Goal: Task Accomplishment & Management: Manage account settings

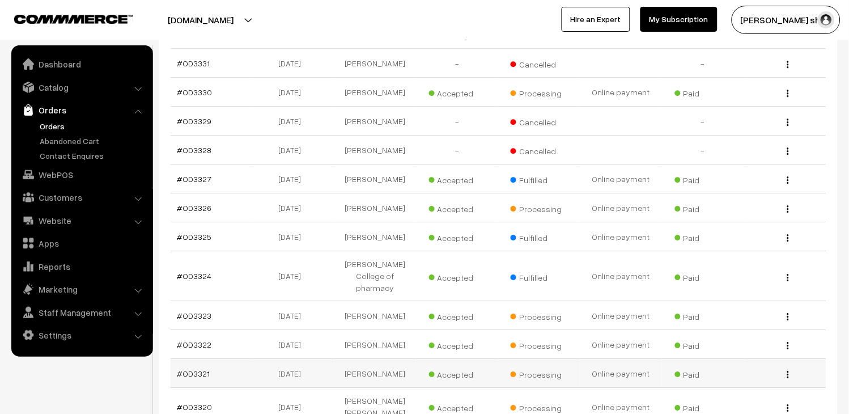
scroll to position [630, 0]
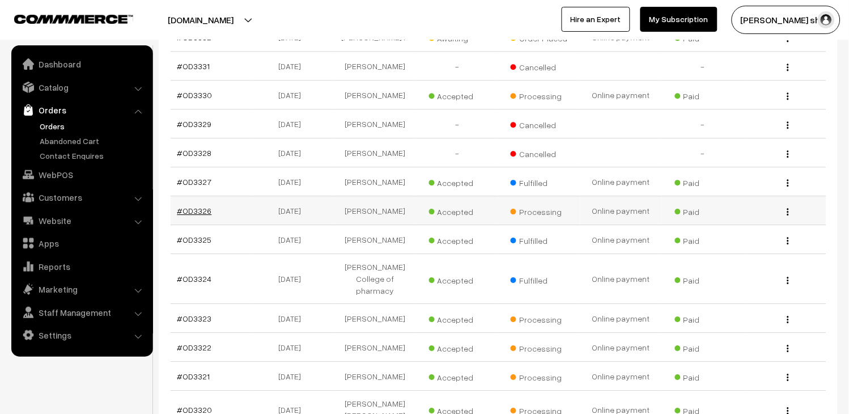
click at [197, 215] on link "#OD3326" at bounding box center [194, 211] width 35 height 10
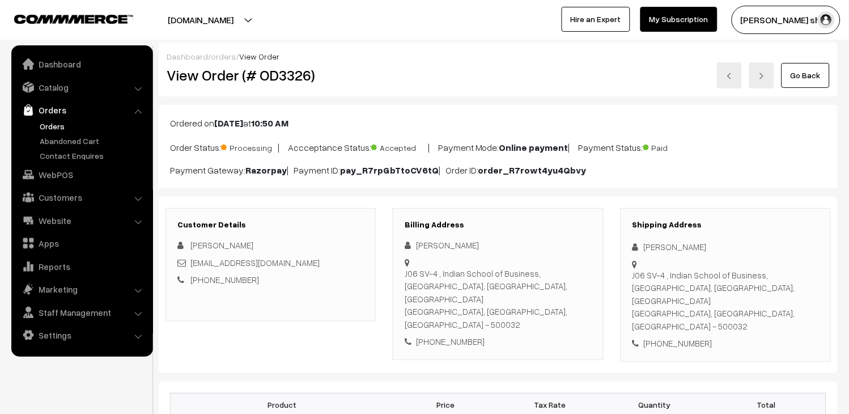
click at [803, 77] on link "Go Back" at bounding box center [806, 75] width 48 height 25
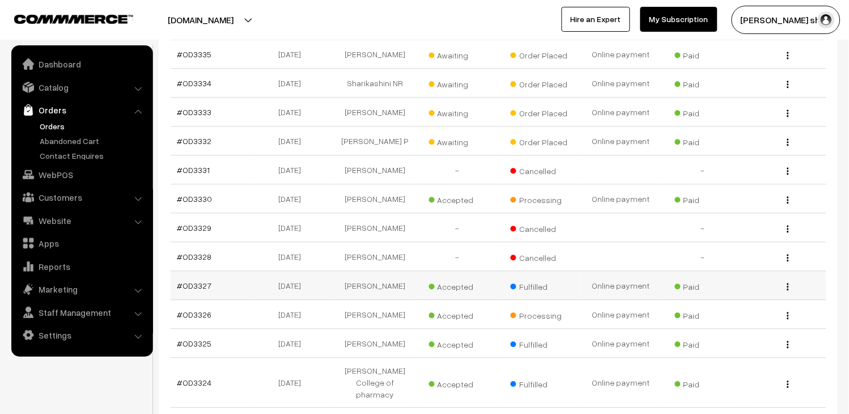
scroll to position [503, 0]
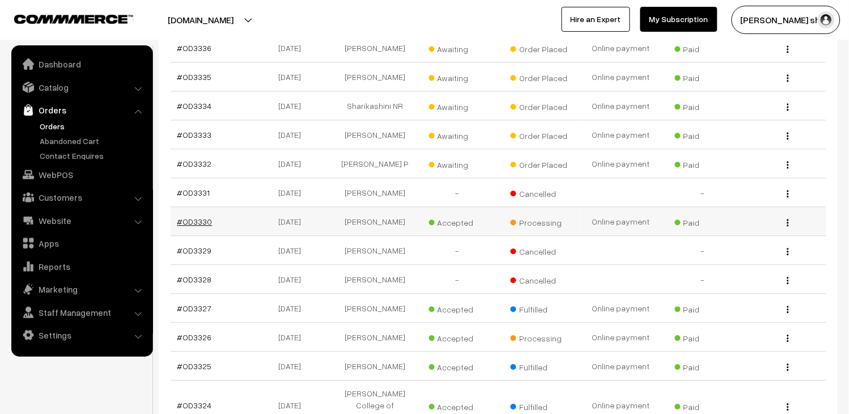
click at [189, 226] on link "#OD3330" at bounding box center [194, 222] width 35 height 10
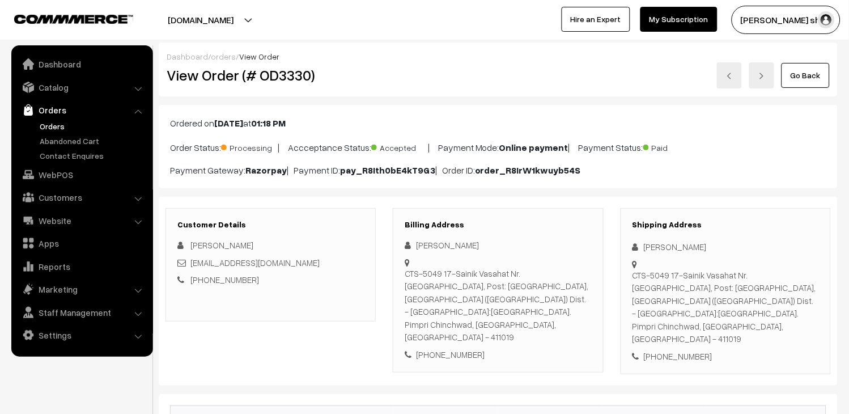
click at [283, 81] on h2 "View Order (# OD3330)" at bounding box center [272, 75] width 210 height 18
copy h2 "OD3330"
click at [50, 123] on link "Orders" at bounding box center [93, 126] width 112 height 12
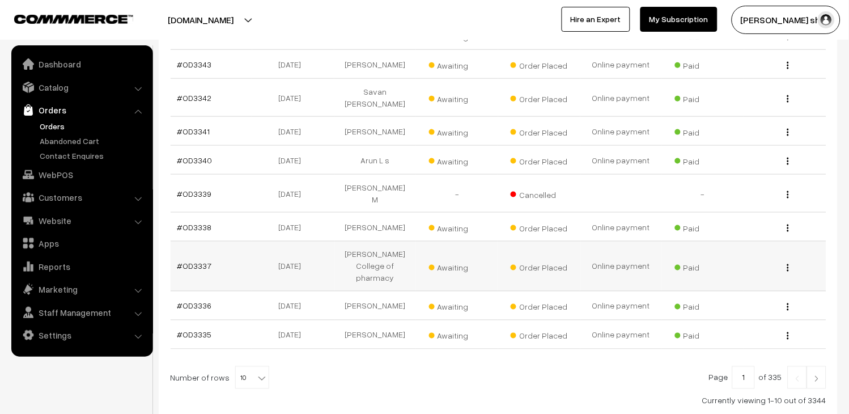
scroll to position [315, 0]
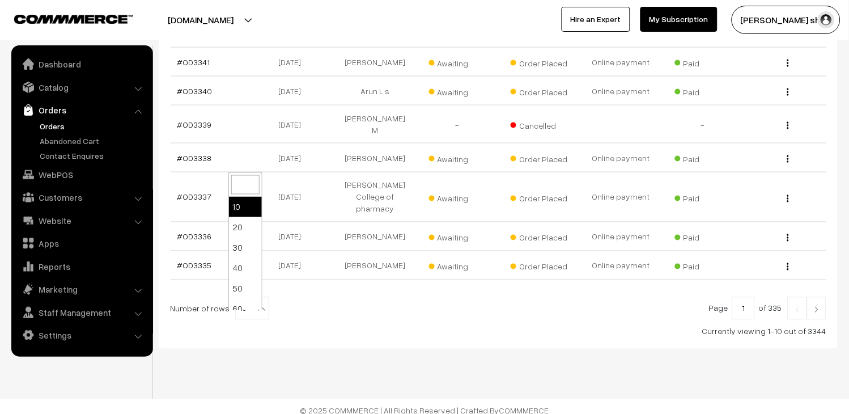
click at [240, 320] on span "10" at bounding box center [252, 309] width 33 height 23
select select "30"
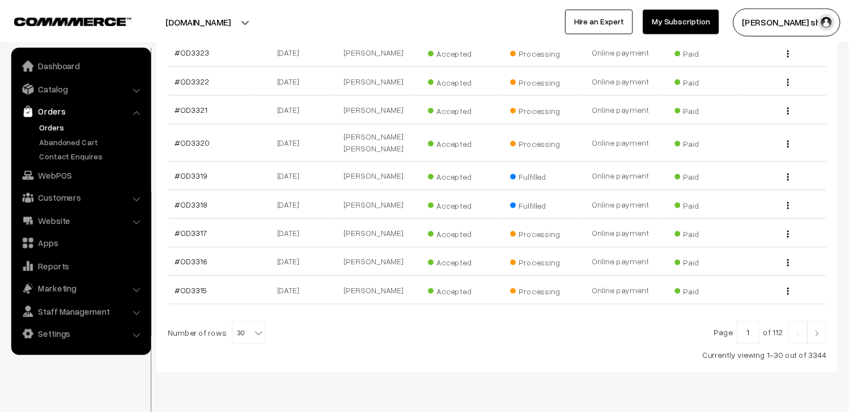
scroll to position [933, 0]
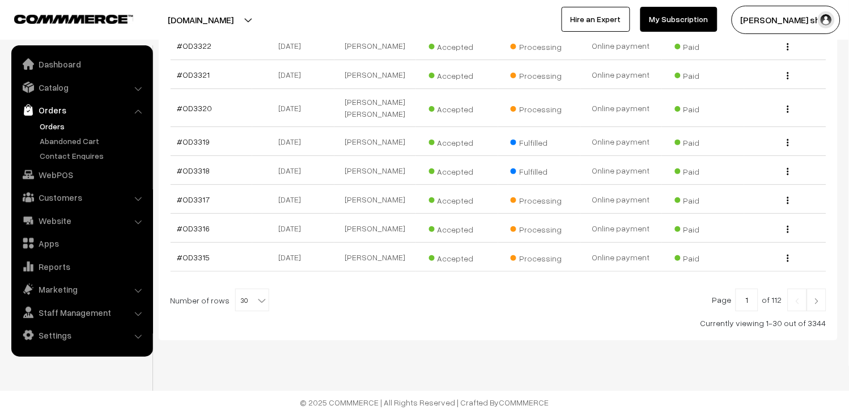
select select "20"
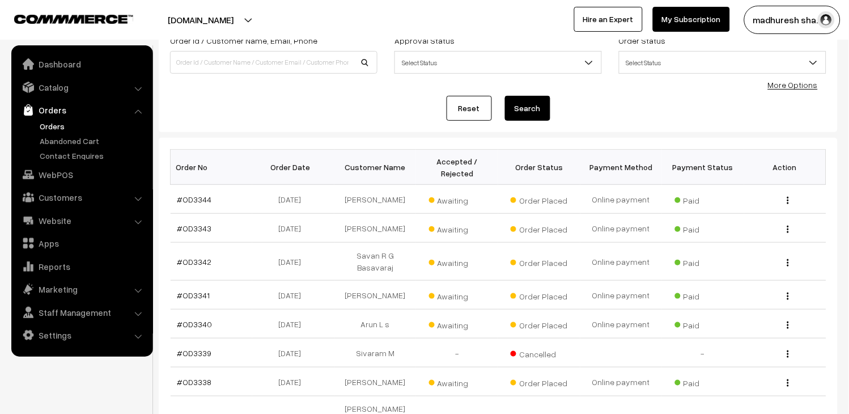
scroll to position [59, 0]
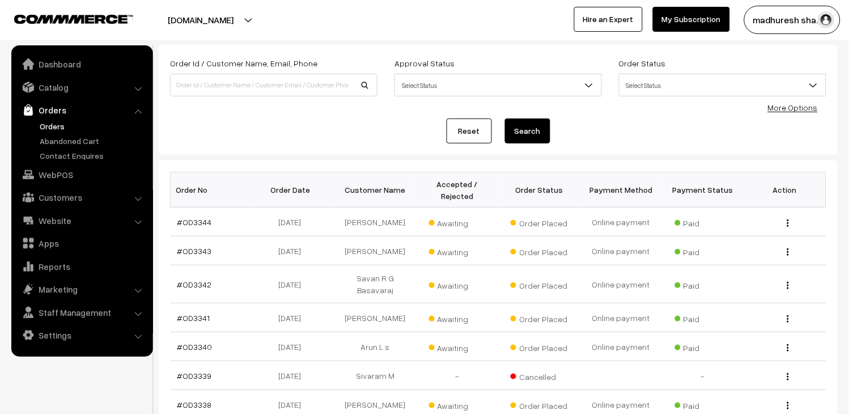
click at [54, 123] on link "Orders" at bounding box center [93, 126] width 112 height 12
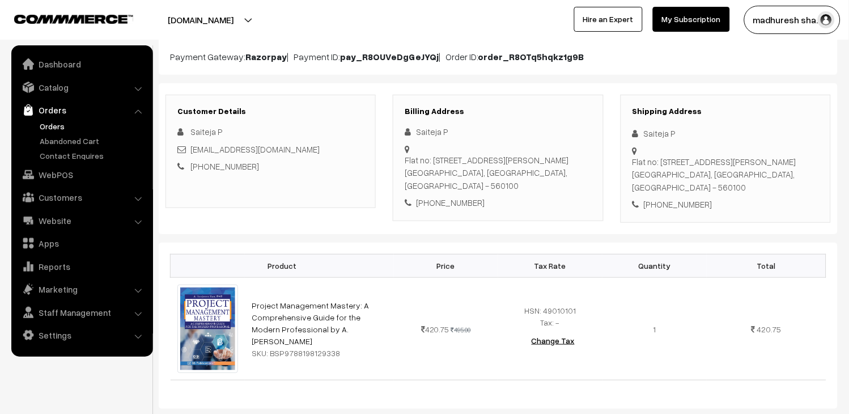
scroll to position [126, 0]
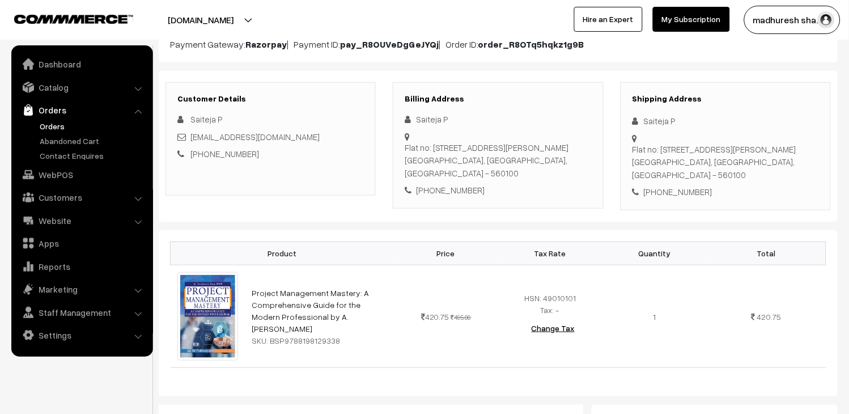
click at [287, 140] on div "punnasaiteja@gmail.com" at bounding box center [270, 136] width 187 height 13
copy div "punnasaiteja@gmail.com"
click at [337, 113] on div "Saiteja P" at bounding box center [270, 119] width 187 height 13
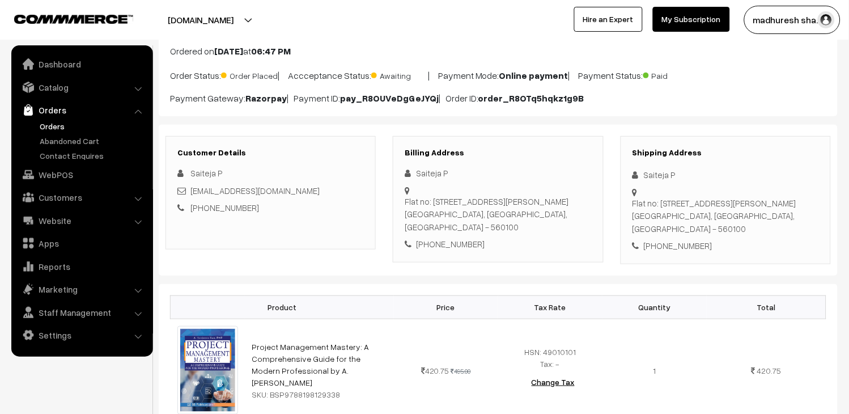
scroll to position [0, 0]
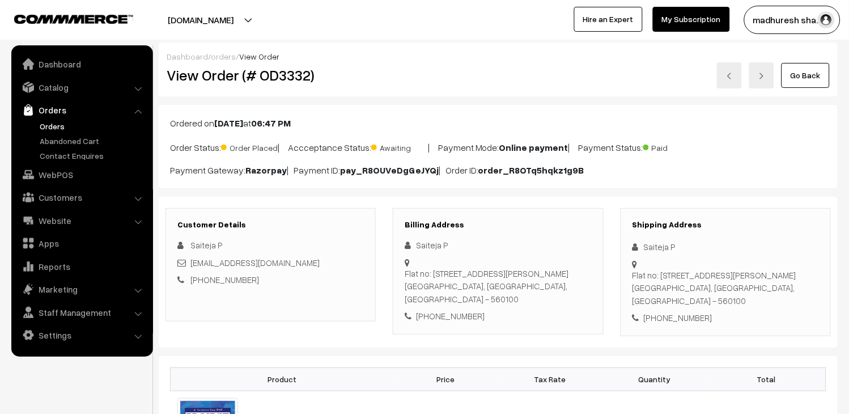
click at [292, 267] on div "punnasaiteja@gmail.com" at bounding box center [270, 262] width 187 height 13
drag, startPoint x: 305, startPoint y: 264, endPoint x: 186, endPoint y: 264, distance: 119.1
click at [186, 264] on div "punnasaiteja@gmail.com" at bounding box center [270, 262] width 187 height 13
copy div "punnasaiteja@gmail.com"
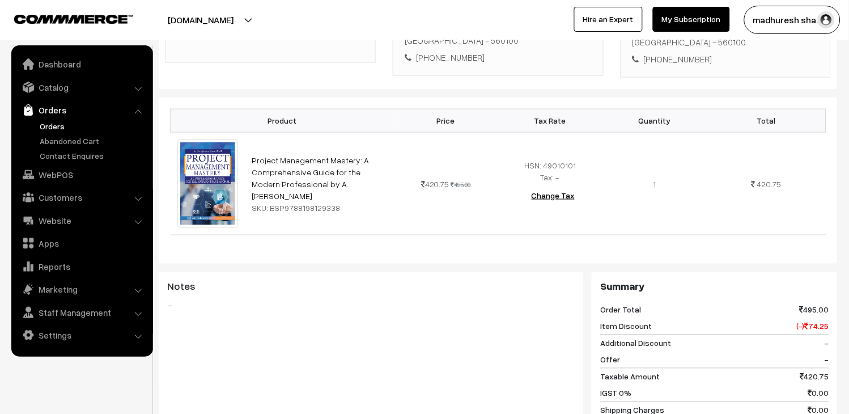
scroll to position [550, 0]
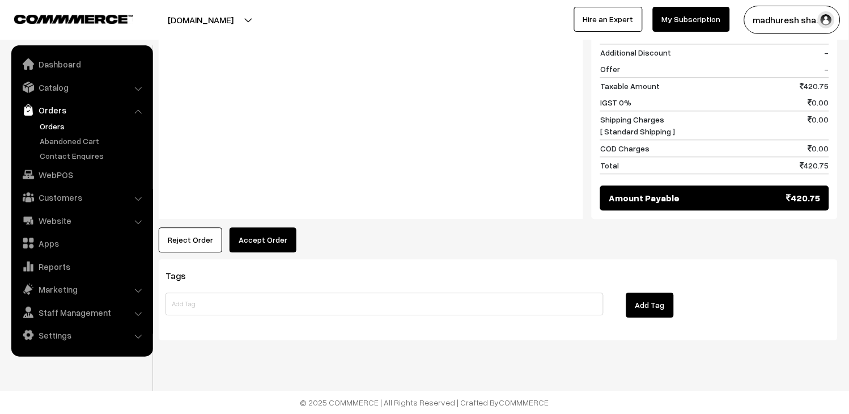
click at [239, 245] on button "Accept Order" at bounding box center [263, 239] width 67 height 25
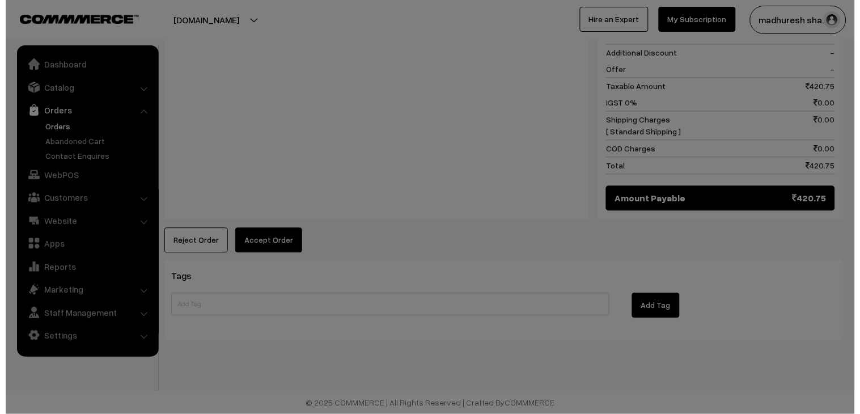
scroll to position [552, 0]
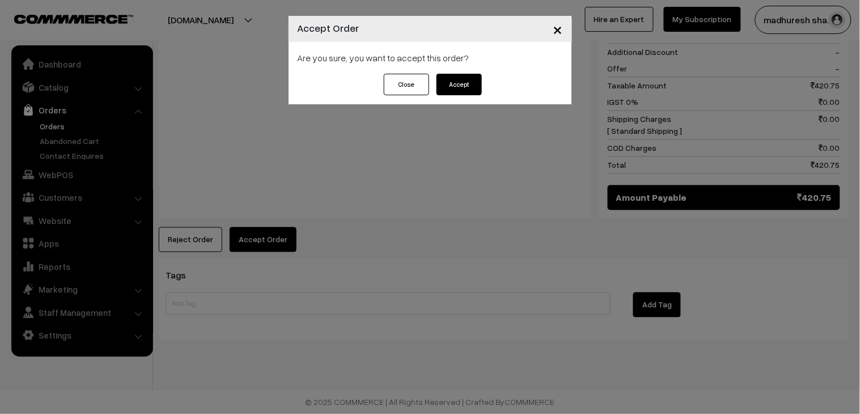
click at [457, 88] on button "Accept" at bounding box center [459, 85] width 45 height 22
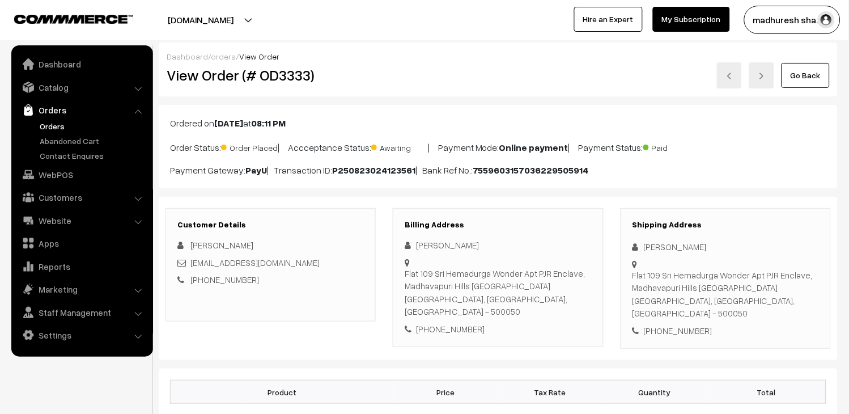
click at [336, 262] on div "2024HB59018@wilp.bits-pilani.ac.in" at bounding box center [270, 262] width 187 height 13
drag, startPoint x: 328, startPoint y: 264, endPoint x: 189, endPoint y: 263, distance: 138.9
click at [189, 263] on div "2024HB59018@wilp.bits-pilani.ac.in" at bounding box center [270, 262] width 187 height 13
copy div "2024HB59018@wilp.bits-pilani.ac.in"
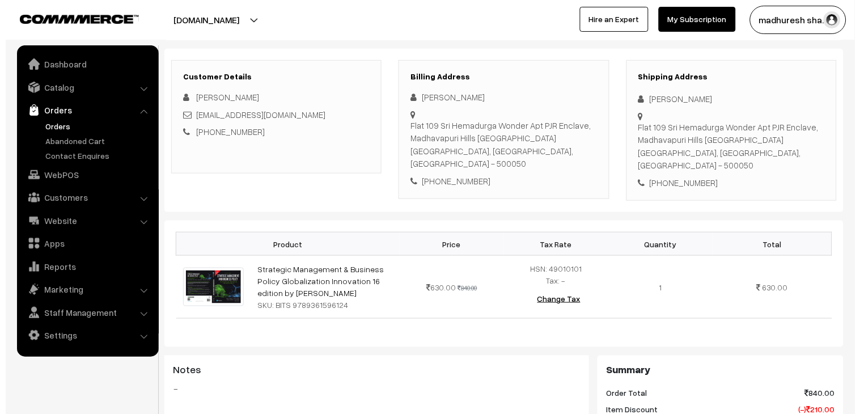
scroll to position [503, 0]
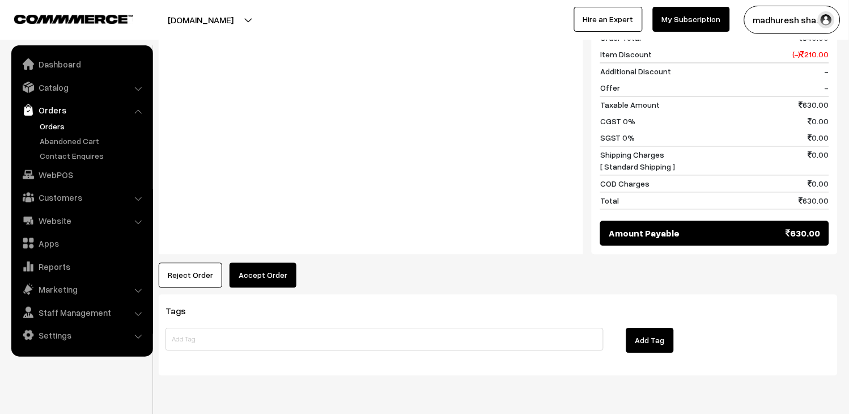
click at [291, 266] on button "Accept Order" at bounding box center [263, 275] width 67 height 25
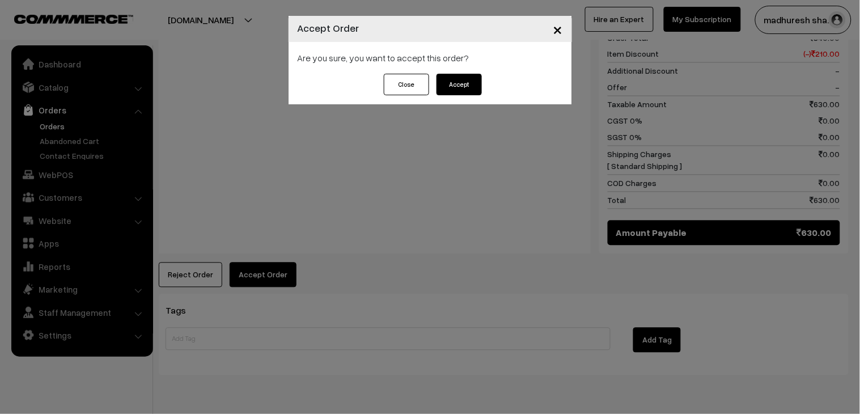
click at [464, 83] on button "Accept" at bounding box center [459, 85] width 45 height 22
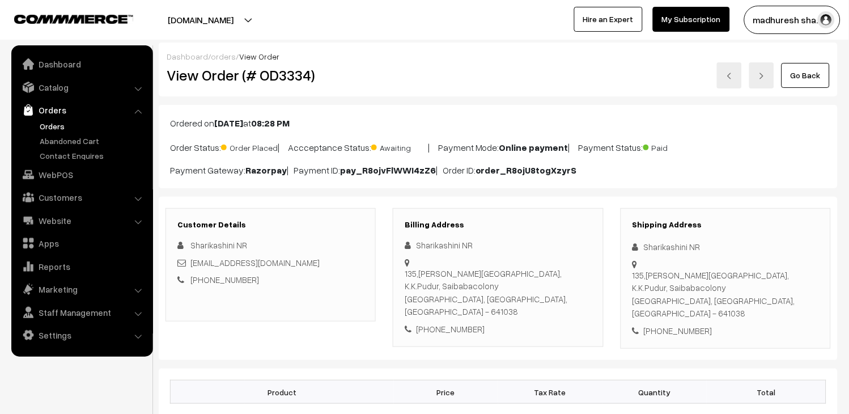
click at [302, 72] on h2 "View Order (# OD3334)" at bounding box center [272, 75] width 210 height 18
copy h2 "OD3334"
drag, startPoint x: 325, startPoint y: 265, endPoint x: 190, endPoint y: 261, distance: 135.0
click at [190, 261] on div "[EMAIL_ADDRESS][DOMAIN_NAME]" at bounding box center [270, 262] width 187 height 13
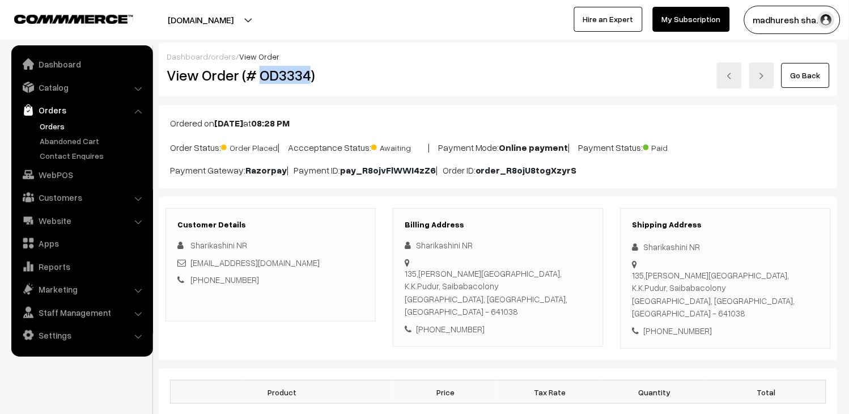
copy link "[EMAIL_ADDRESS][DOMAIN_NAME]"
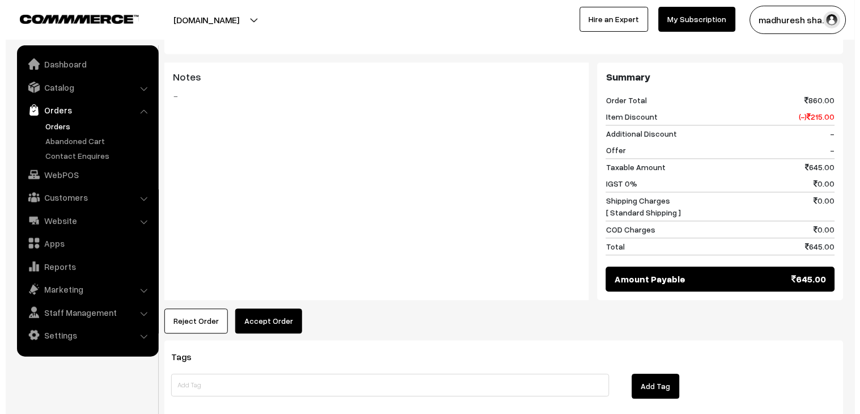
scroll to position [495, 0]
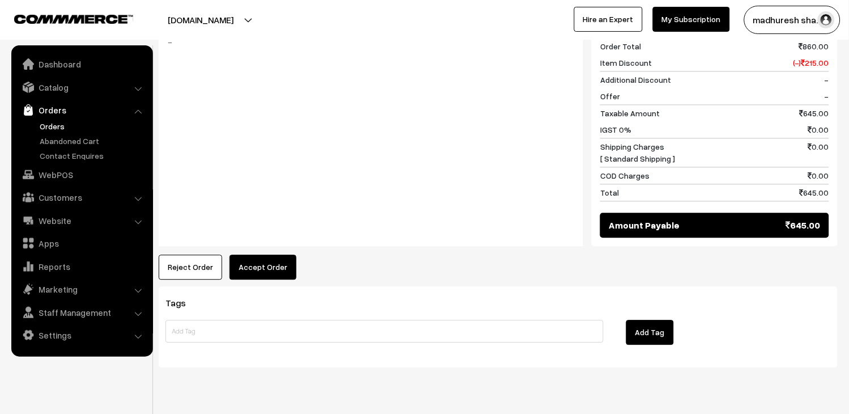
click at [295, 255] on div "Reject Order Accept Order × Accept Order Are you sure, you want to accept this …" at bounding box center [498, 267] width 679 height 25
click at [288, 255] on button "Accept Order" at bounding box center [263, 267] width 67 height 25
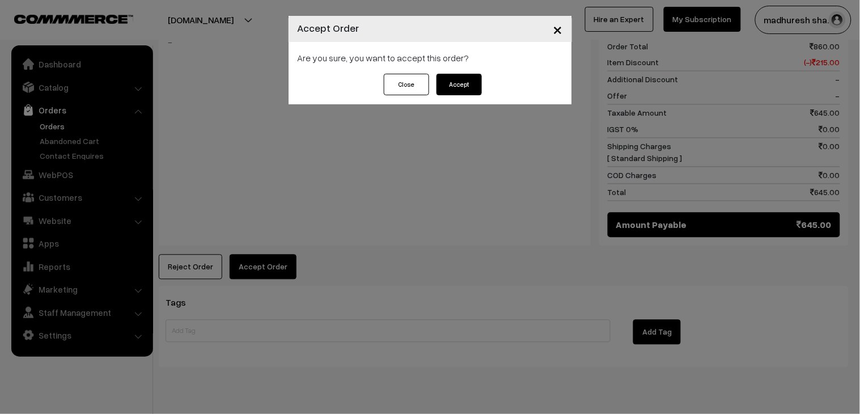
click at [468, 83] on button "Accept" at bounding box center [459, 85] width 45 height 22
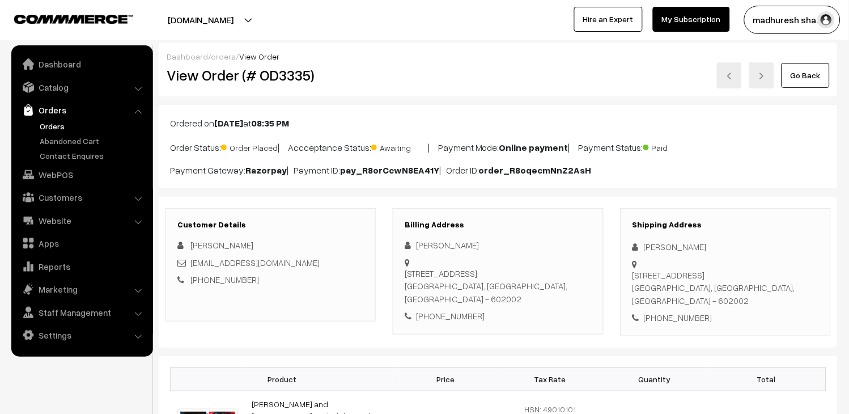
drag, startPoint x: 339, startPoint y: 262, endPoint x: 191, endPoint y: 263, distance: 148.0
click at [191, 263] on div "[EMAIL_ADDRESS][DOMAIN_NAME]" at bounding box center [270, 262] width 187 height 13
copy link "[EMAIL_ADDRESS][DOMAIN_NAME]"
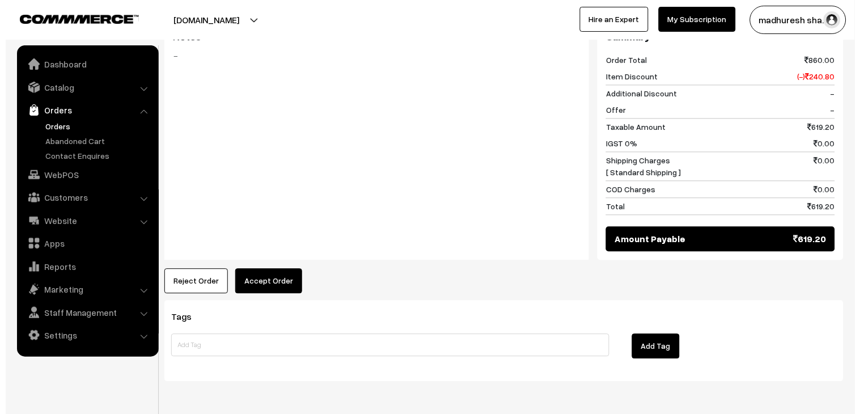
scroll to position [523, 0]
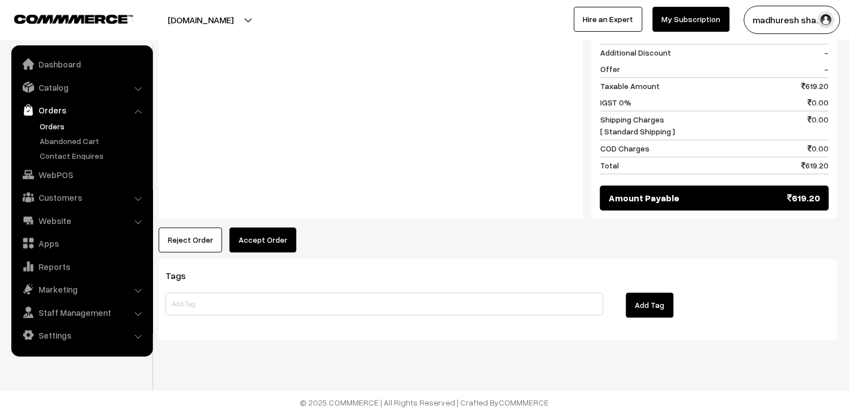
click at [273, 243] on button "Accept Order" at bounding box center [263, 239] width 67 height 25
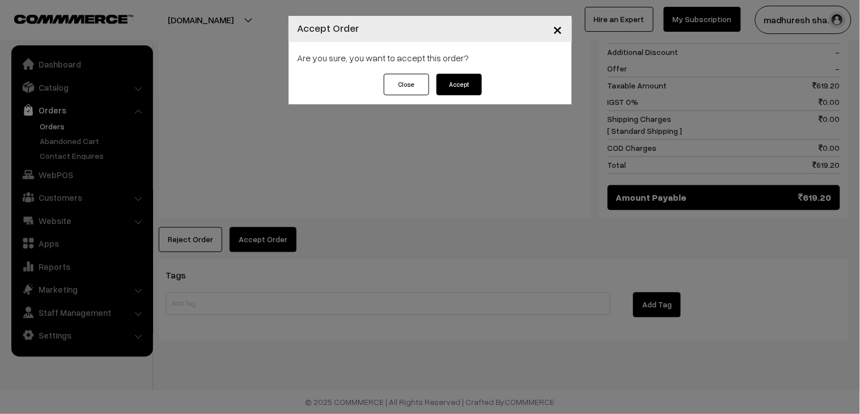
click at [483, 87] on div "Close Accept" at bounding box center [430, 89] width 283 height 31
click at [473, 88] on button "Accept" at bounding box center [459, 85] width 45 height 22
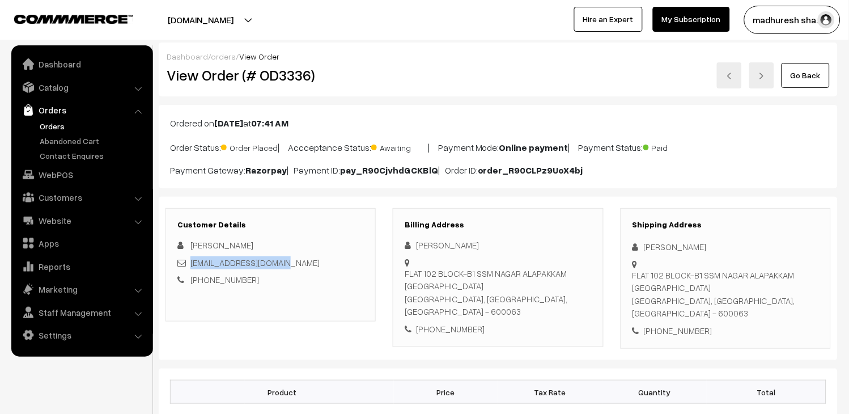
drag, startPoint x: 297, startPoint y: 266, endPoint x: 192, endPoint y: 263, distance: 105.5
click at [192, 263] on div "[EMAIL_ADDRESS][DOMAIN_NAME]" at bounding box center [270, 262] width 187 height 13
copy link "[EMAIL_ADDRESS][DOMAIN_NAME]"
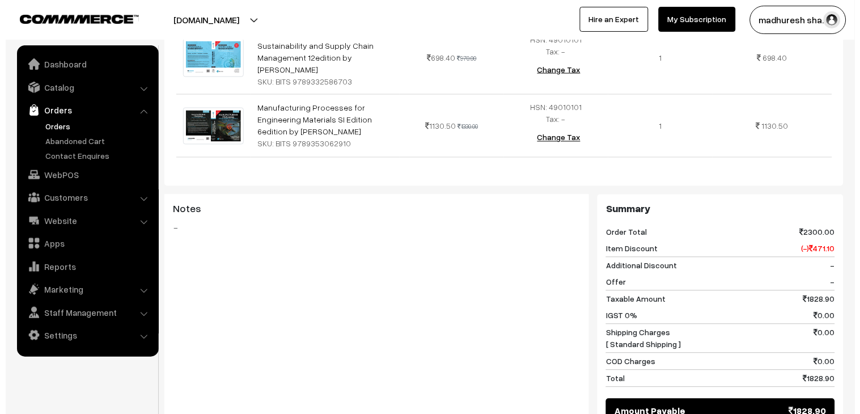
scroll to position [573, 0]
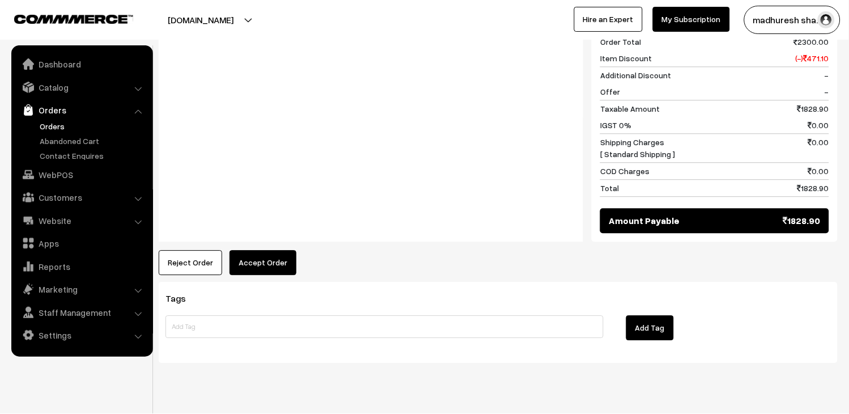
click at [264, 250] on button "Accept Order" at bounding box center [263, 262] width 67 height 25
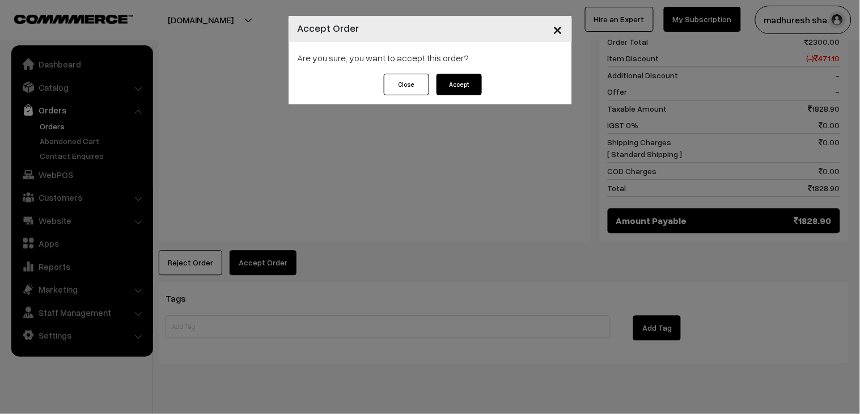
click at [465, 80] on button "Accept" at bounding box center [459, 85] width 45 height 22
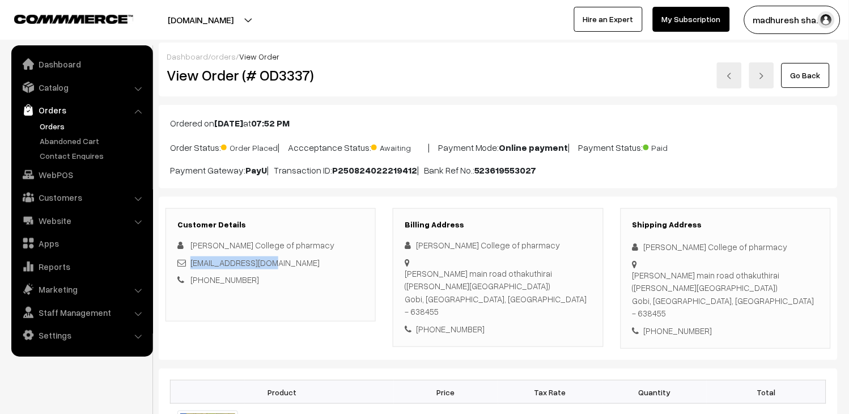
drag, startPoint x: 281, startPoint y: 266, endPoint x: 192, endPoint y: 261, distance: 89.2
click at [192, 261] on div "svcpsgobi@gmail.com" at bounding box center [270, 262] width 187 height 13
copy link "svcpsgobi@gmail.com"
click at [46, 122] on link "Orders" at bounding box center [93, 126] width 112 height 12
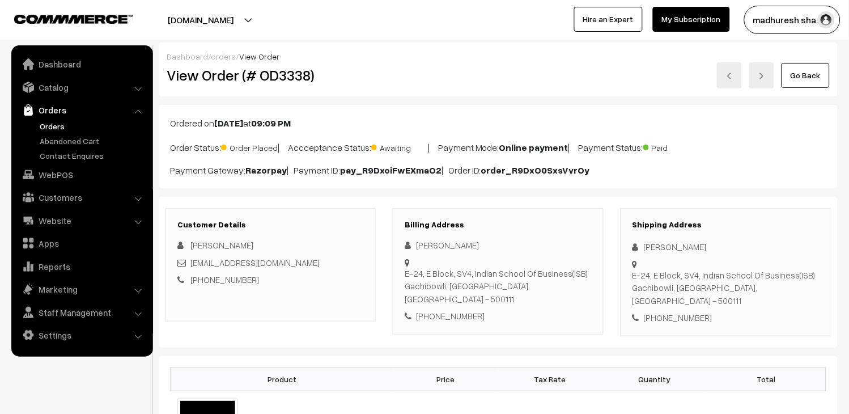
drag, startPoint x: 320, startPoint y: 261, endPoint x: 190, endPoint y: 258, distance: 130.4
click at [190, 258] on div "tanish_arora_pgpyl2027@isb.edu" at bounding box center [270, 262] width 187 height 13
copy link "tanish_arora_pgpyl2027@isb.edu"
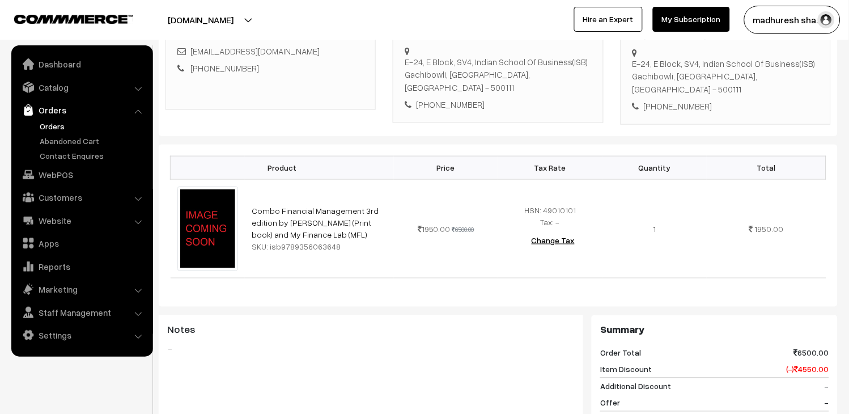
scroll to position [503, 0]
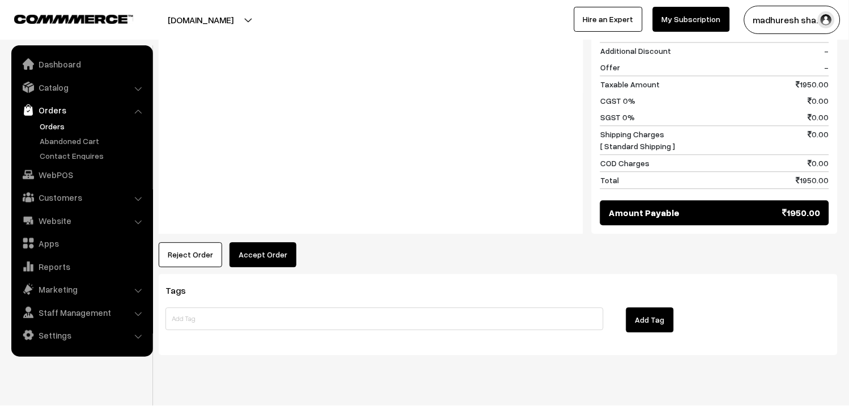
click at [281, 246] on button "Accept Order" at bounding box center [263, 254] width 67 height 25
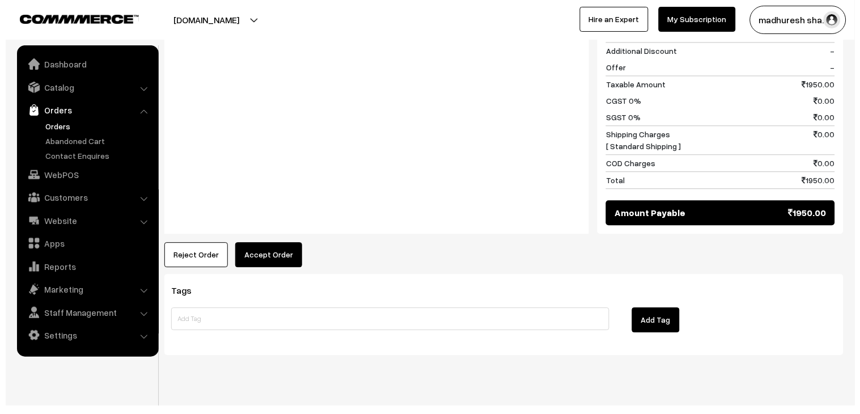
scroll to position [548, 0]
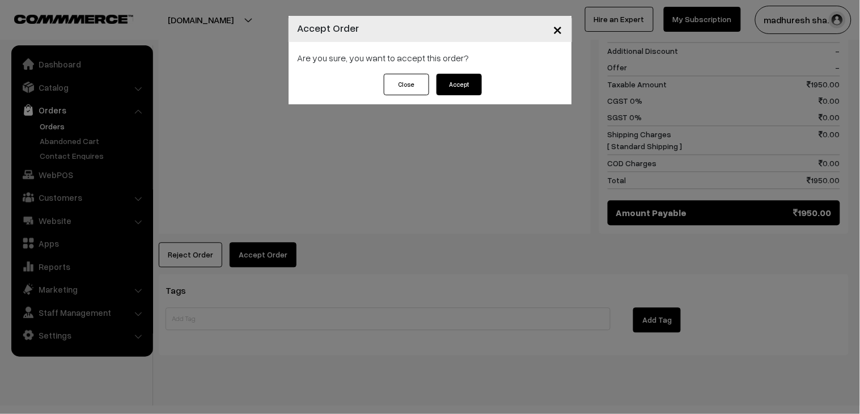
click at [456, 78] on button "Accept" at bounding box center [459, 85] width 45 height 22
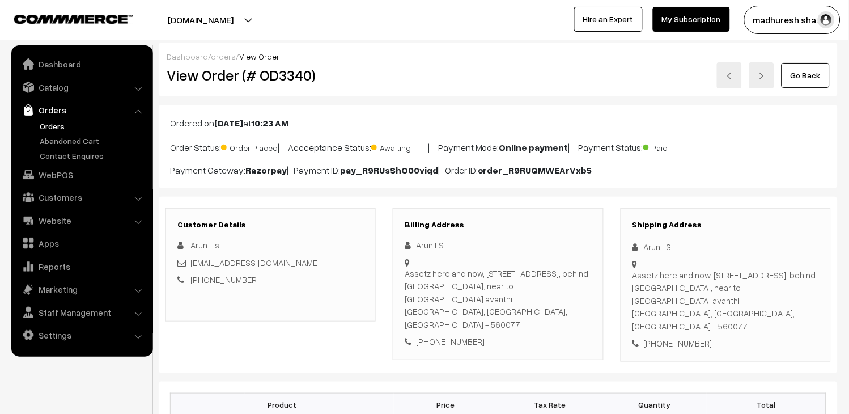
drag, startPoint x: 325, startPoint y: 262, endPoint x: 189, endPoint y: 261, distance: 136.1
click at [189, 261] on div "arunlakshmisadanandan@gmail.com" at bounding box center [270, 262] width 187 height 13
copy div "arunlakshmisadanandan@gmail.com"
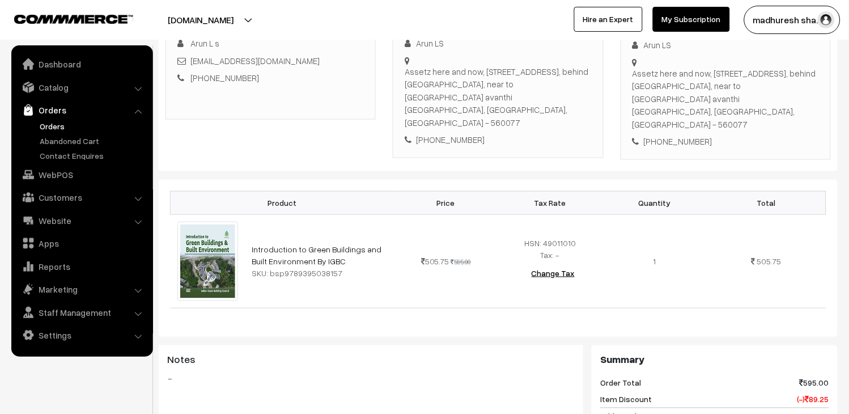
scroll to position [441, 0]
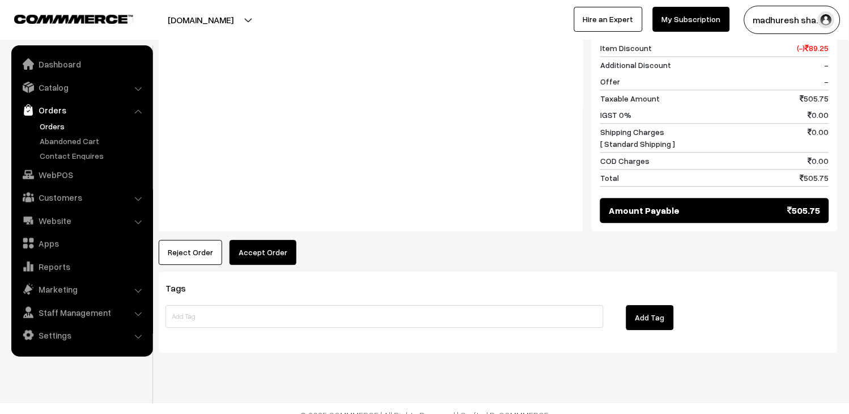
click at [262, 245] on button "Accept Order" at bounding box center [263, 252] width 67 height 25
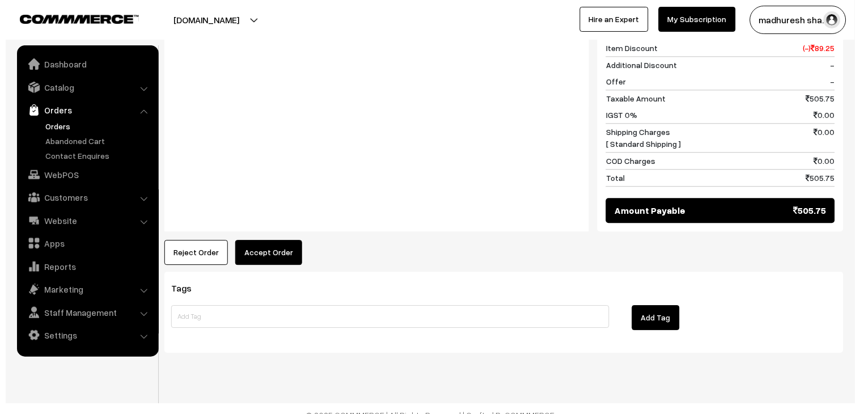
scroll to position [554, 0]
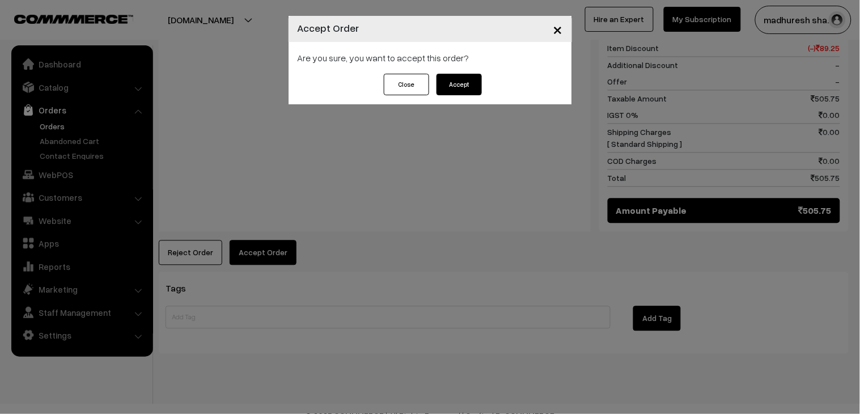
click at [460, 86] on button "Accept" at bounding box center [459, 85] width 45 height 22
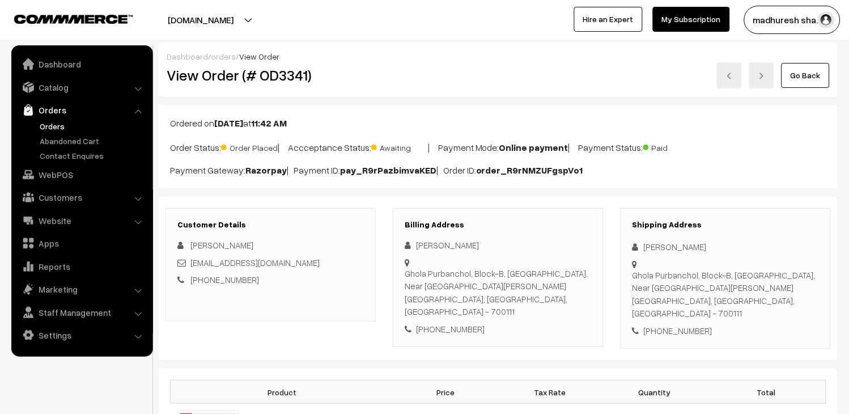
drag, startPoint x: 321, startPoint y: 264, endPoint x: 187, endPoint y: 259, distance: 133.9
click at [187, 259] on div "[EMAIL_ADDRESS][DOMAIN_NAME]" at bounding box center [270, 262] width 187 height 13
copy div "[EMAIL_ADDRESS][DOMAIN_NAME]"
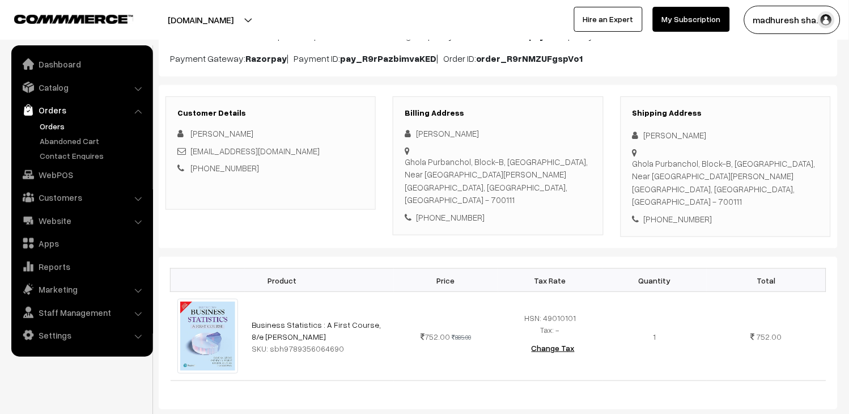
scroll to position [441, 0]
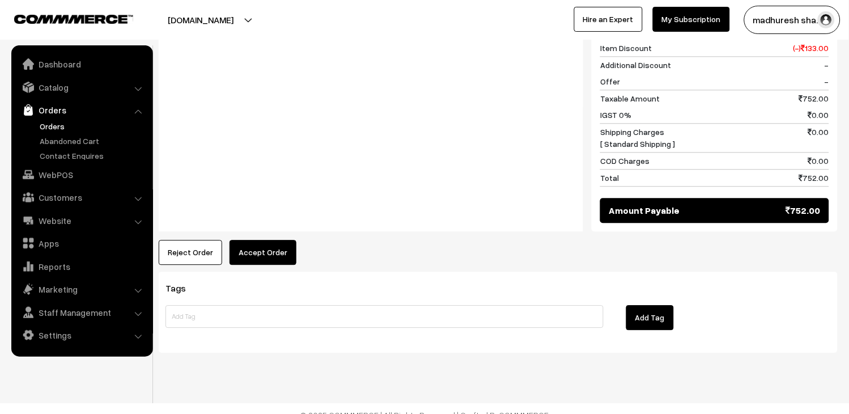
click at [268, 244] on button "Accept Order" at bounding box center [263, 252] width 67 height 25
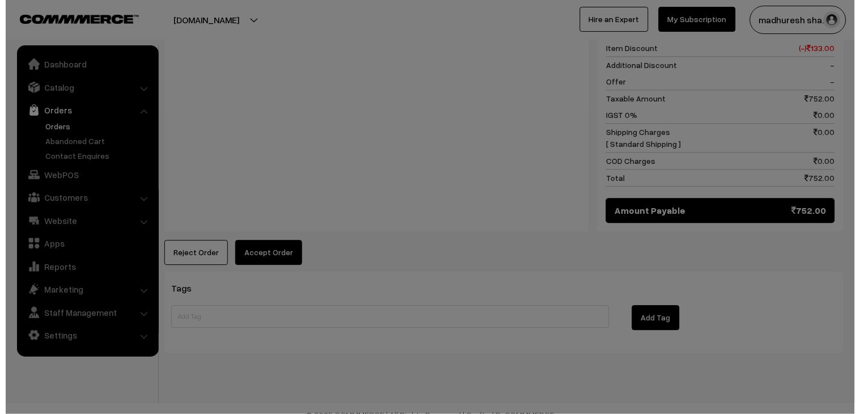
scroll to position [537, 0]
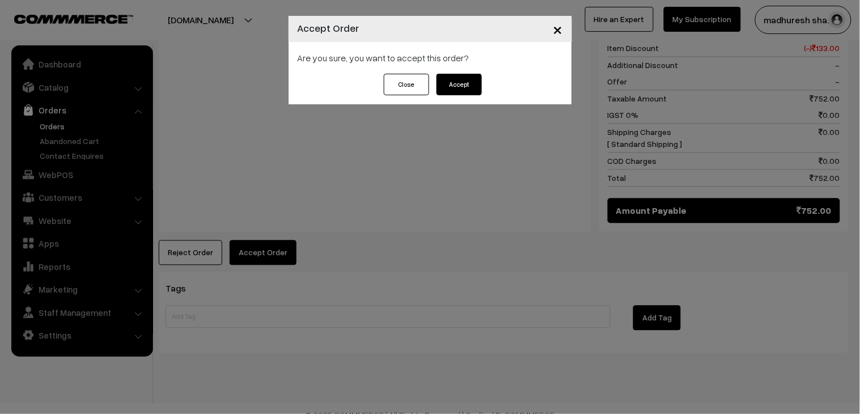
click at [450, 82] on button "Accept" at bounding box center [459, 85] width 45 height 22
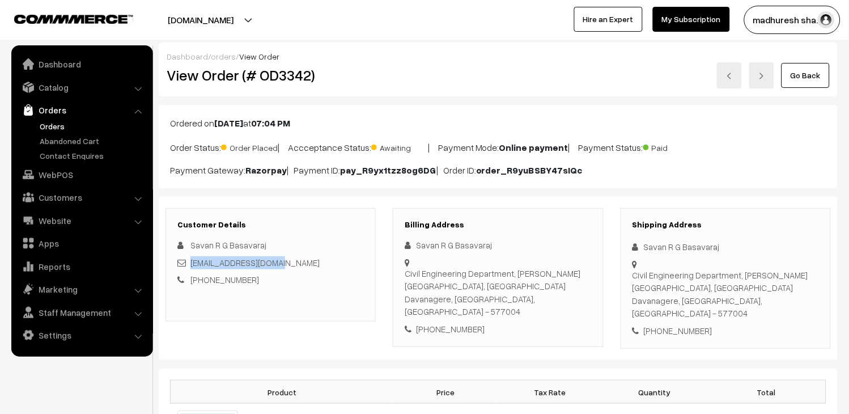
drag, startPoint x: 286, startPoint y: 268, endPoint x: 190, endPoint y: 268, distance: 95.8
click at [190, 268] on div "[EMAIL_ADDRESS][DOMAIN_NAME]" at bounding box center [270, 262] width 187 height 13
copy link "[EMAIL_ADDRESS][DOMAIN_NAME]"
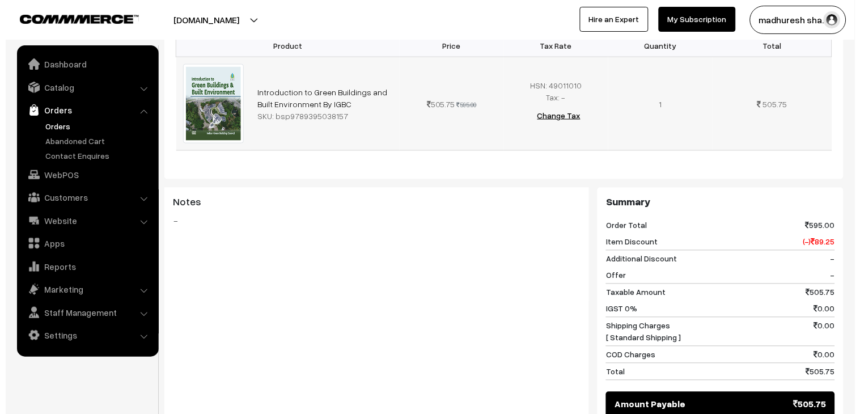
scroll to position [441, 0]
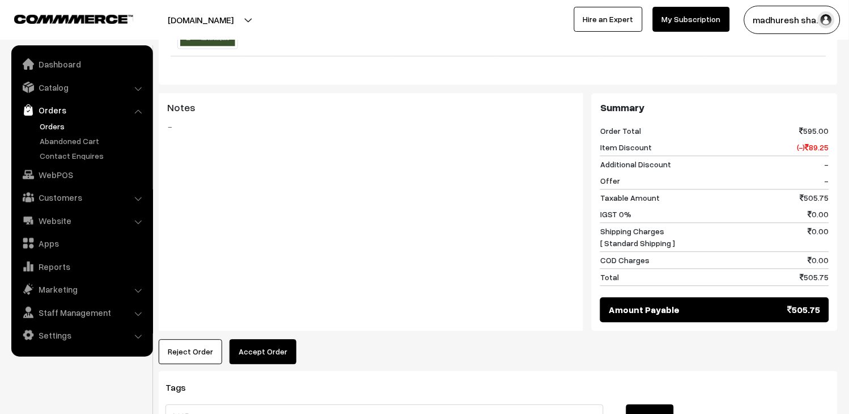
click at [269, 356] on button "Accept Order" at bounding box center [263, 352] width 67 height 25
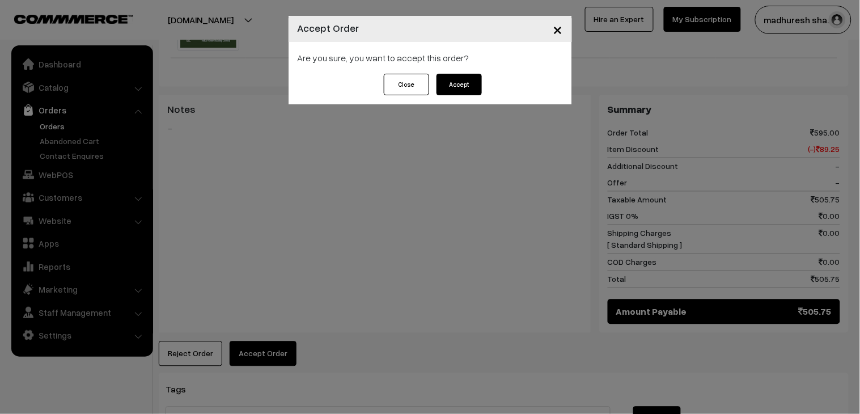
click at [460, 94] on button "Accept" at bounding box center [459, 85] width 45 height 22
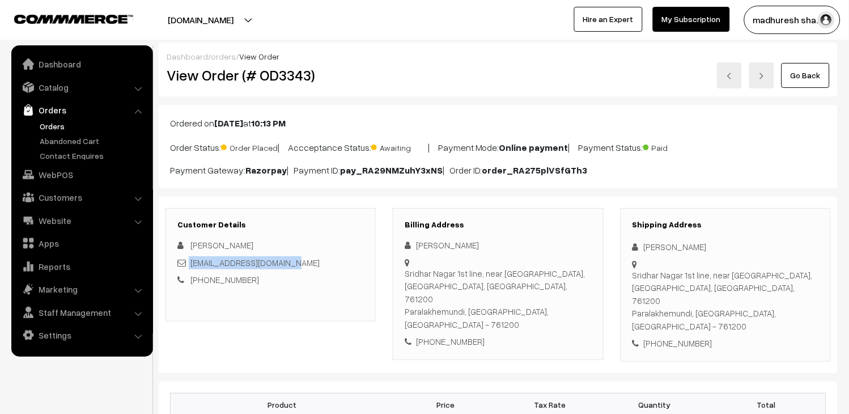
drag, startPoint x: 297, startPoint y: 261, endPoint x: 188, endPoint y: 264, distance: 109.4
click at [188, 264] on div "[EMAIL_ADDRESS][DOMAIN_NAME]" at bounding box center [270, 262] width 187 height 13
copy div "rajpragnyaraj1@gmail.com"
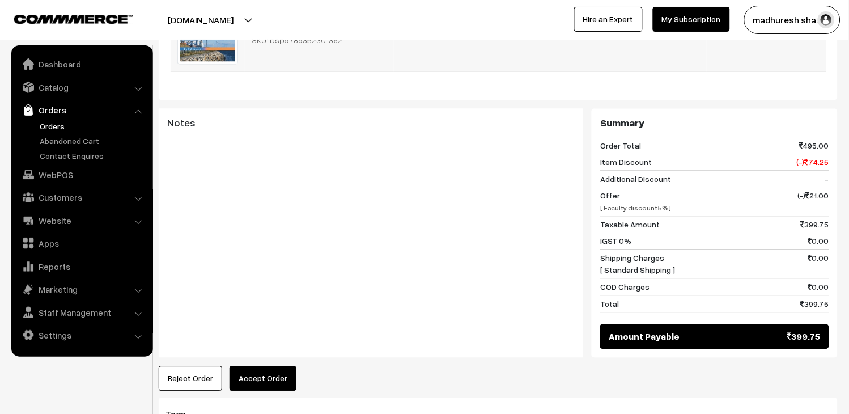
scroll to position [503, 0]
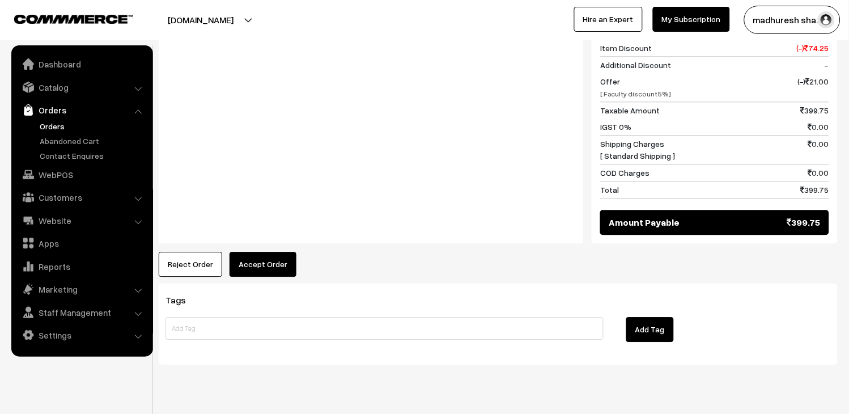
click at [244, 252] on button "Accept Order" at bounding box center [263, 264] width 67 height 25
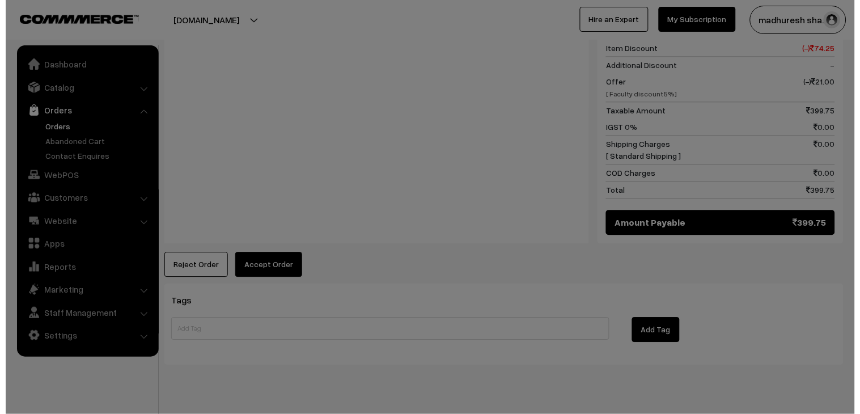
scroll to position [558, 0]
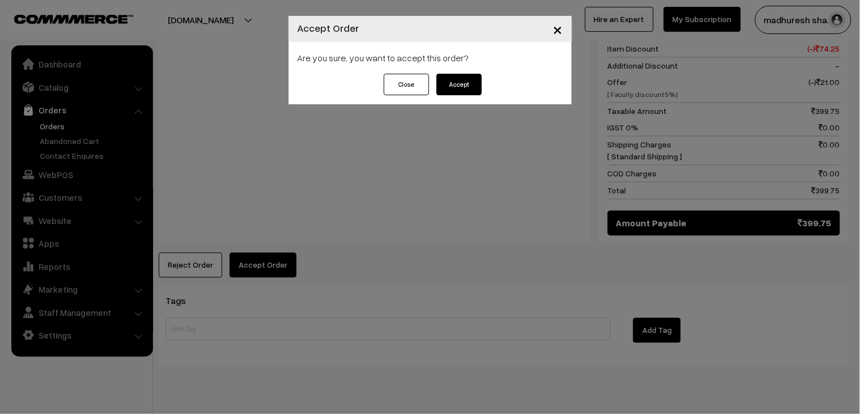
click at [460, 77] on button "Accept" at bounding box center [459, 85] width 45 height 22
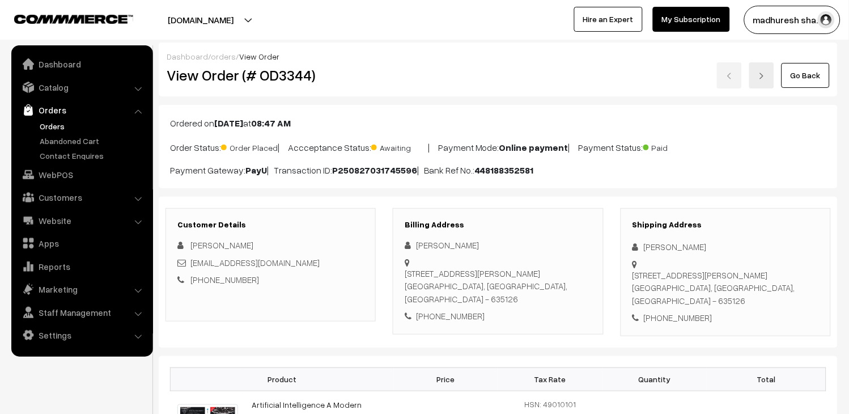
drag, startPoint x: 336, startPoint y: 261, endPoint x: 190, endPoint y: 263, distance: 145.2
click at [190, 263] on div "2025ae05884@wilp-bits-pilani.ac.in" at bounding box center [270, 262] width 187 height 13
copy link "2025ae05884@wilp-bits-pilani.ac.in"
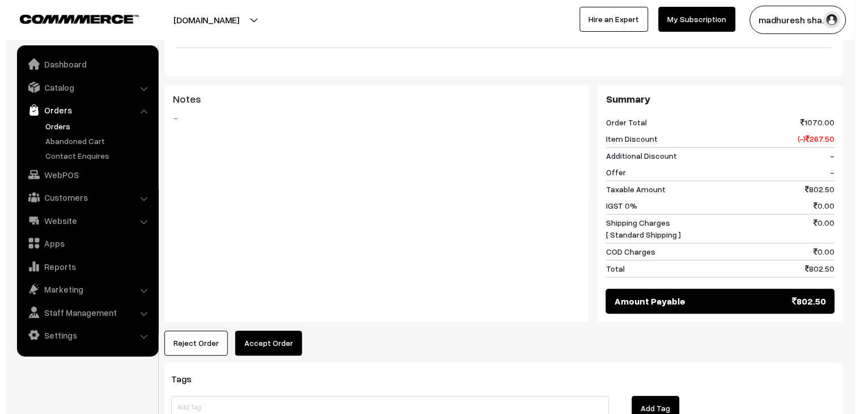
scroll to position [497, 0]
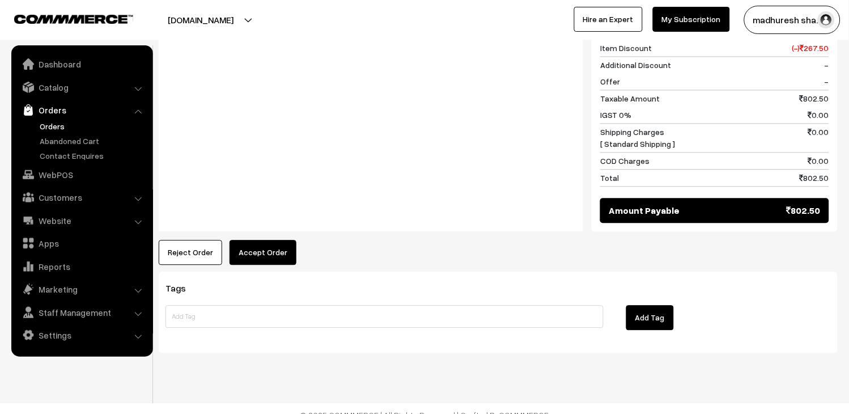
click at [256, 243] on button "Accept Order" at bounding box center [263, 252] width 67 height 25
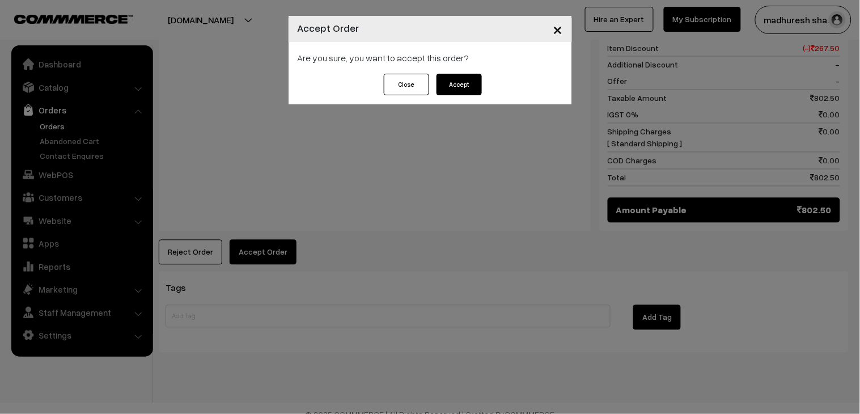
click at [460, 82] on button "Accept" at bounding box center [459, 85] width 45 height 22
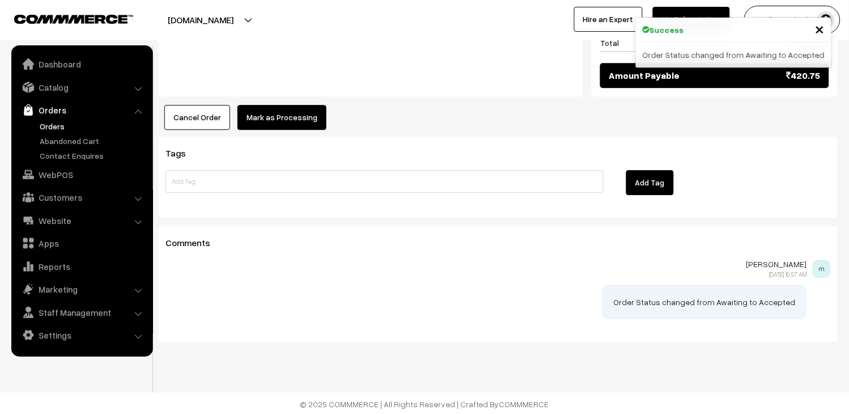
click at [273, 123] on button "Mark as Processing" at bounding box center [282, 117] width 89 height 25
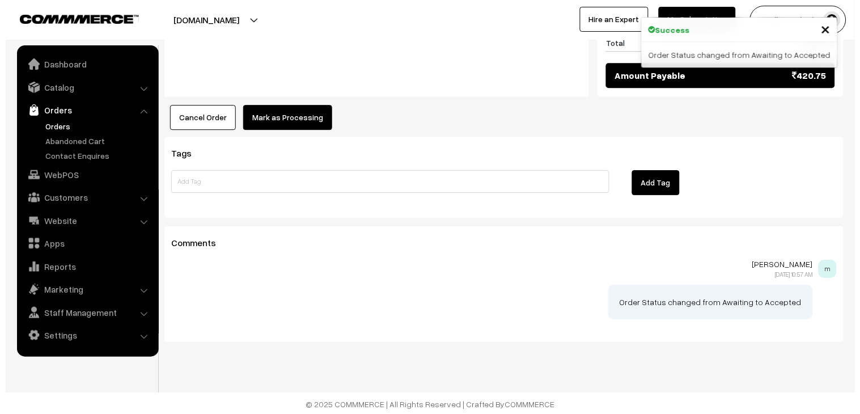
scroll to position [674, 0]
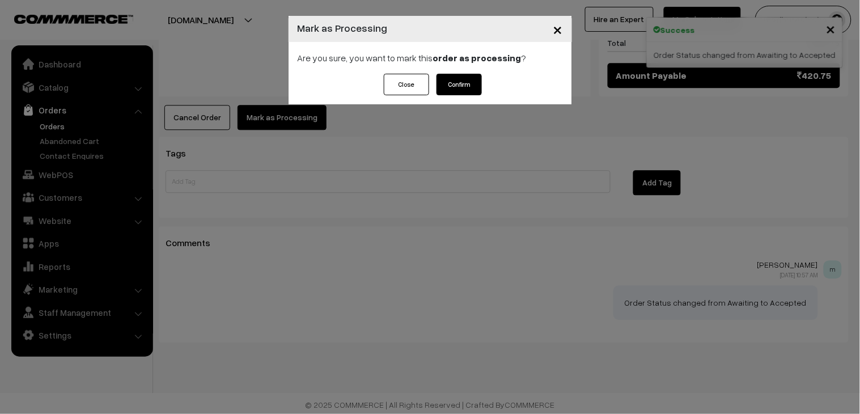
click at [457, 78] on button "Confirm" at bounding box center [459, 85] width 45 height 22
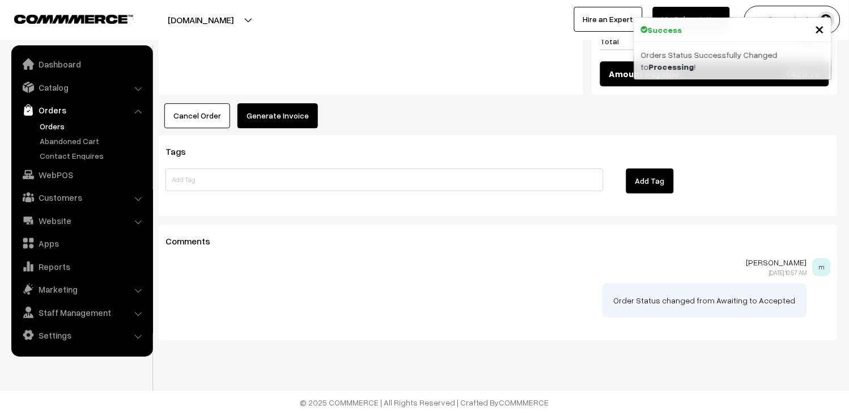
click at [280, 115] on button "Generate Invoice" at bounding box center [278, 115] width 81 height 25
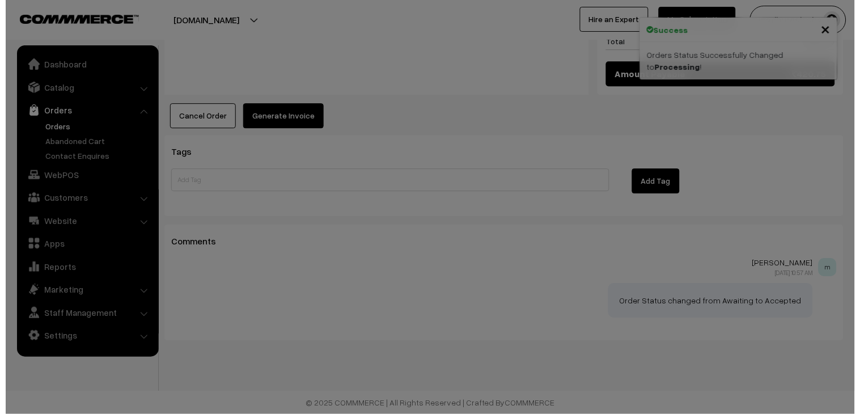
scroll to position [676, 0]
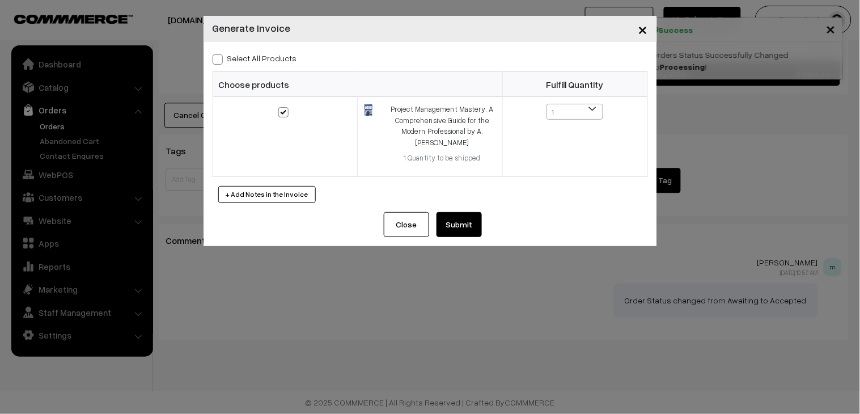
click at [468, 227] on button "Submit" at bounding box center [459, 224] width 45 height 25
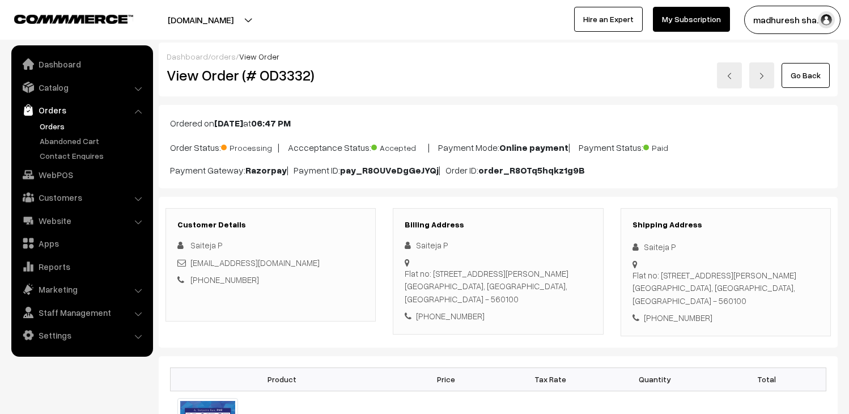
scroll to position [674, 0]
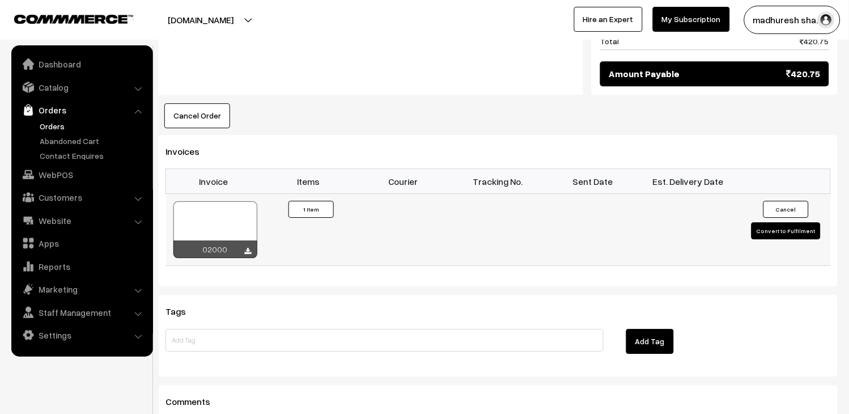
click at [248, 222] on div at bounding box center [215, 229] width 84 height 57
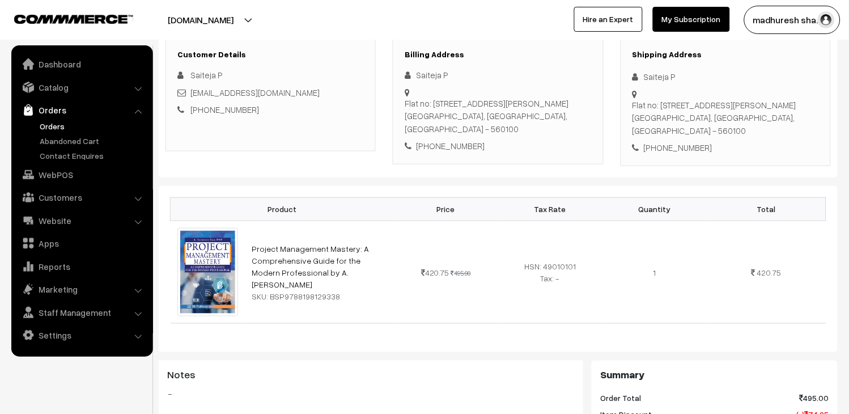
scroll to position [0, 0]
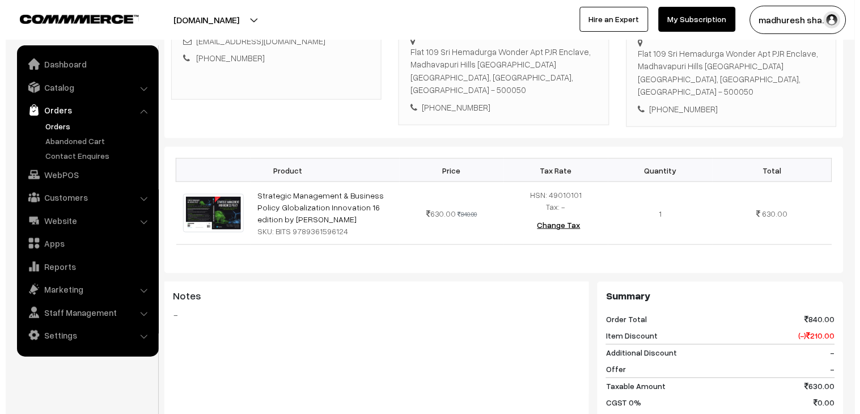
scroll to position [441, 0]
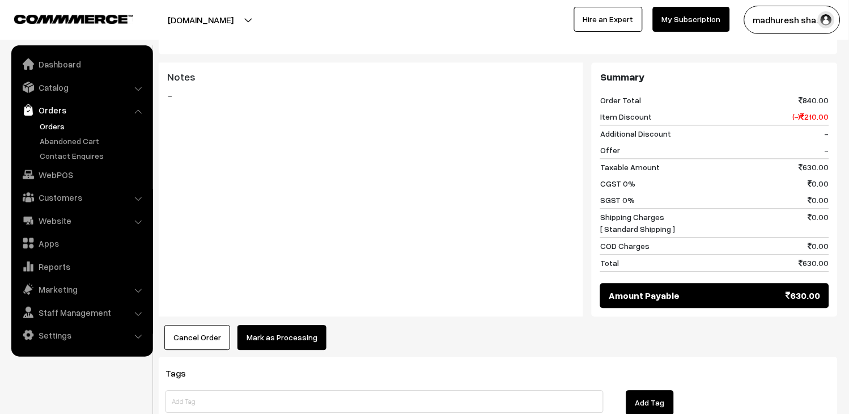
click at [307, 333] on button "Mark as Processing" at bounding box center [282, 337] width 89 height 25
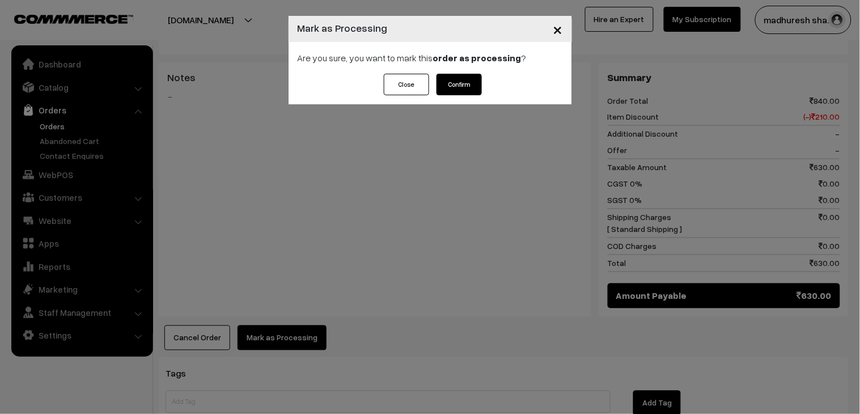
click at [463, 87] on button "Confirm" at bounding box center [459, 85] width 45 height 22
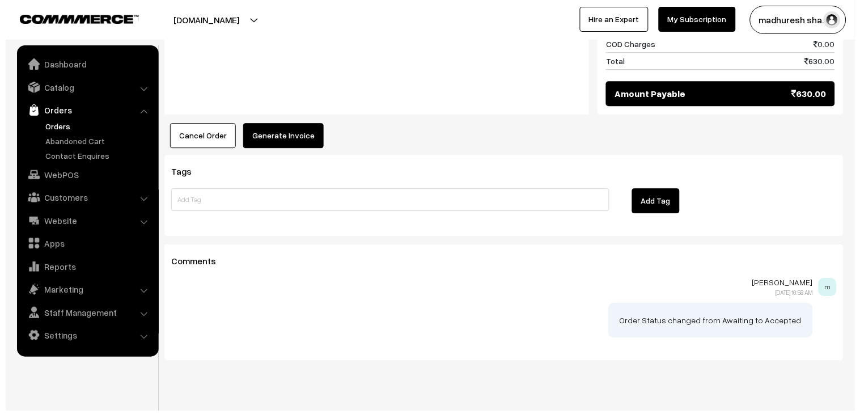
scroll to position [649, 0]
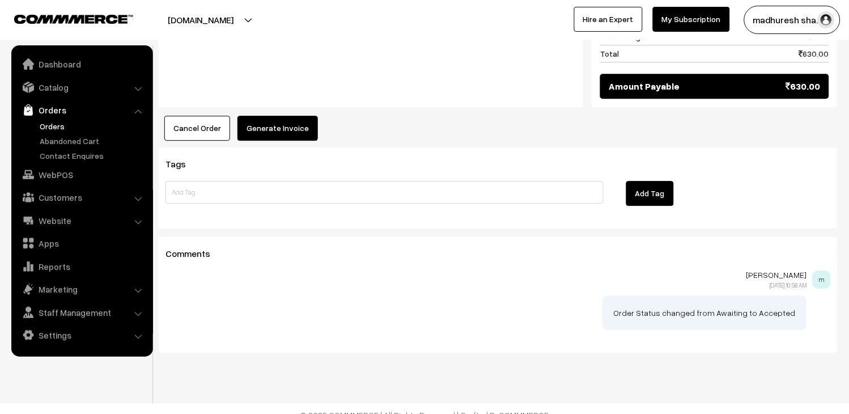
click at [267, 116] on button "Generate Invoice" at bounding box center [278, 128] width 81 height 25
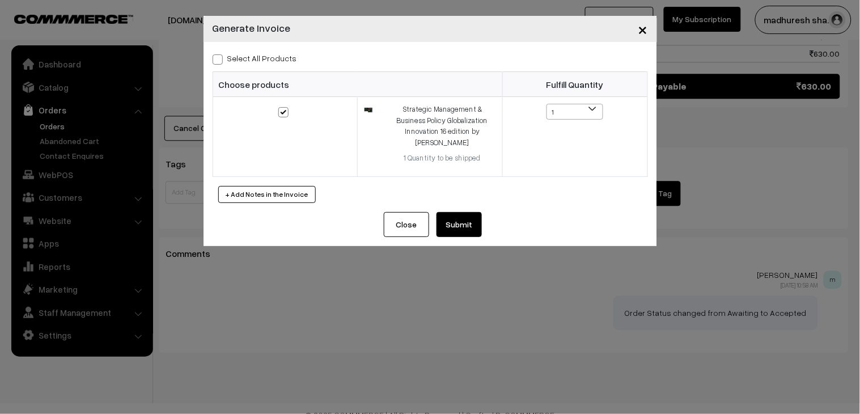
click at [477, 232] on button "Submit" at bounding box center [459, 224] width 45 height 25
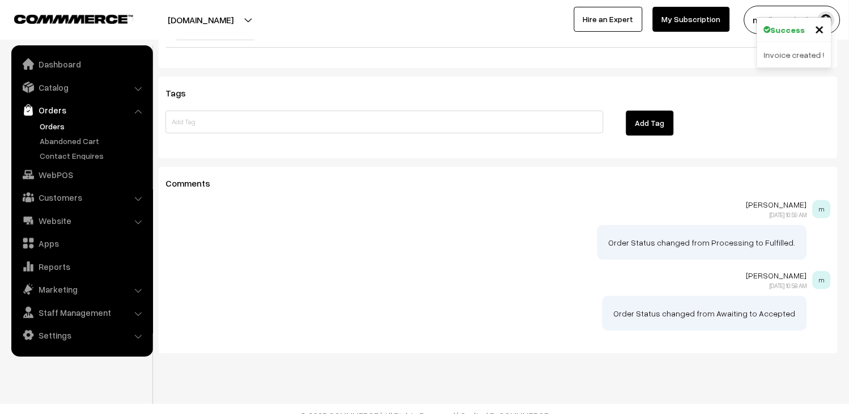
scroll to position [565, 0]
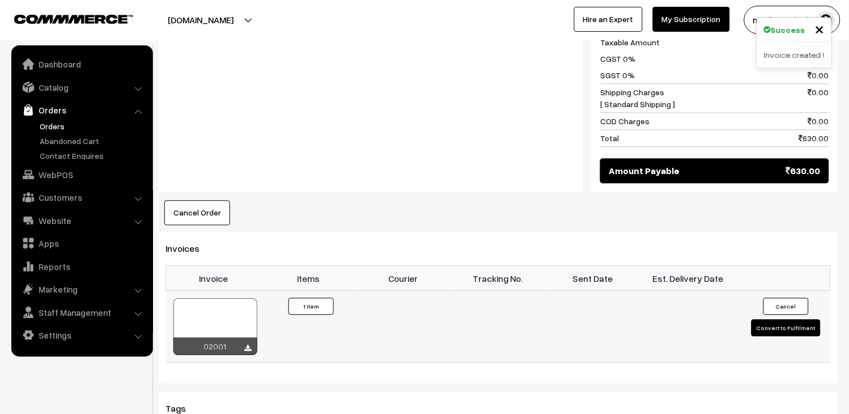
click at [239, 302] on div at bounding box center [215, 326] width 84 height 57
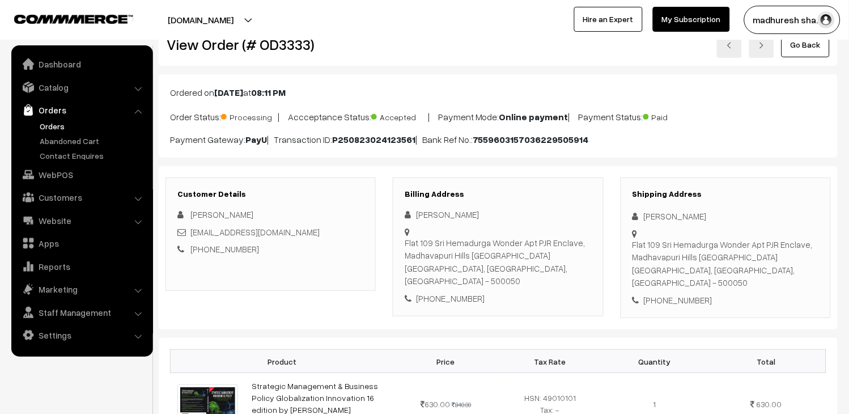
scroll to position [0, 0]
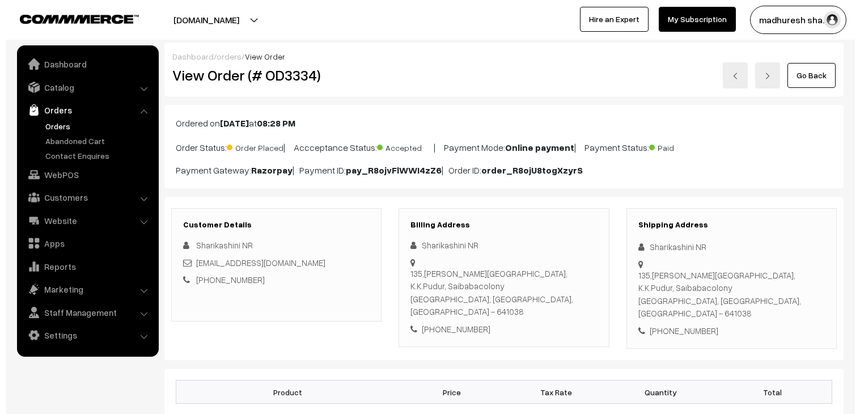
scroll to position [378, 0]
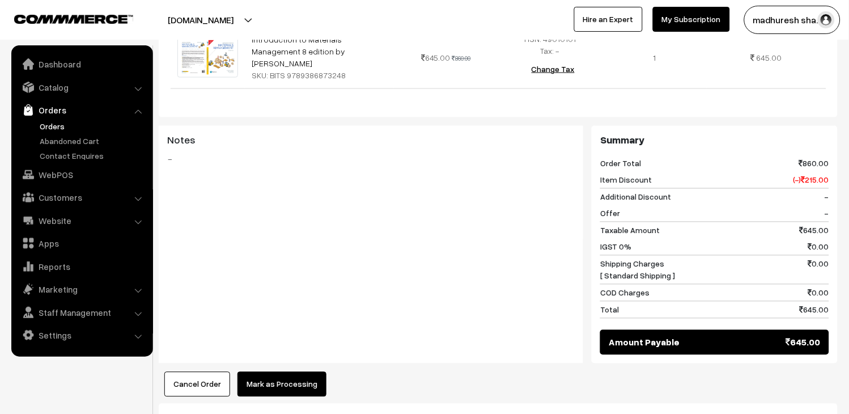
click at [270, 372] on button "Mark as Processing" at bounding box center [282, 384] width 89 height 25
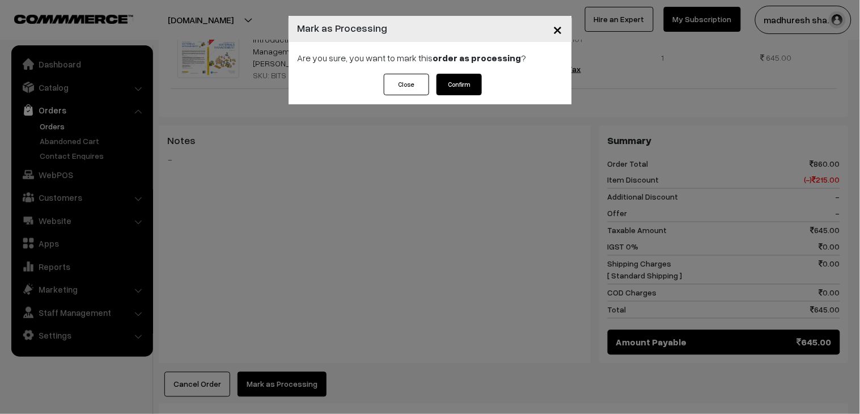
click at [452, 78] on button "Confirm" at bounding box center [459, 85] width 45 height 22
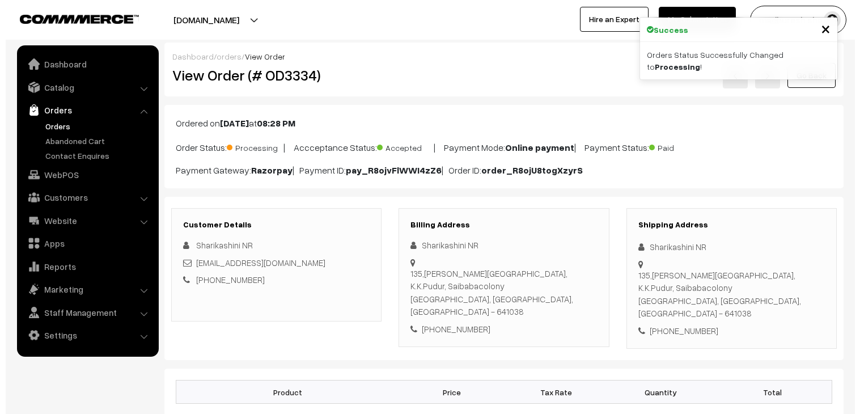
scroll to position [378, 0]
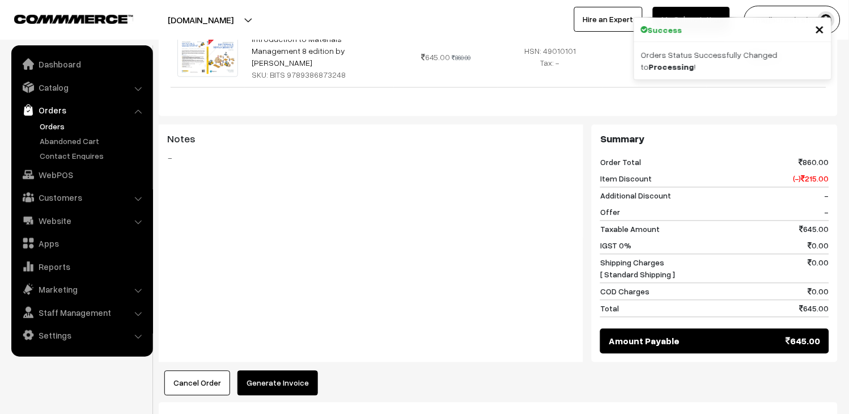
click at [290, 371] on button "Generate Invoice" at bounding box center [278, 383] width 81 height 25
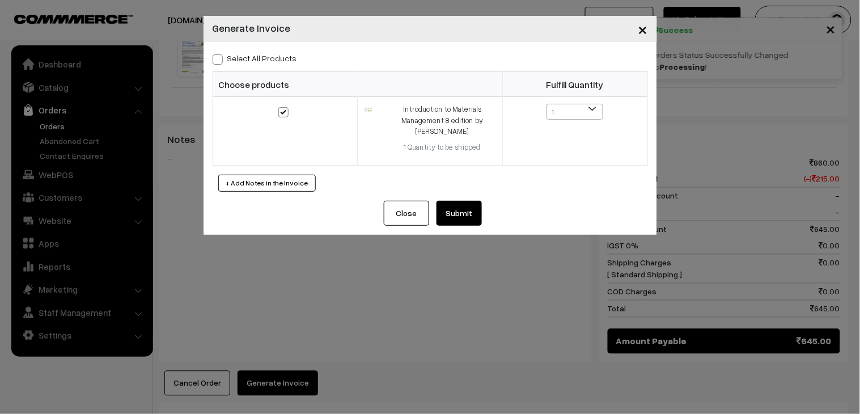
click at [473, 219] on button "Submit" at bounding box center [459, 213] width 45 height 25
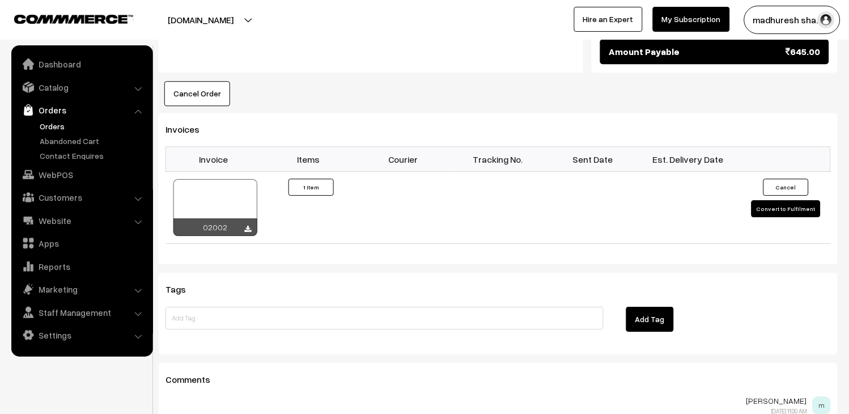
scroll to position [653, 0]
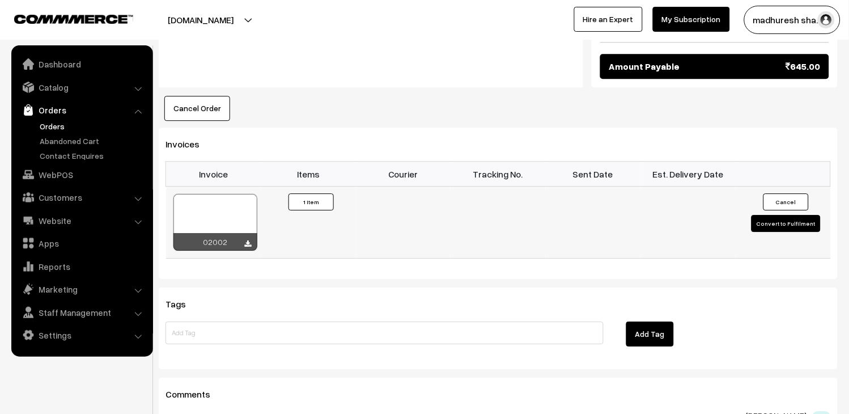
click at [230, 187] on td "02002" at bounding box center [213, 223] width 95 height 72
click at [233, 194] on div at bounding box center [215, 222] width 84 height 57
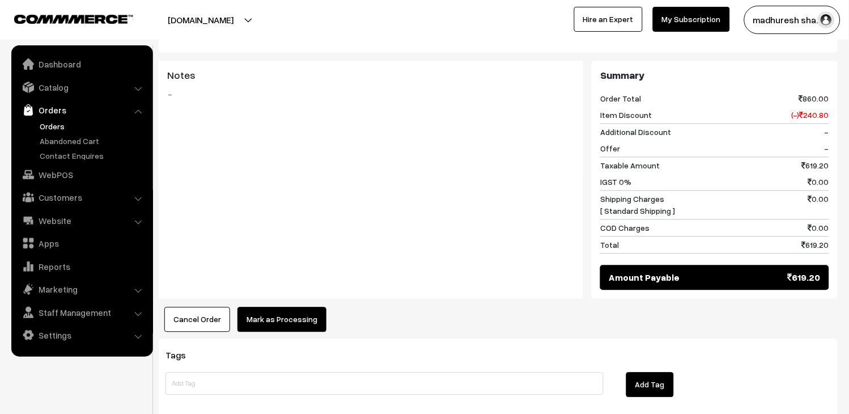
click at [276, 321] on button "Mark as Processing" at bounding box center [282, 319] width 89 height 25
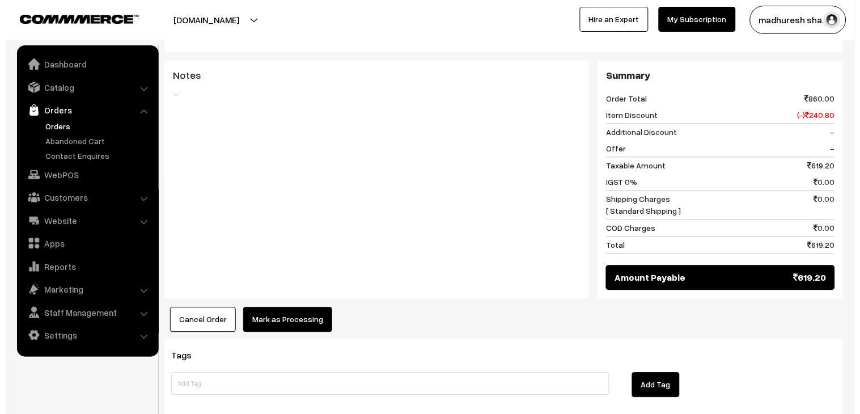
scroll to position [440, 0]
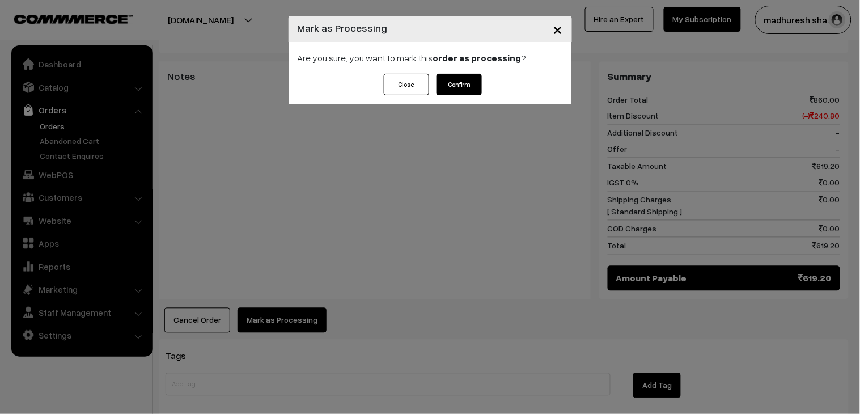
click at [463, 87] on button "Confirm" at bounding box center [459, 85] width 45 height 22
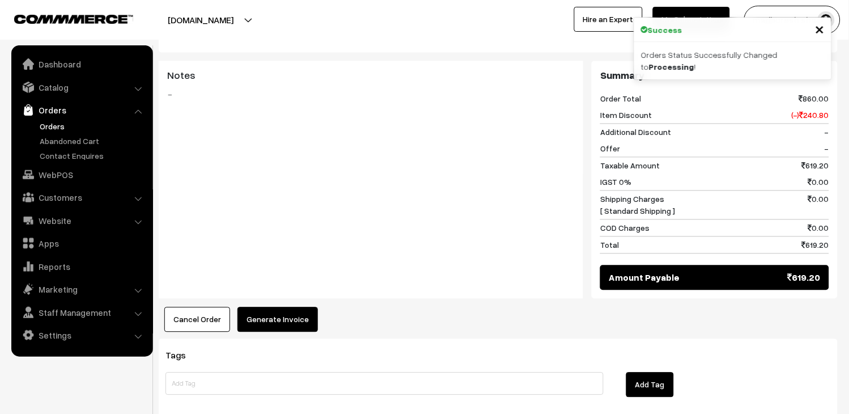
click at [281, 313] on button "Generate Invoice" at bounding box center [278, 319] width 81 height 25
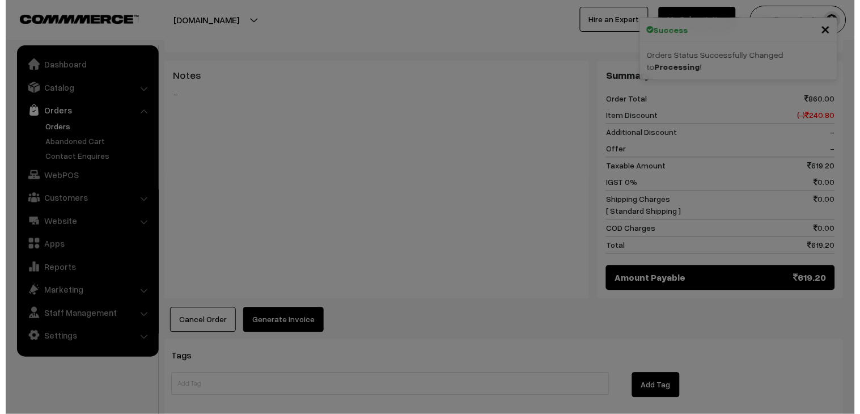
scroll to position [440, 0]
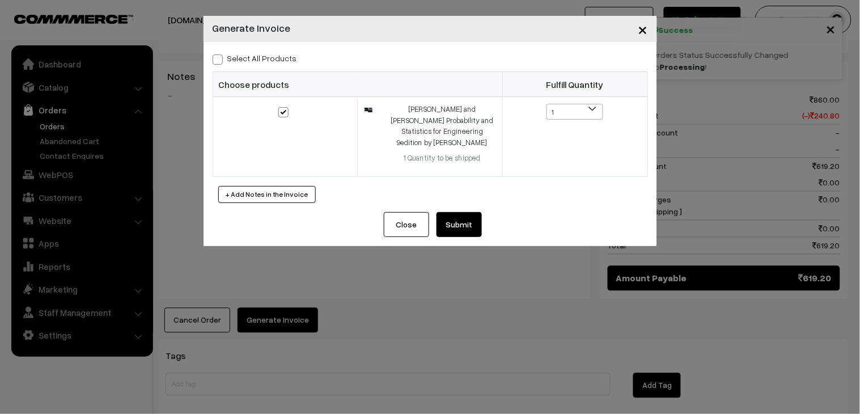
click at [467, 213] on button "Submit" at bounding box center [459, 224] width 45 height 25
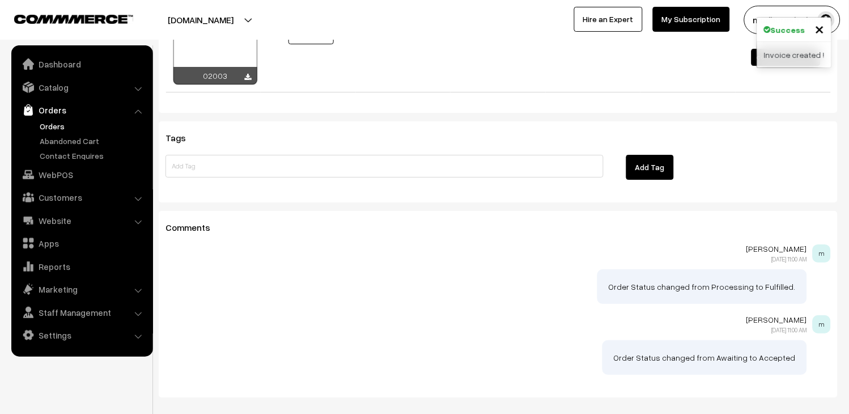
scroll to position [692, 0]
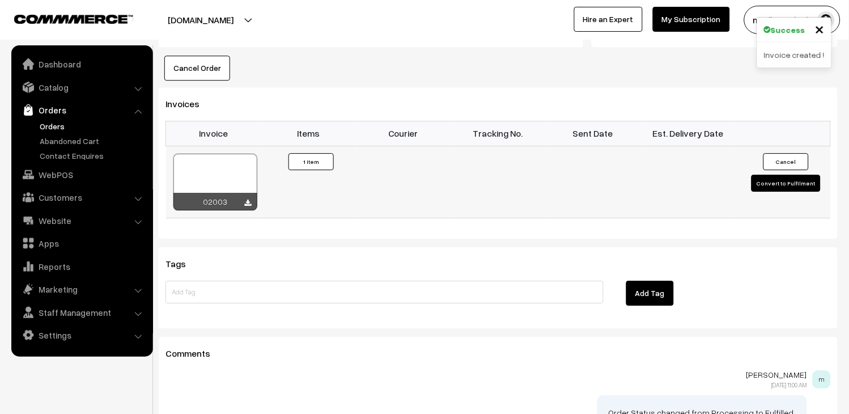
click at [227, 160] on div at bounding box center [215, 182] width 84 height 57
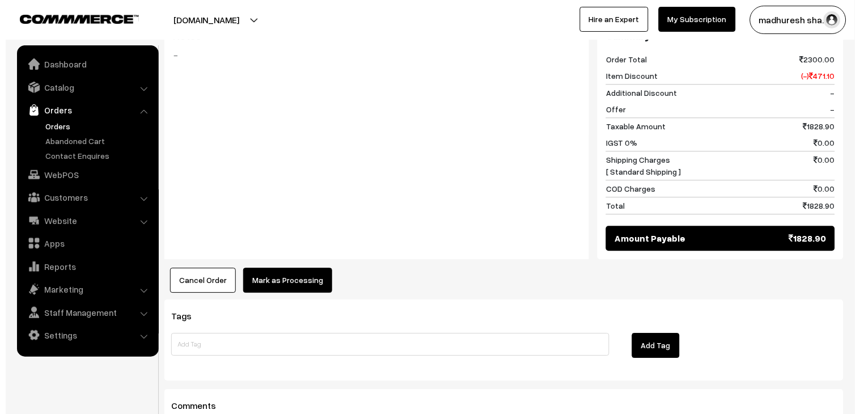
scroll to position [630, 0]
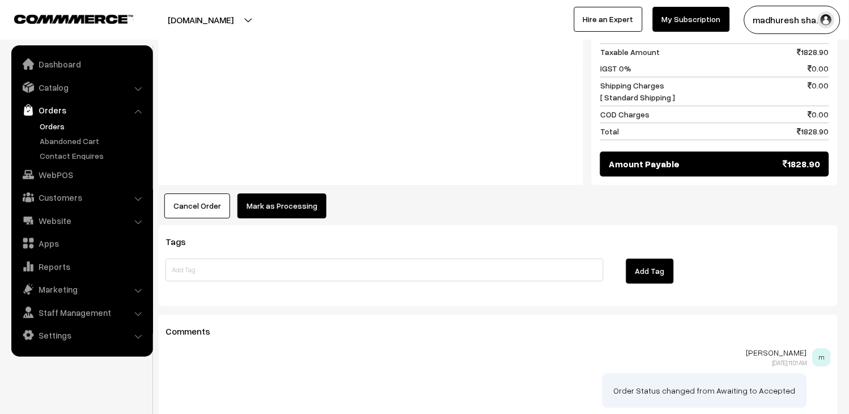
click at [263, 193] on button "Mark as Processing" at bounding box center [282, 205] width 89 height 25
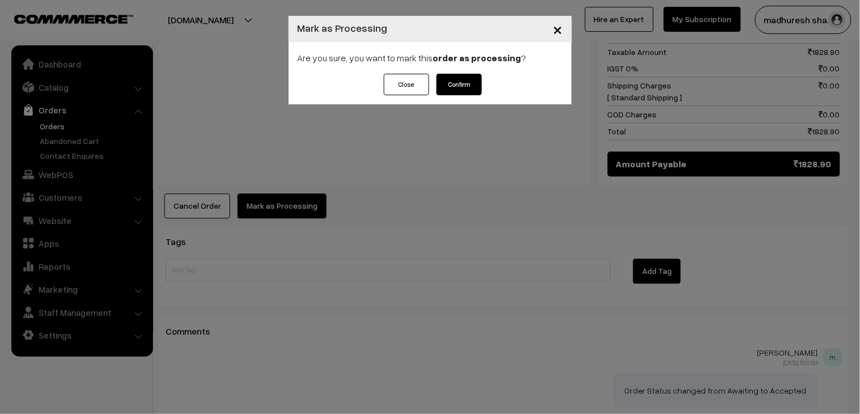
click at [467, 78] on button "Confirm" at bounding box center [459, 85] width 45 height 22
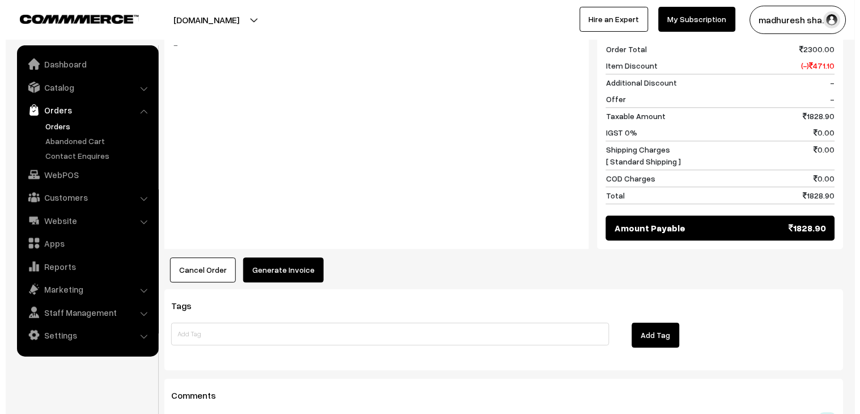
scroll to position [567, 0]
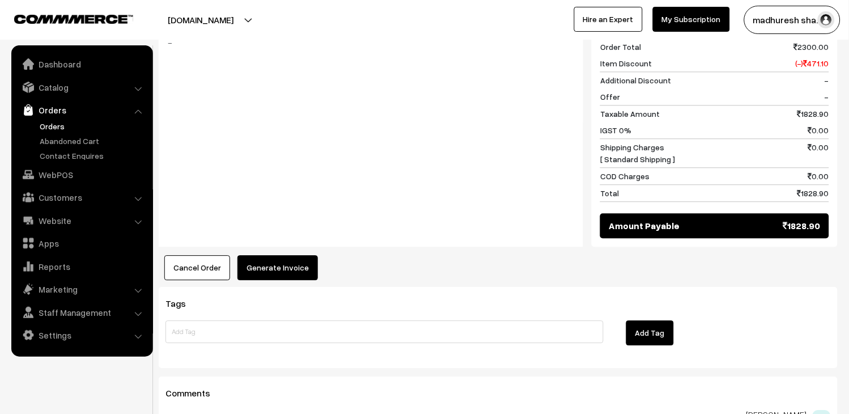
click at [299, 255] on button "Generate Invoice" at bounding box center [278, 267] width 81 height 25
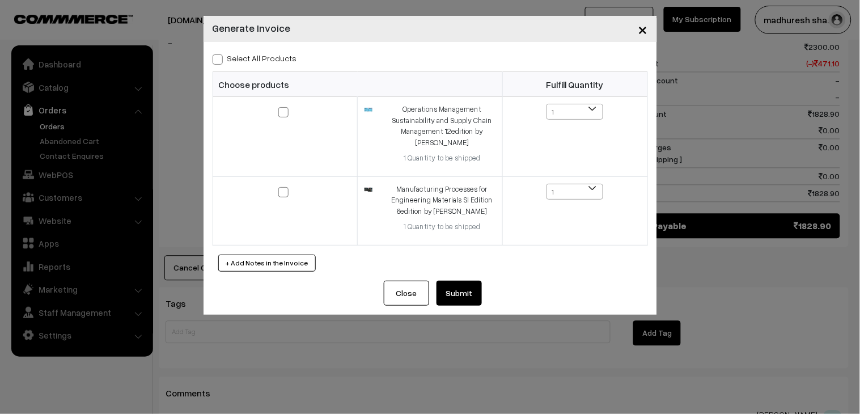
click at [219, 63] on span at bounding box center [218, 59] width 10 height 10
click at [219, 61] on input "Select All Products" at bounding box center [216, 57] width 7 height 7
checkbox input "true"
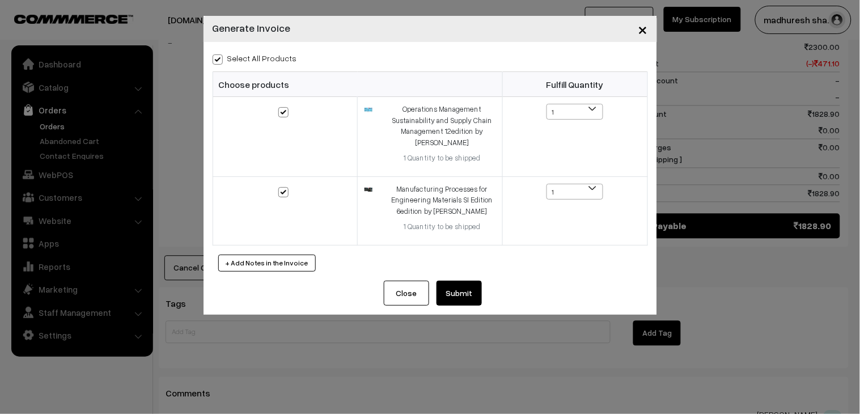
click at [451, 295] on button "Submit" at bounding box center [459, 293] width 45 height 25
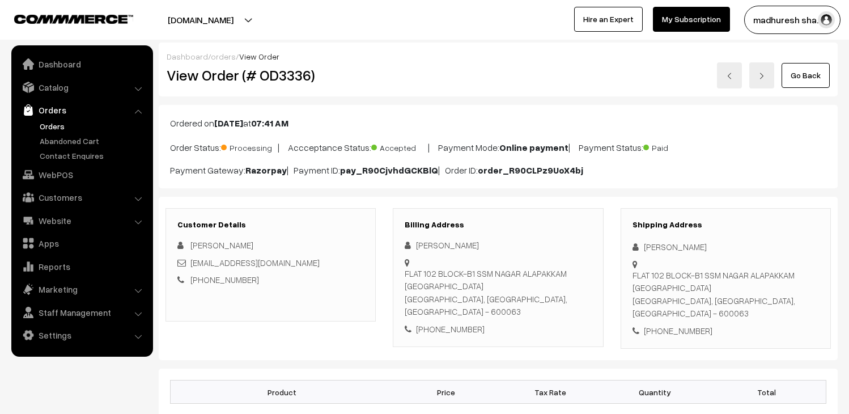
scroll to position [756, 0]
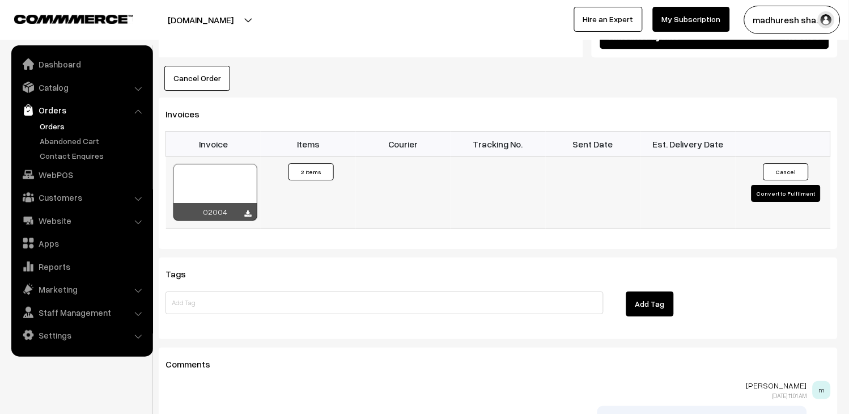
click at [199, 164] on div at bounding box center [215, 192] width 84 height 57
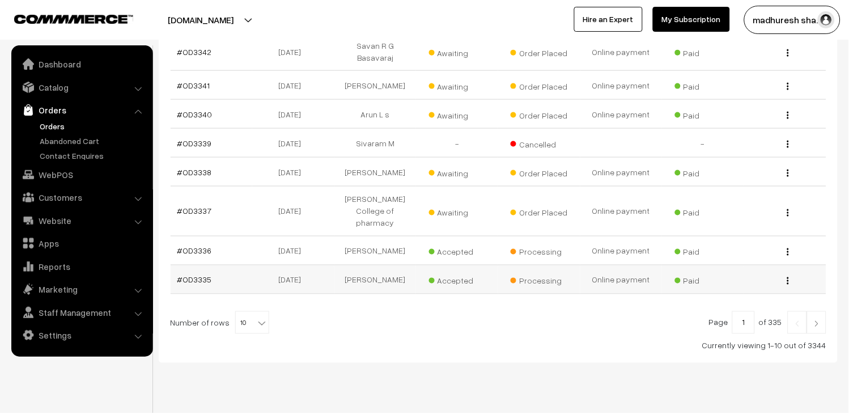
scroll to position [315, 0]
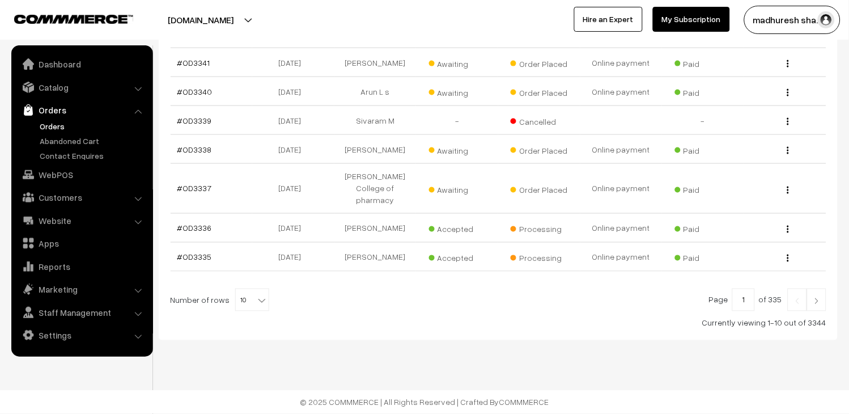
click at [809, 311] on link at bounding box center [816, 300] width 19 height 23
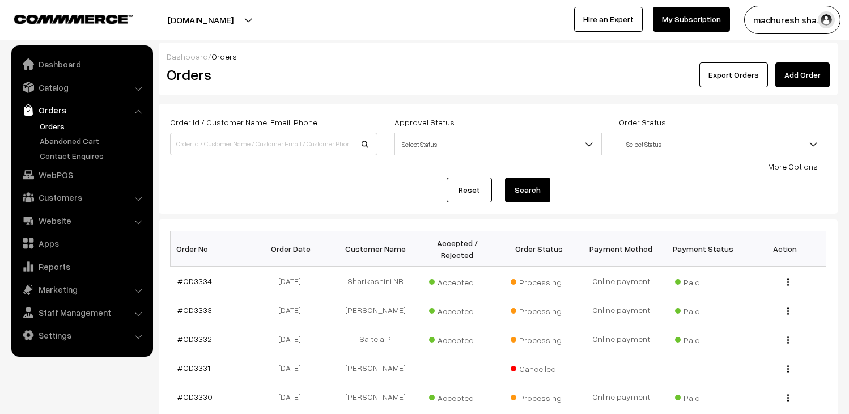
scroll to position [252, 0]
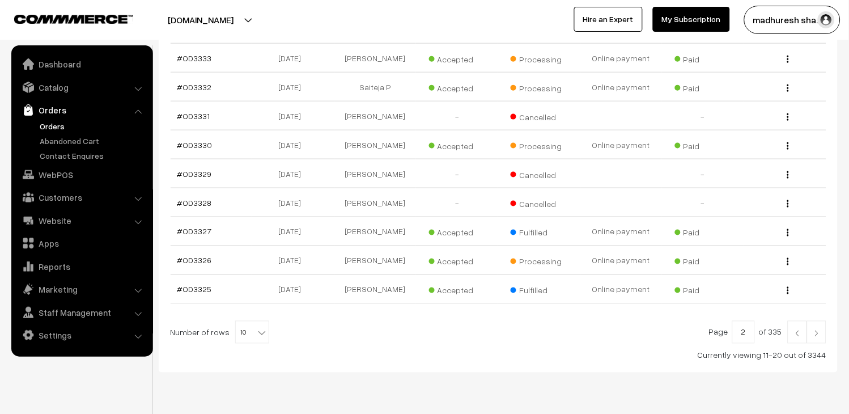
click at [814, 338] on link at bounding box center [816, 332] width 19 height 23
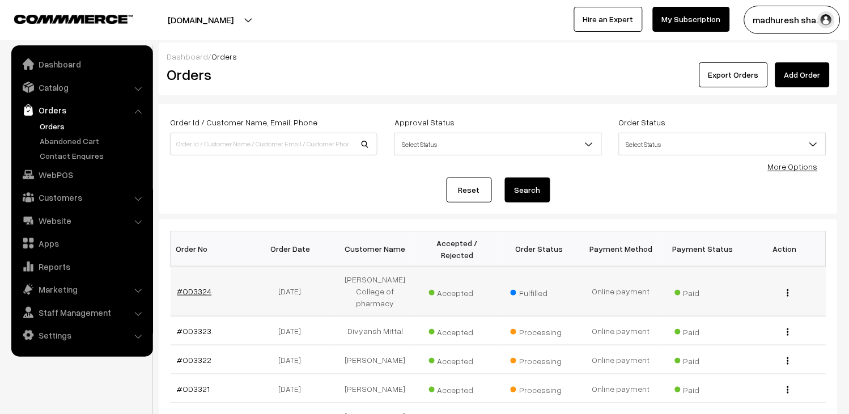
click at [188, 293] on link "#OD3324" at bounding box center [194, 291] width 35 height 10
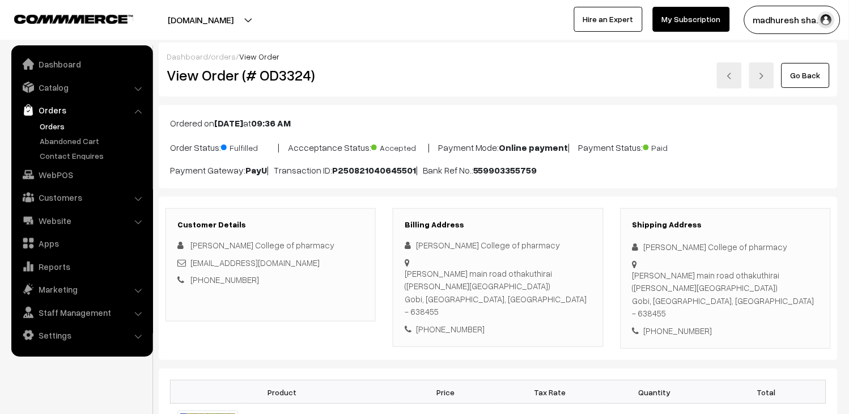
click at [41, 123] on link "Orders" at bounding box center [93, 126] width 112 height 12
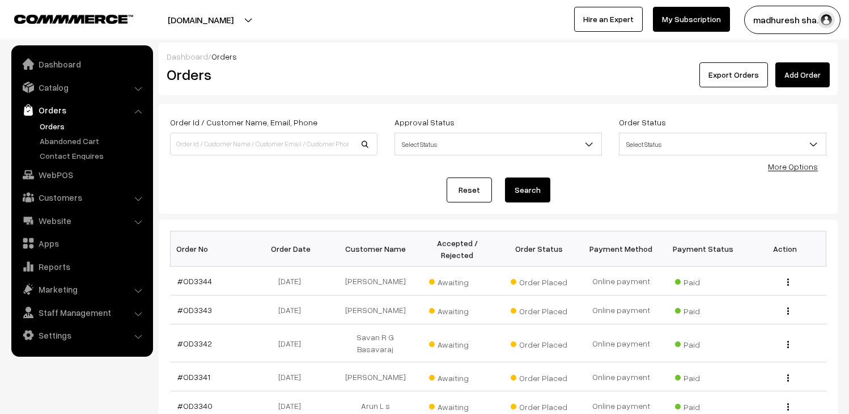
scroll to position [189, 0]
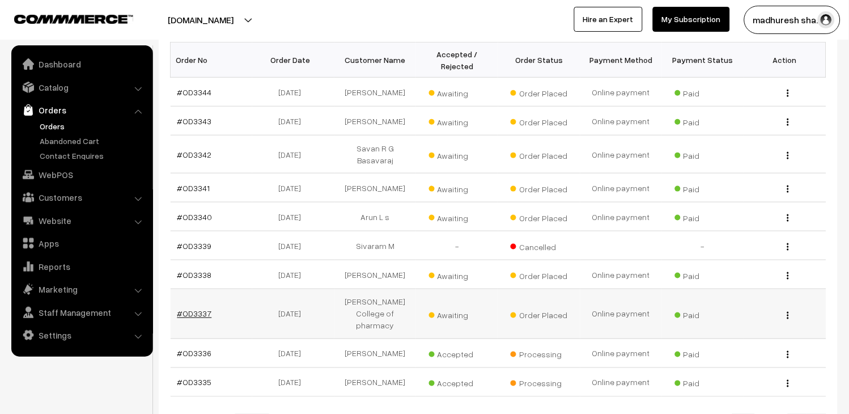
click at [196, 310] on link "#OD3337" at bounding box center [194, 314] width 35 height 10
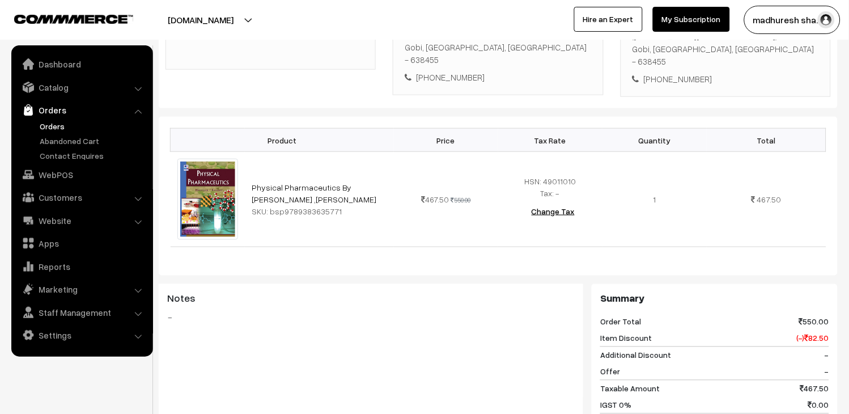
scroll to position [126, 0]
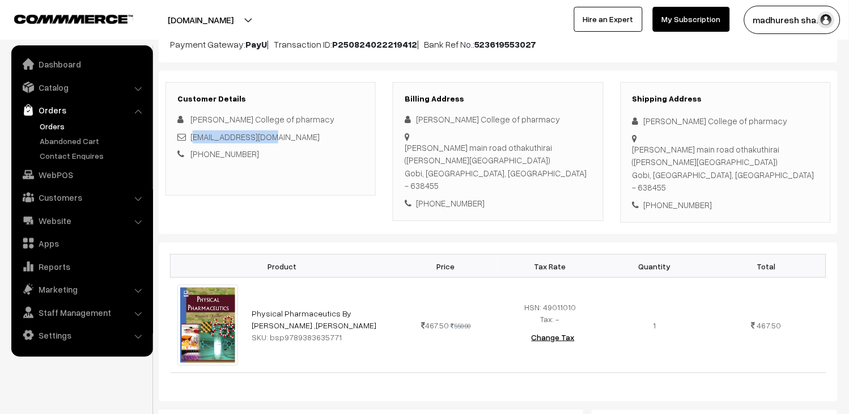
drag, startPoint x: 290, startPoint y: 137, endPoint x: 193, endPoint y: 137, distance: 97.5
click at [193, 137] on div "[EMAIL_ADDRESS][DOMAIN_NAME]" at bounding box center [270, 136] width 187 height 13
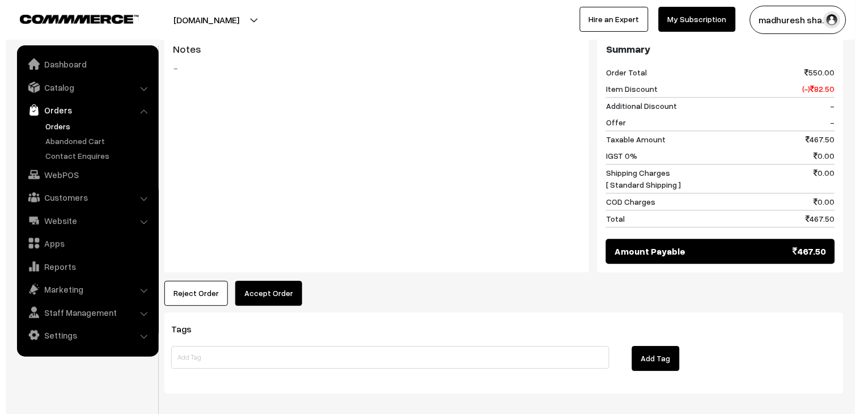
scroll to position [503, 0]
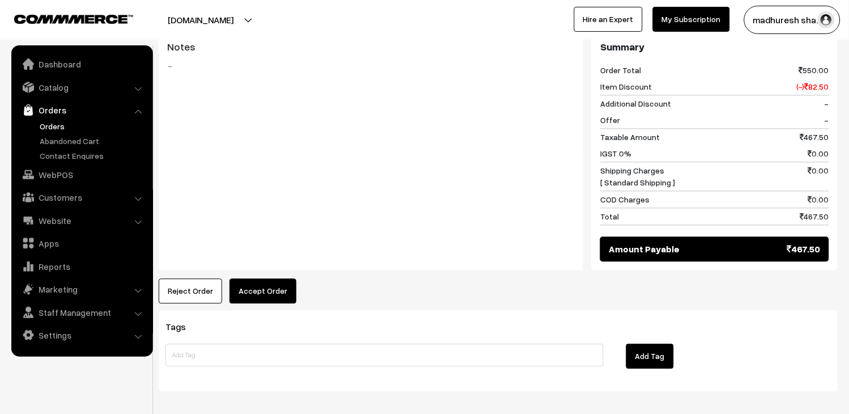
click at [268, 287] on button "Accept Order" at bounding box center [263, 290] width 67 height 25
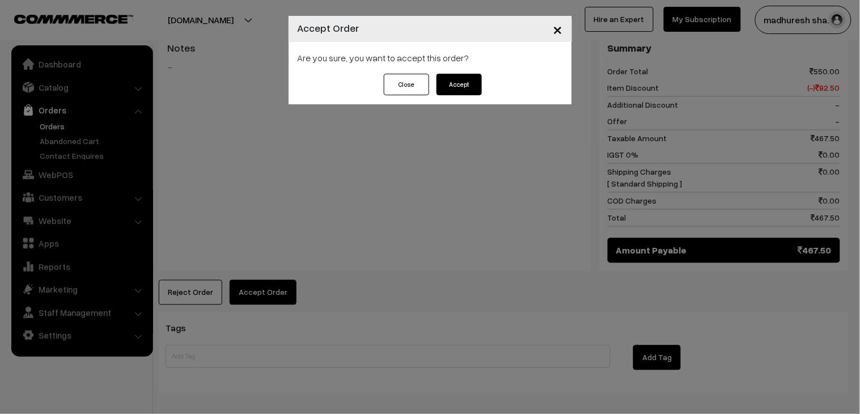
click at [469, 83] on button "Accept" at bounding box center [459, 85] width 45 height 22
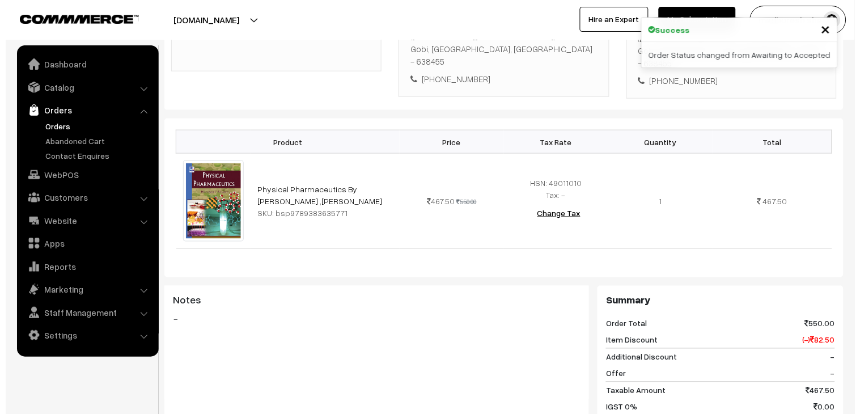
scroll to position [503, 0]
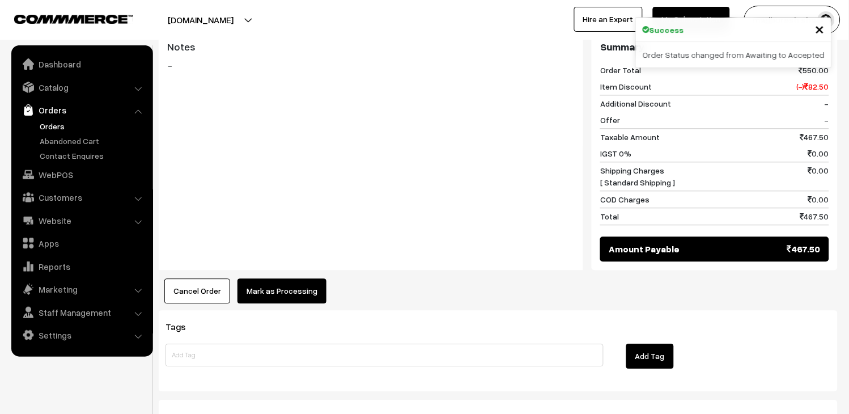
click at [268, 285] on button "Mark as Processing" at bounding box center [282, 290] width 89 height 25
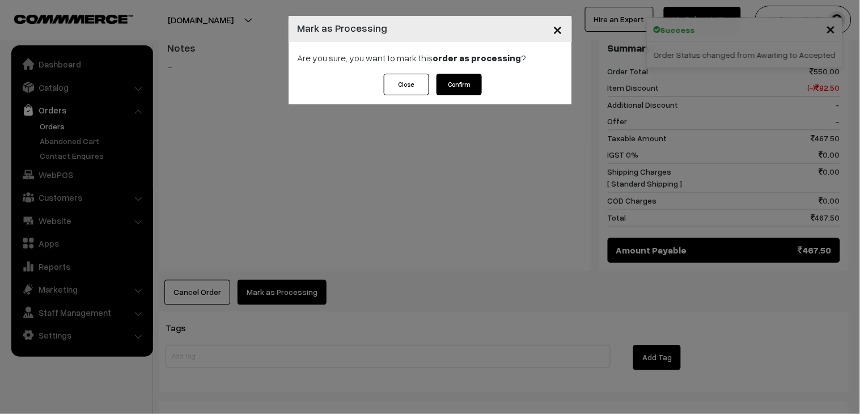
click at [454, 80] on button "Confirm" at bounding box center [459, 85] width 45 height 22
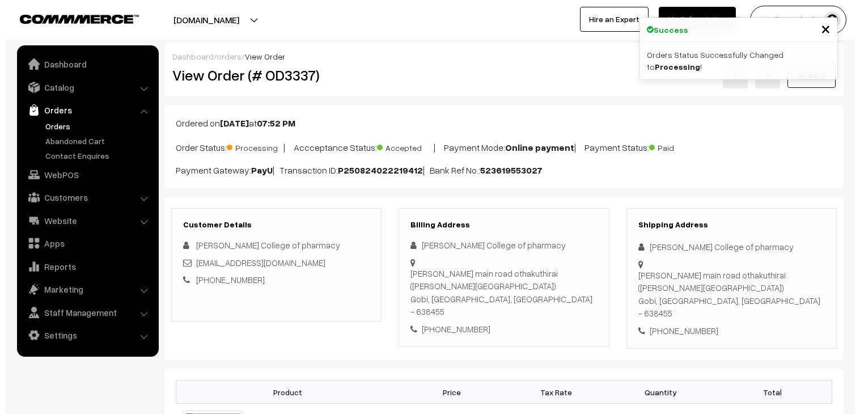
scroll to position [441, 0]
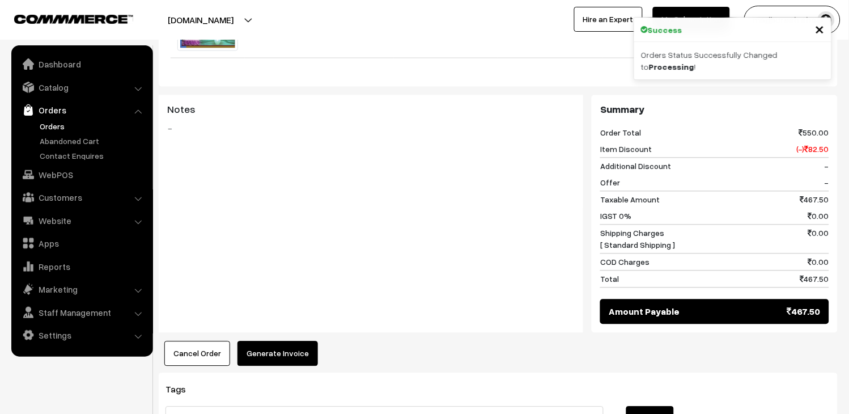
click at [299, 341] on button "Generate Invoice" at bounding box center [278, 353] width 81 height 25
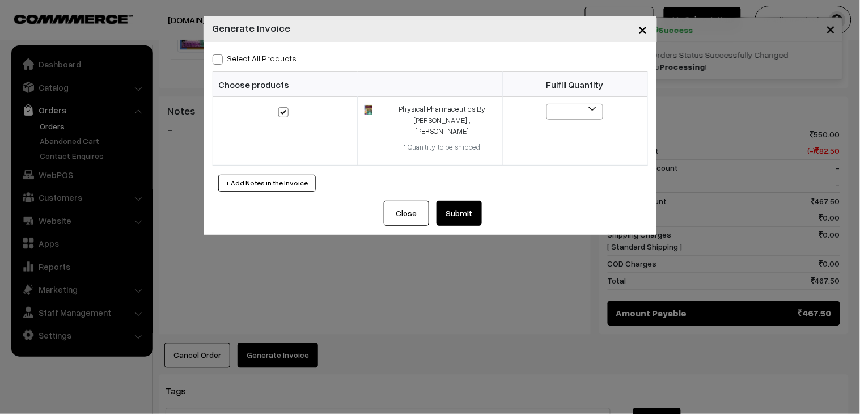
click at [477, 201] on button "Submit" at bounding box center [459, 213] width 45 height 25
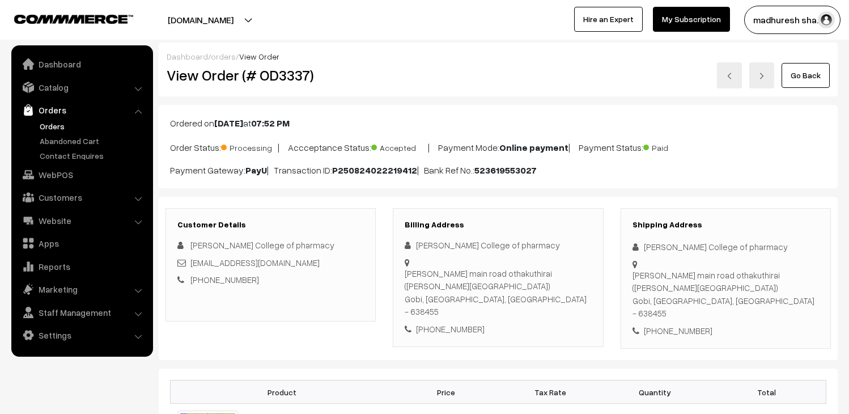
scroll to position [819, 0]
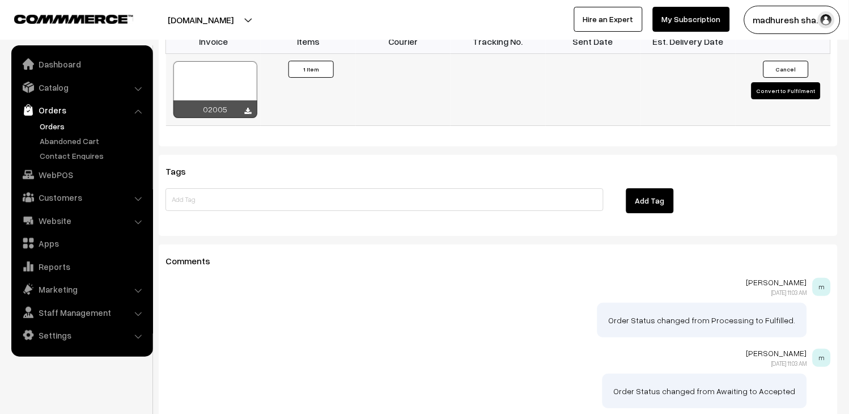
click at [245, 77] on div at bounding box center [215, 89] width 84 height 57
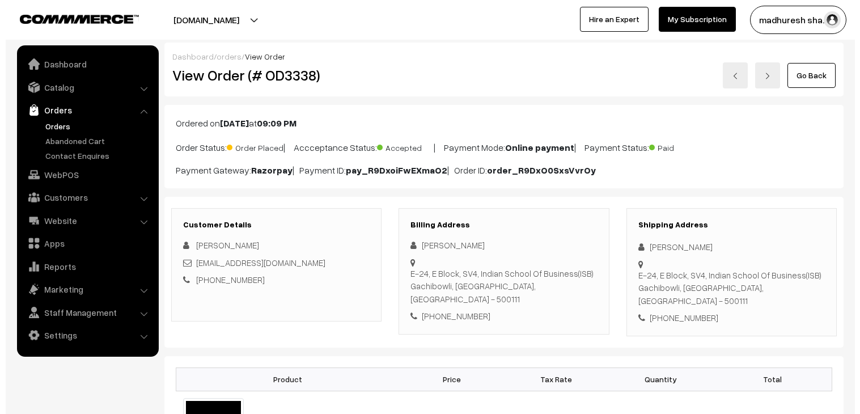
scroll to position [506, 0]
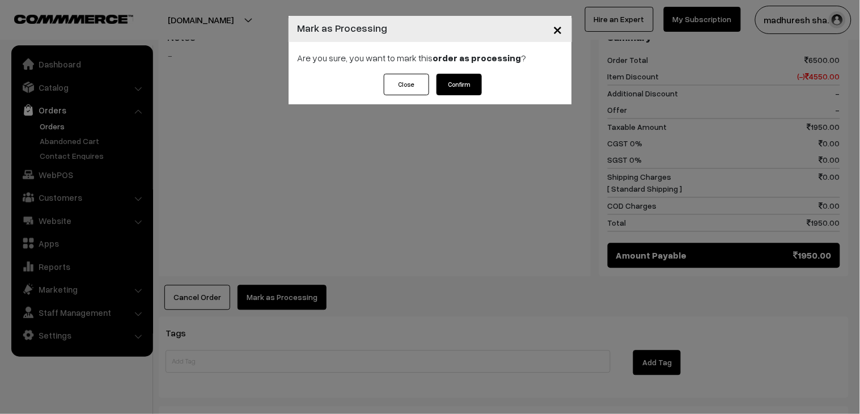
click at [467, 87] on button "Confirm" at bounding box center [459, 85] width 45 height 22
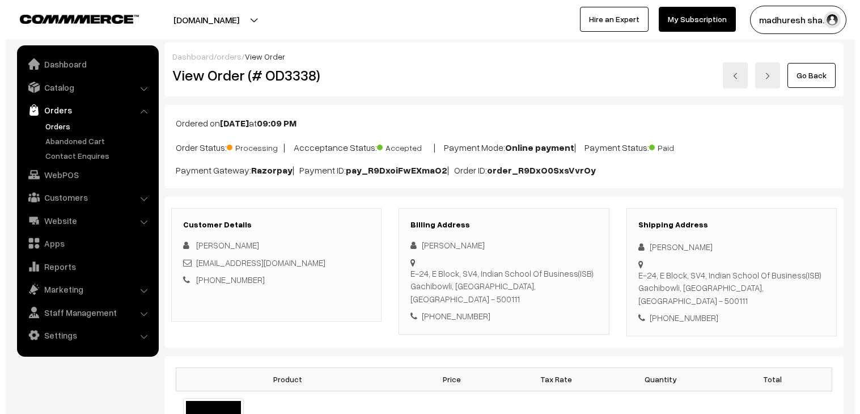
scroll to position [441, 0]
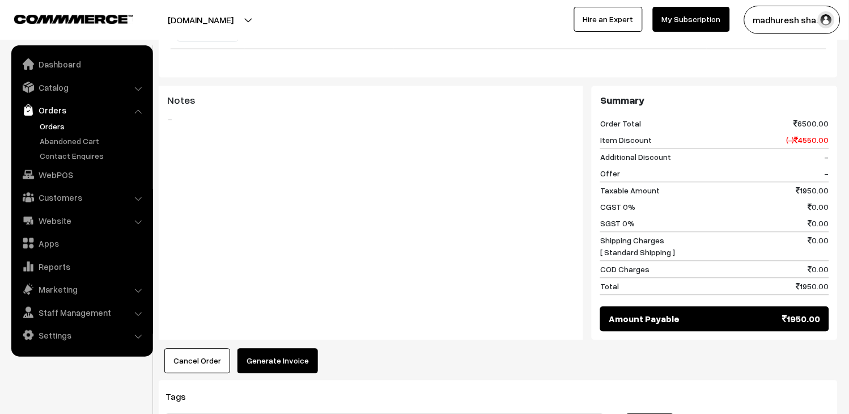
click at [263, 349] on button "Generate Invoice" at bounding box center [278, 361] width 81 height 25
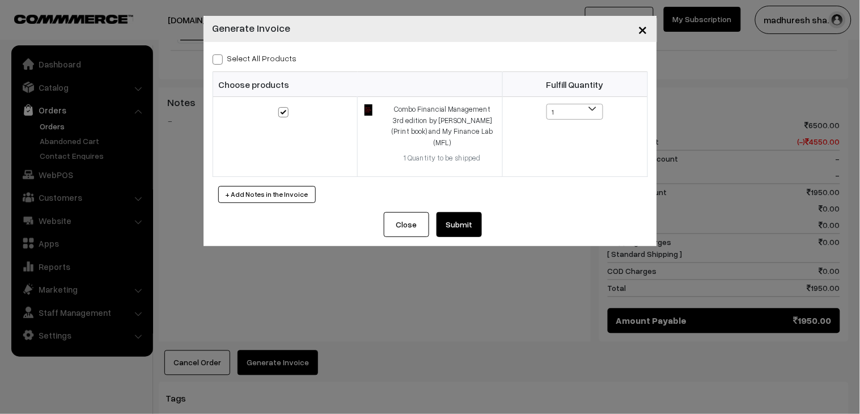
click at [468, 212] on button "Submit" at bounding box center [459, 224] width 45 height 25
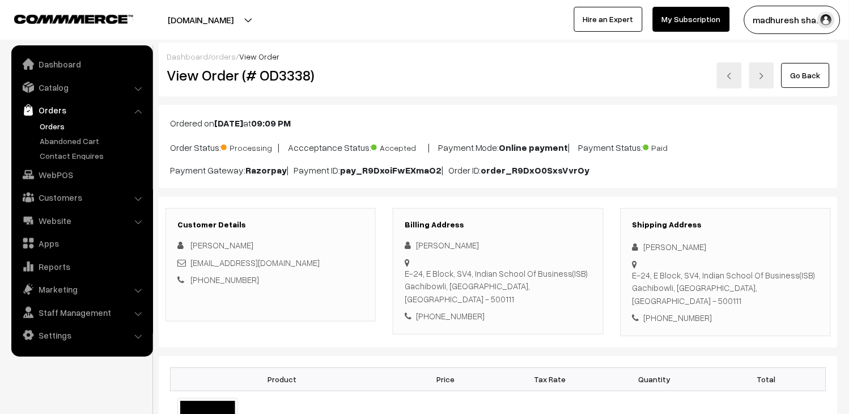
click at [55, 127] on link "Orders" at bounding box center [93, 126] width 112 height 12
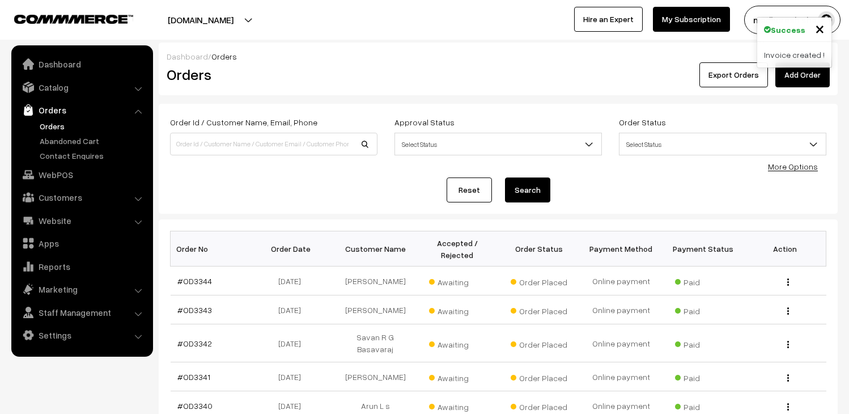
scroll to position [126, 0]
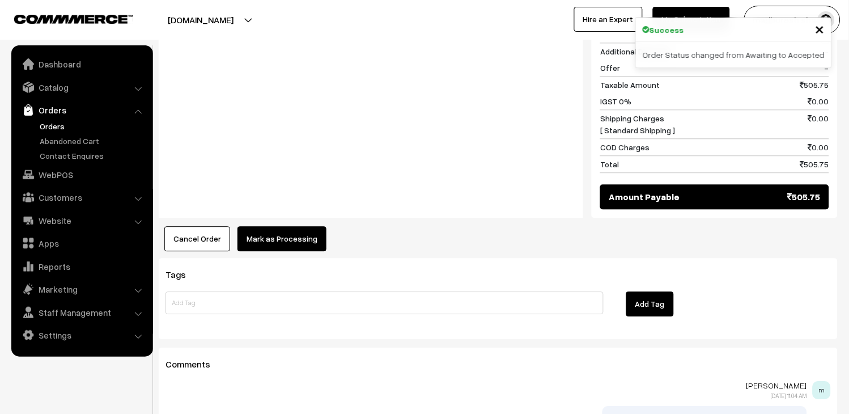
click at [319, 226] on button "Mark as Processing" at bounding box center [282, 238] width 89 height 25
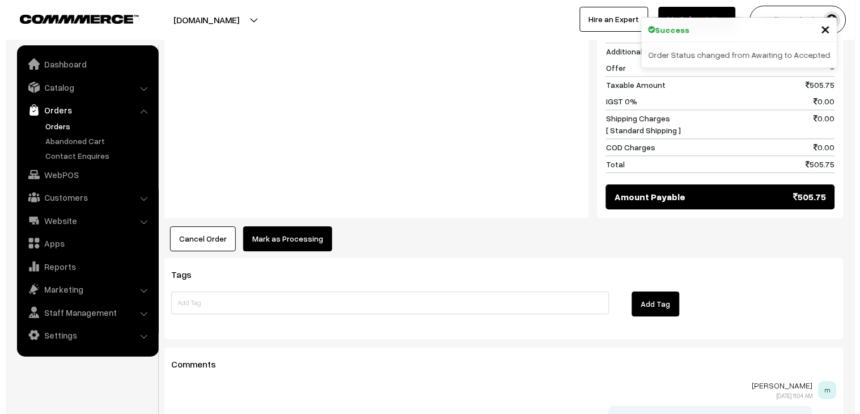
scroll to position [568, 0]
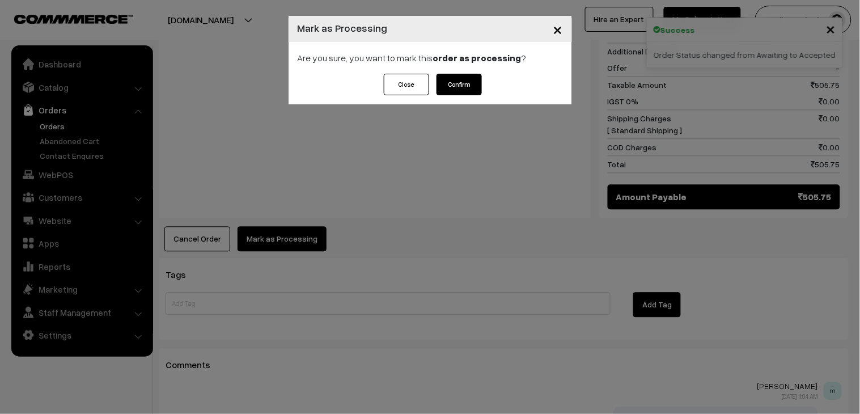
click at [457, 78] on button "Confirm" at bounding box center [459, 85] width 45 height 22
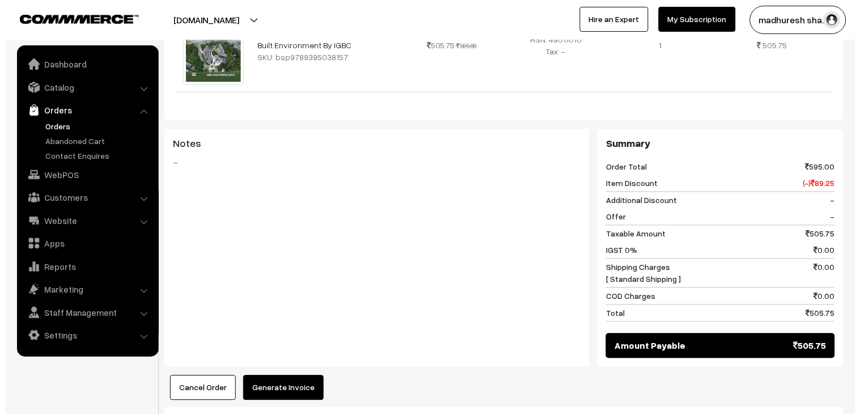
scroll to position [441, 0]
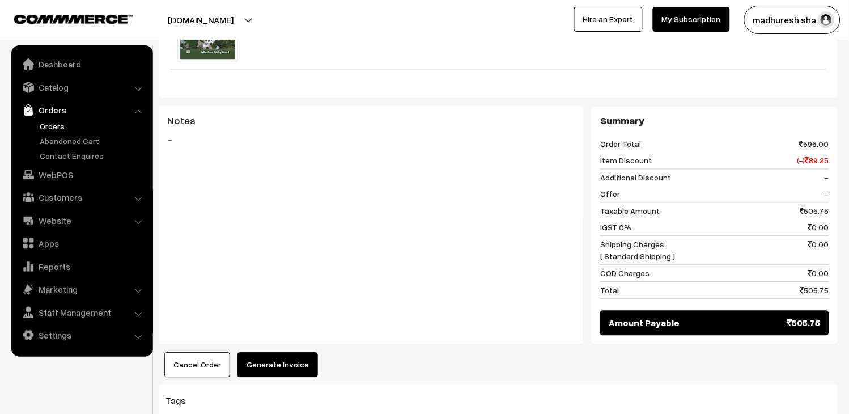
click at [286, 353] on button "Generate Invoice" at bounding box center [278, 365] width 81 height 25
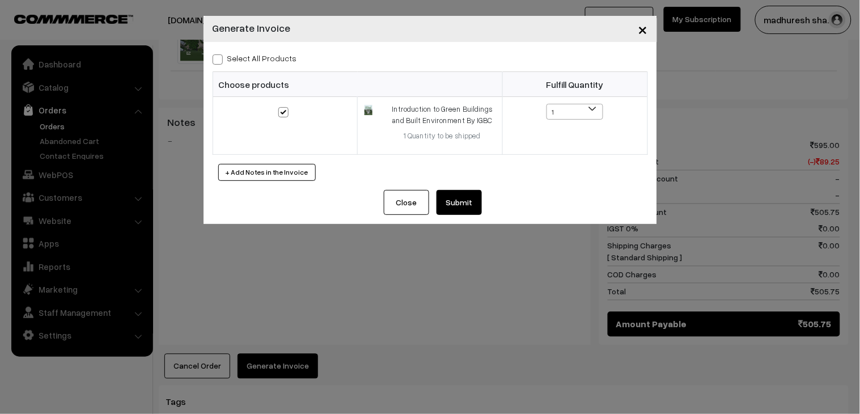
click at [471, 199] on button "Submit" at bounding box center [459, 202] width 45 height 25
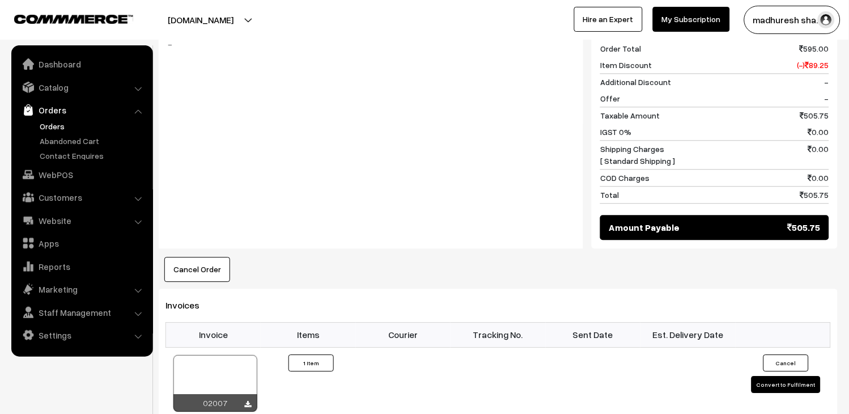
scroll to position [630, 0]
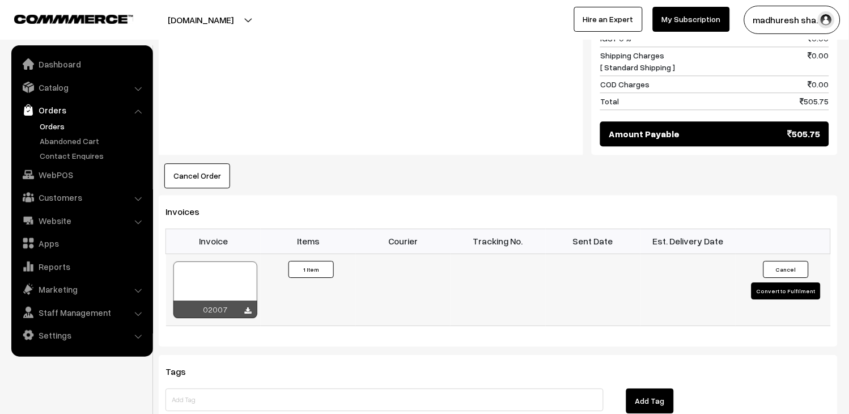
click at [235, 261] on div at bounding box center [215, 289] width 84 height 57
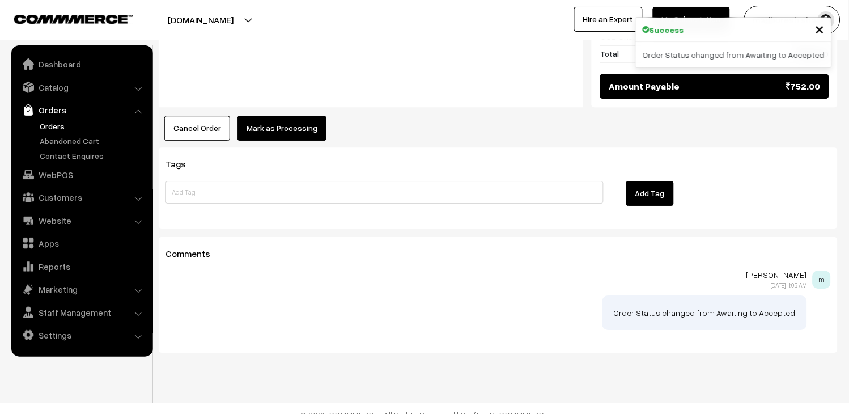
click at [282, 116] on button "Mark as Processing" at bounding box center [282, 128] width 89 height 25
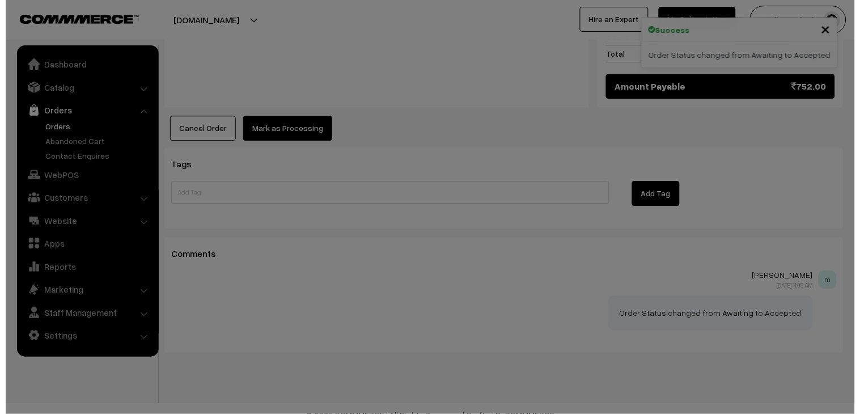
scroll to position [661, 0]
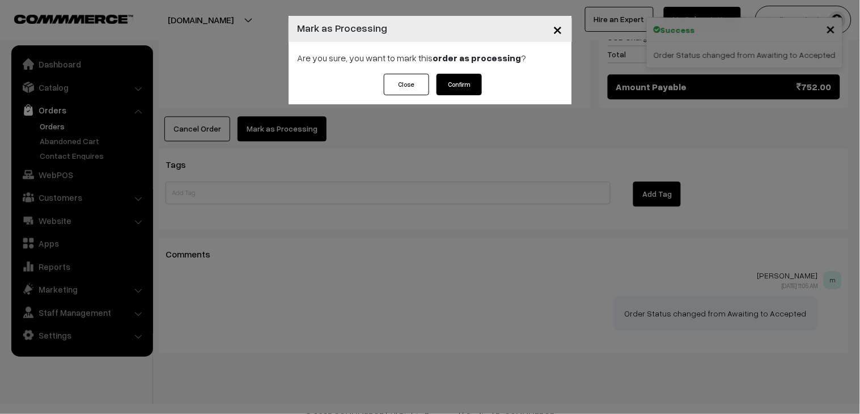
click at [460, 78] on button "Confirm" at bounding box center [459, 85] width 45 height 22
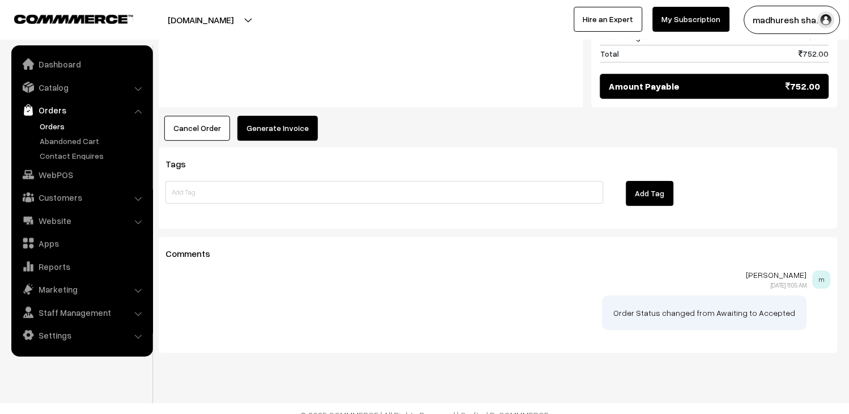
click at [284, 117] on button "Generate Invoice" at bounding box center [278, 128] width 81 height 25
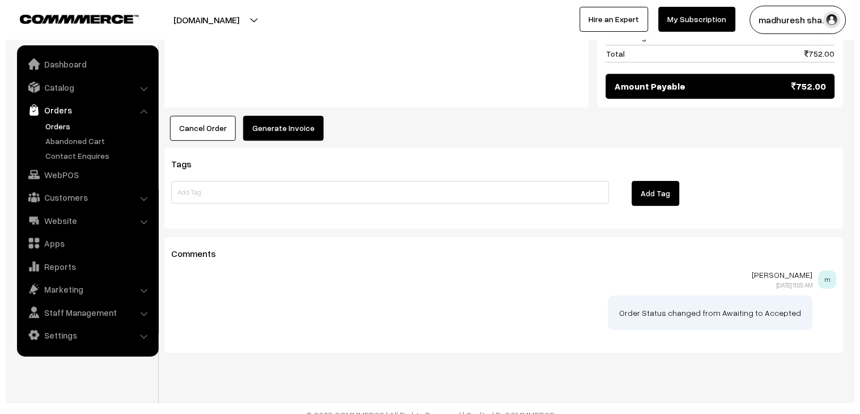
scroll to position [661, 0]
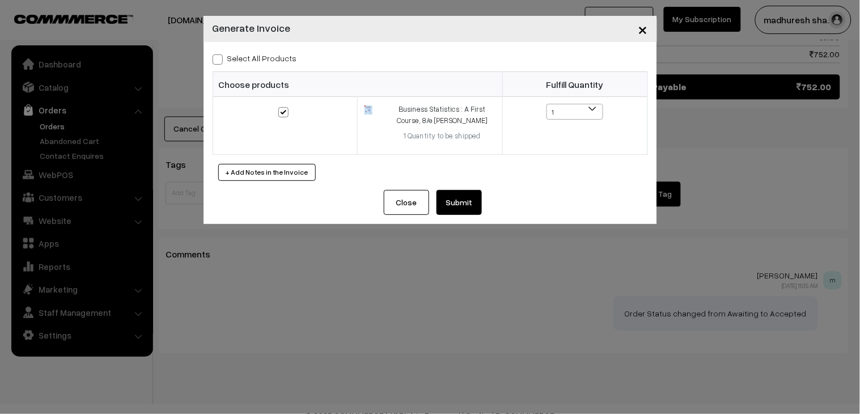
click at [462, 209] on button "Submit" at bounding box center [459, 202] width 45 height 25
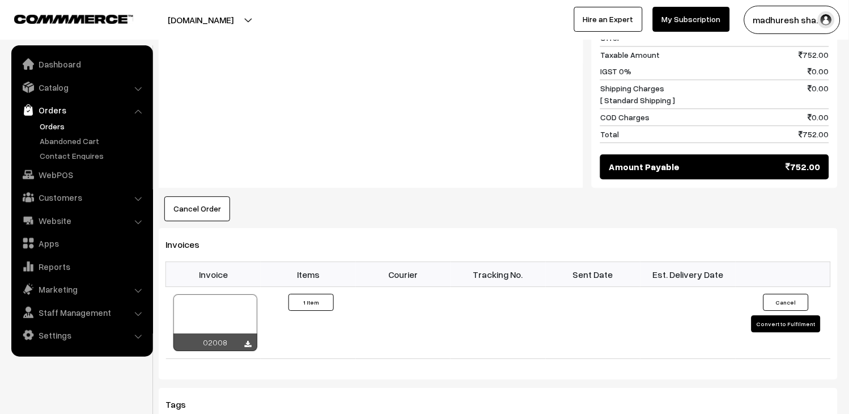
scroll to position [575, 0]
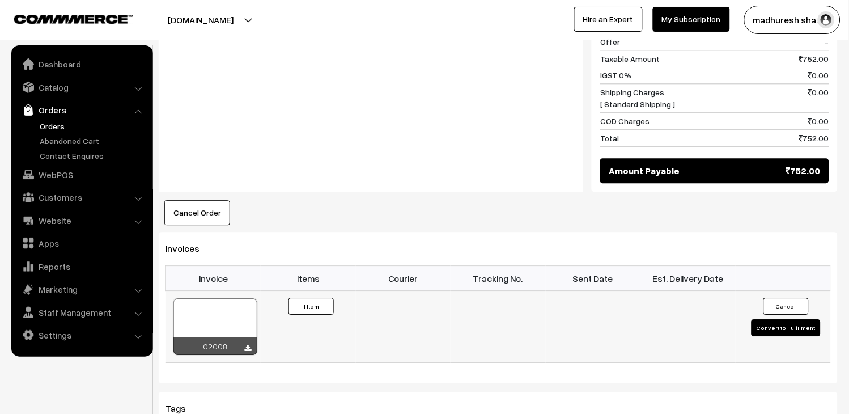
click at [229, 306] on div at bounding box center [215, 326] width 84 height 57
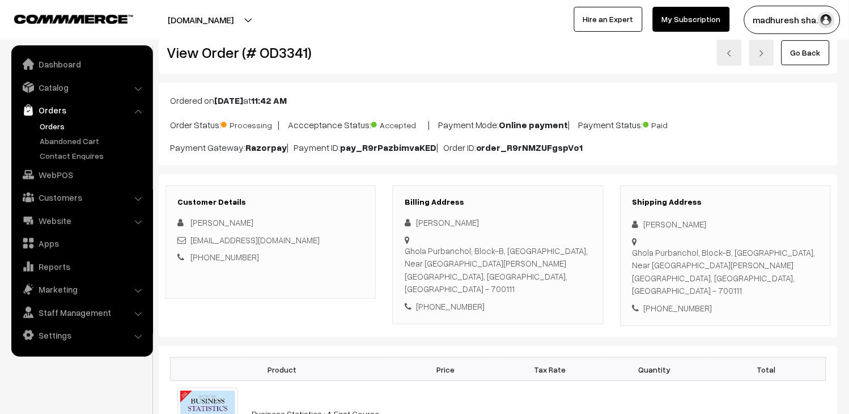
scroll to position [0, 0]
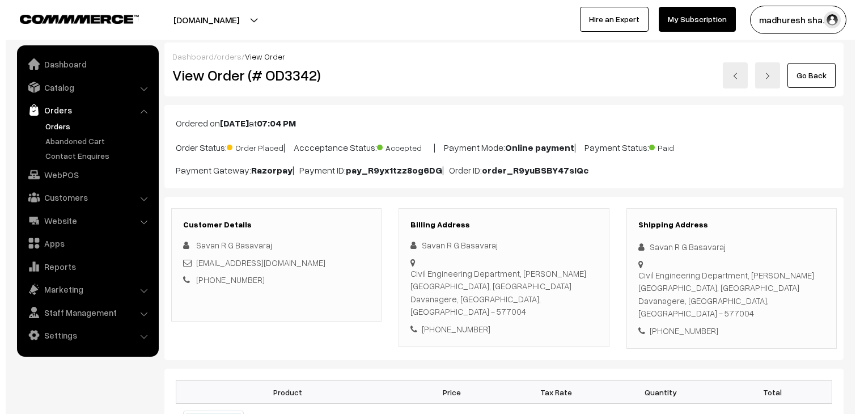
scroll to position [441, 0]
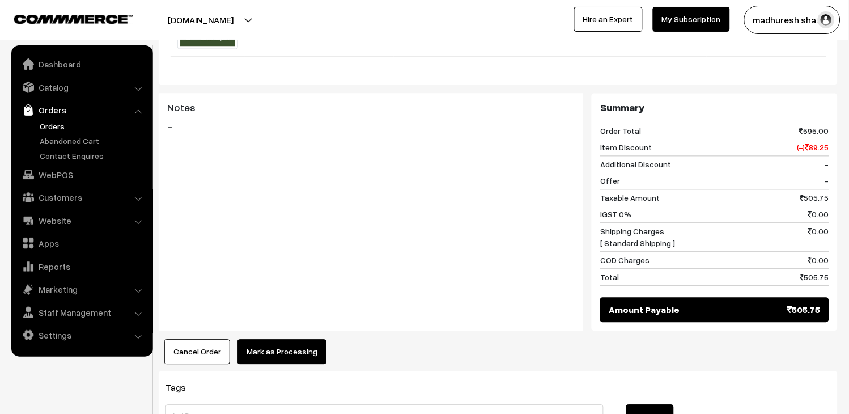
click at [321, 358] on div "Cancel Order × Cancel Order Are you sure, you want to cancel this order? Close …" at bounding box center [498, 352] width 679 height 25
click at [280, 350] on button "Mark as Processing" at bounding box center [282, 352] width 89 height 25
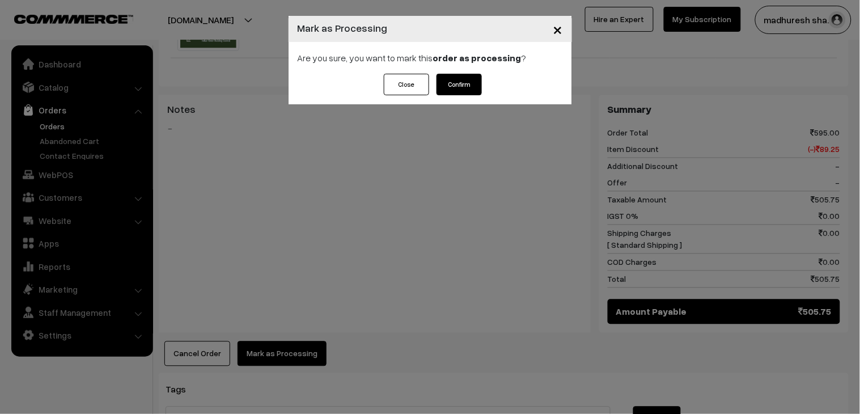
click at [449, 84] on button "Confirm" at bounding box center [459, 85] width 45 height 22
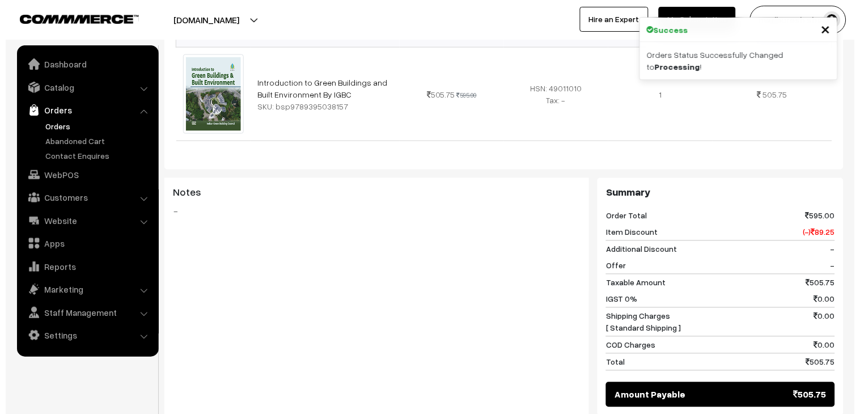
scroll to position [441, 0]
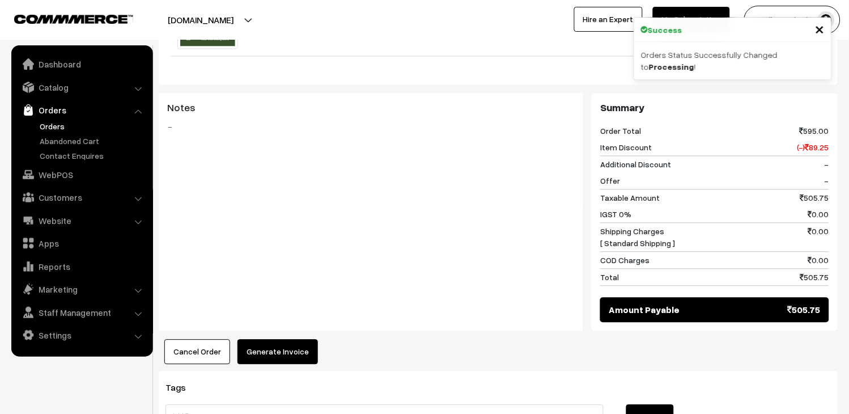
click at [263, 358] on button "Generate Invoice" at bounding box center [278, 352] width 81 height 25
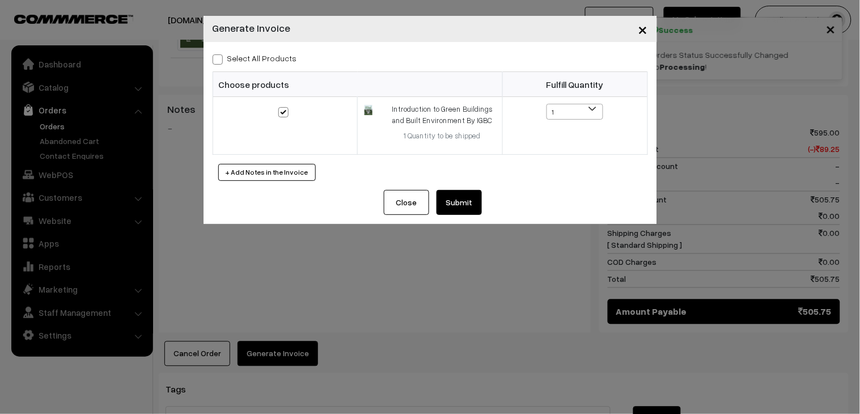
click at [451, 202] on button "Submit" at bounding box center [459, 202] width 45 height 25
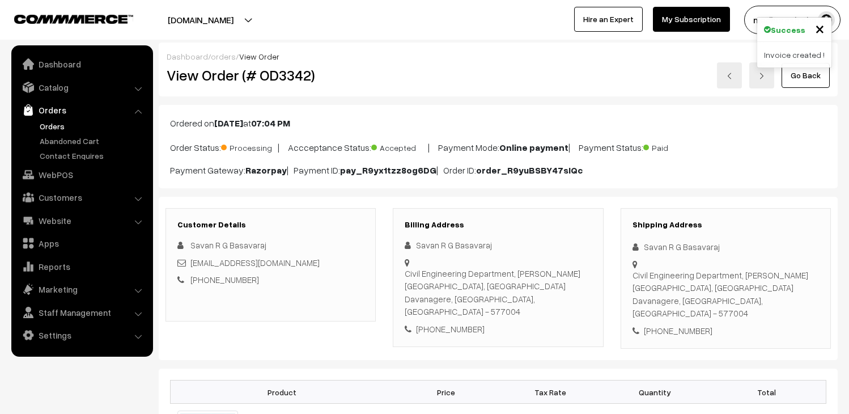
scroll to position [819, 0]
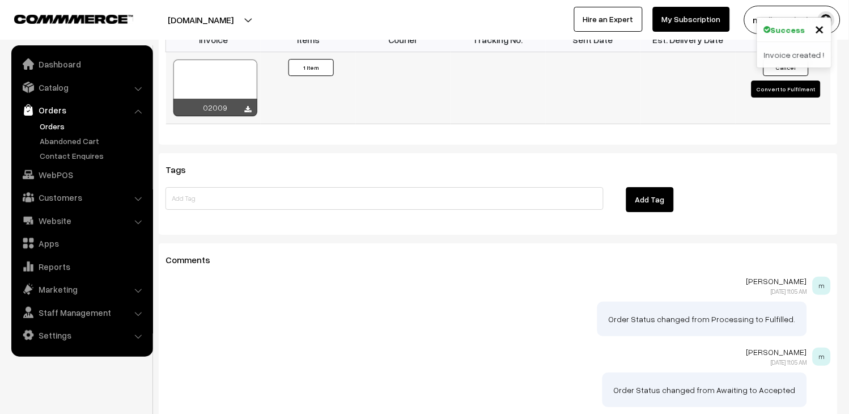
click at [251, 84] on div at bounding box center [215, 88] width 84 height 57
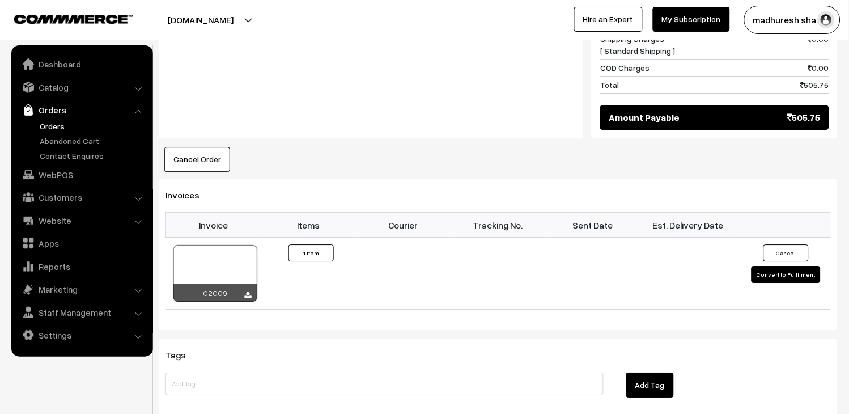
scroll to position [630, 0]
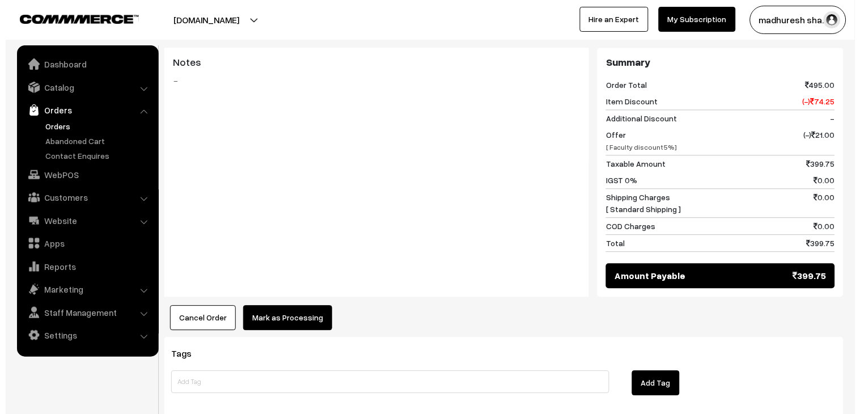
scroll to position [503, 0]
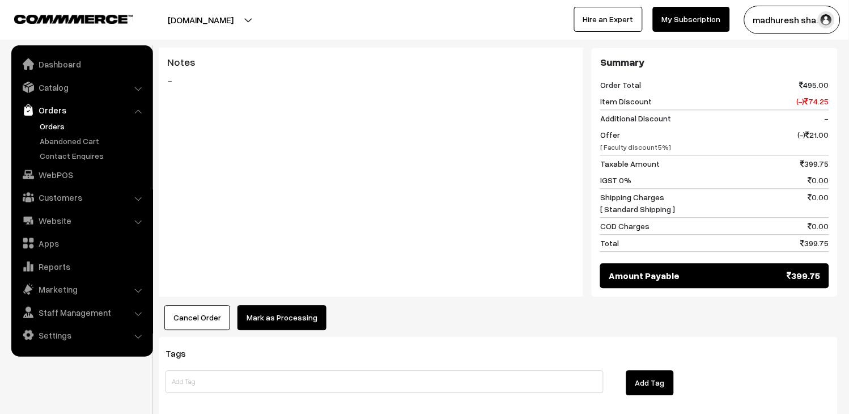
click at [307, 305] on button "Mark as Processing" at bounding box center [282, 317] width 89 height 25
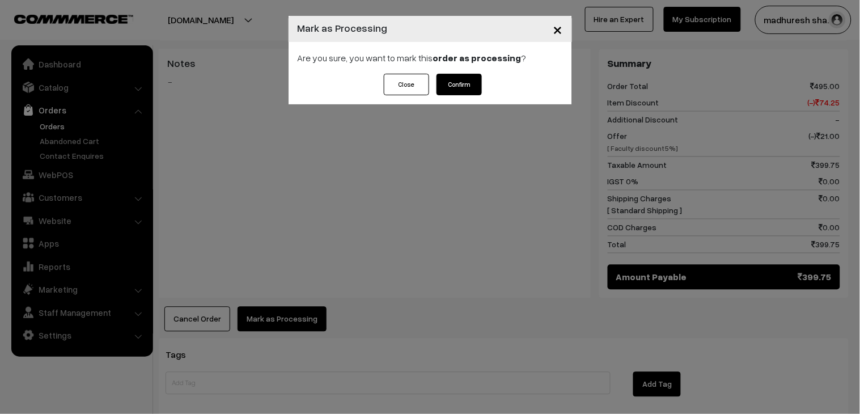
click at [463, 78] on button "Confirm" at bounding box center [459, 85] width 45 height 22
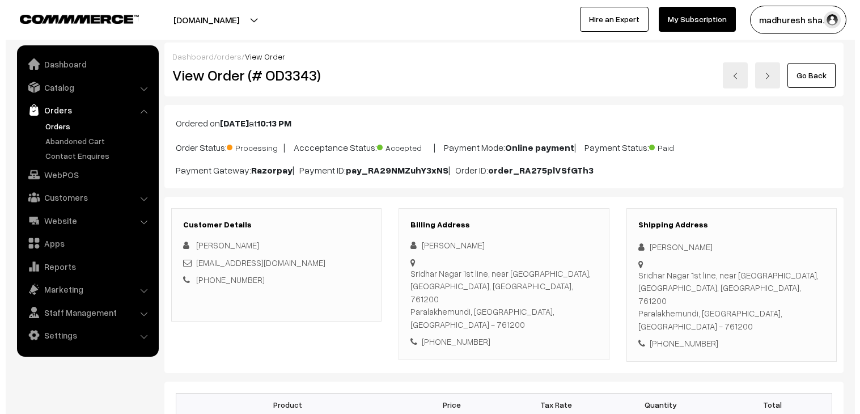
scroll to position [441, 0]
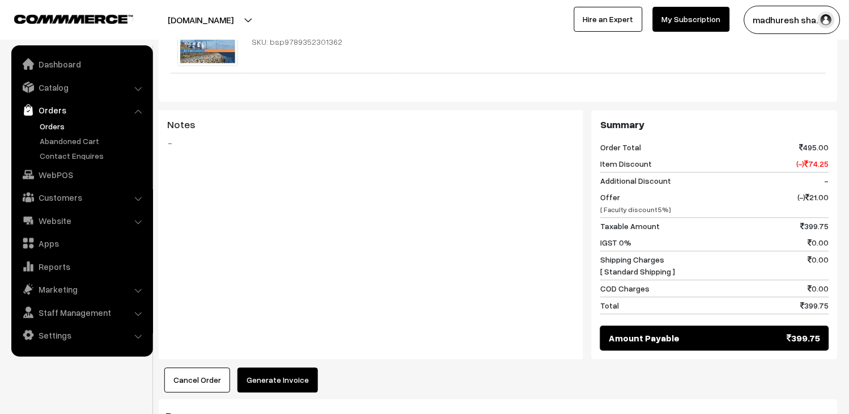
click at [290, 368] on button "Generate Invoice" at bounding box center [278, 380] width 81 height 25
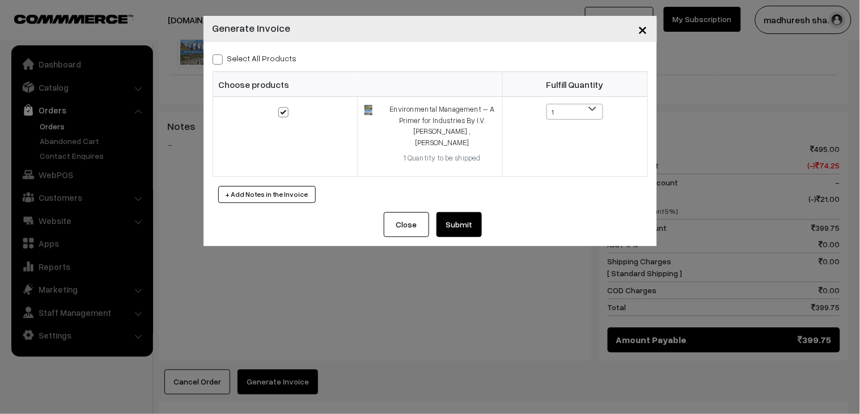
click at [472, 215] on button "Submit" at bounding box center [459, 224] width 45 height 25
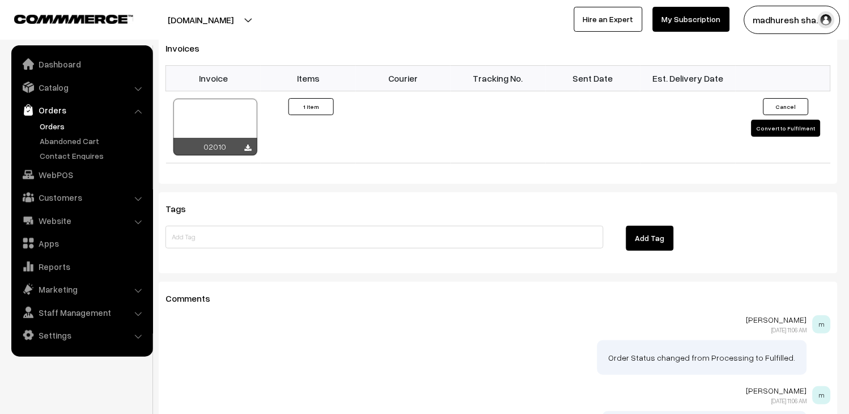
scroll to position [630, 0]
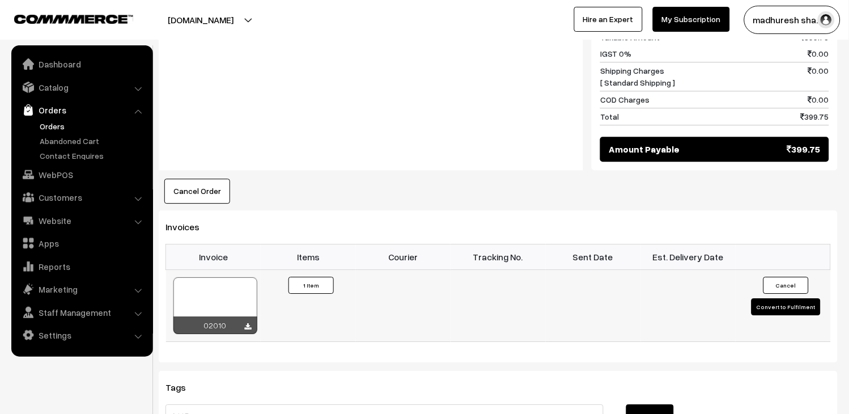
click at [218, 277] on div at bounding box center [215, 305] width 84 height 57
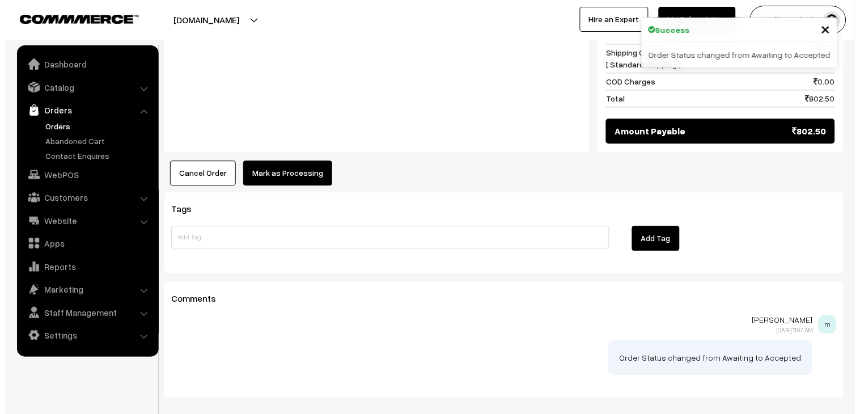
scroll to position [621, 0]
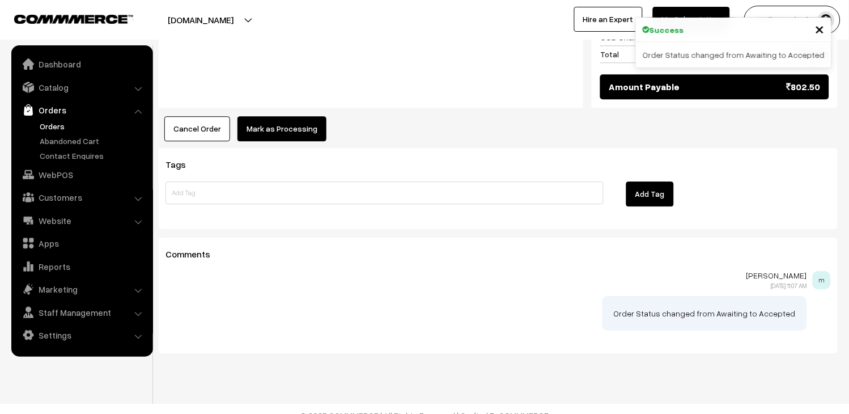
click at [272, 116] on button "Mark as Processing" at bounding box center [282, 128] width 89 height 25
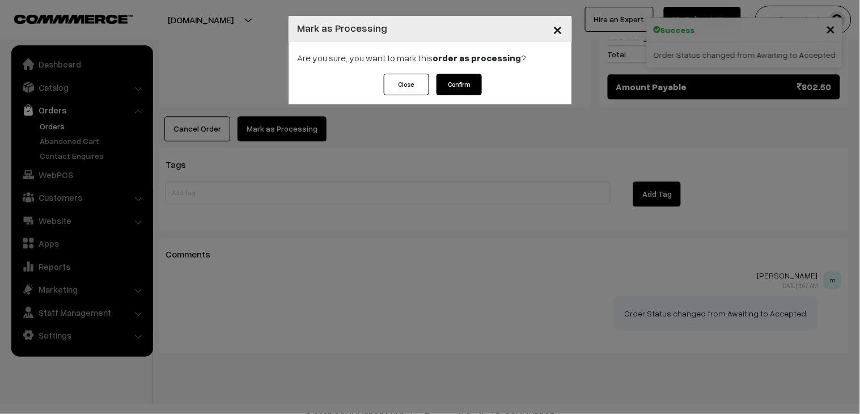
click at [462, 91] on button "Confirm" at bounding box center [459, 85] width 45 height 22
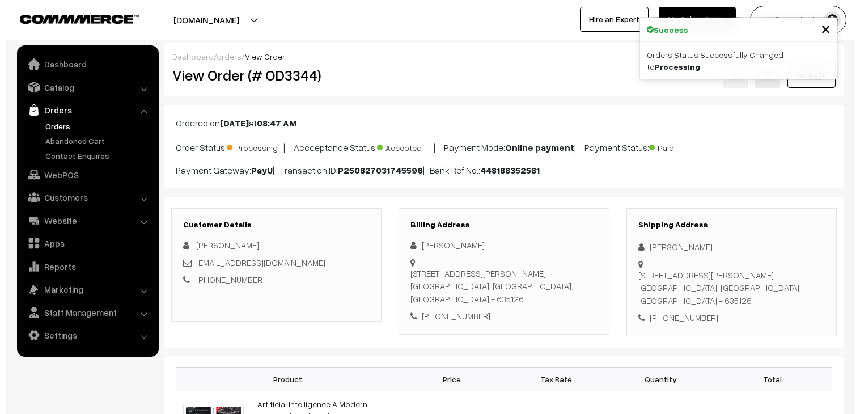
scroll to position [441, 0]
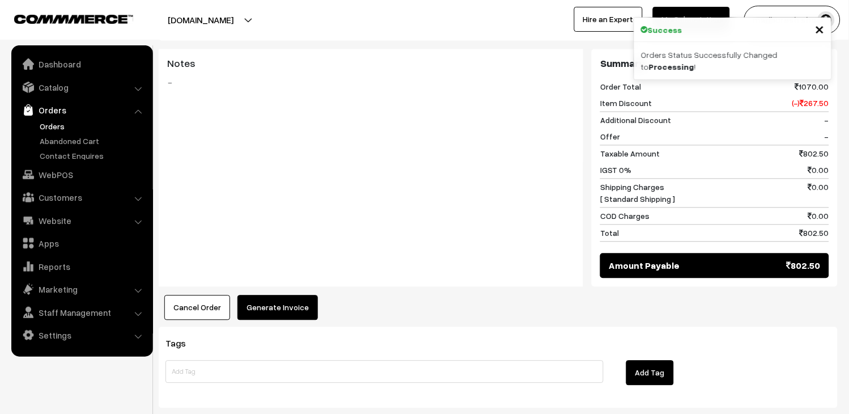
click at [282, 295] on button "Generate Invoice" at bounding box center [278, 307] width 81 height 25
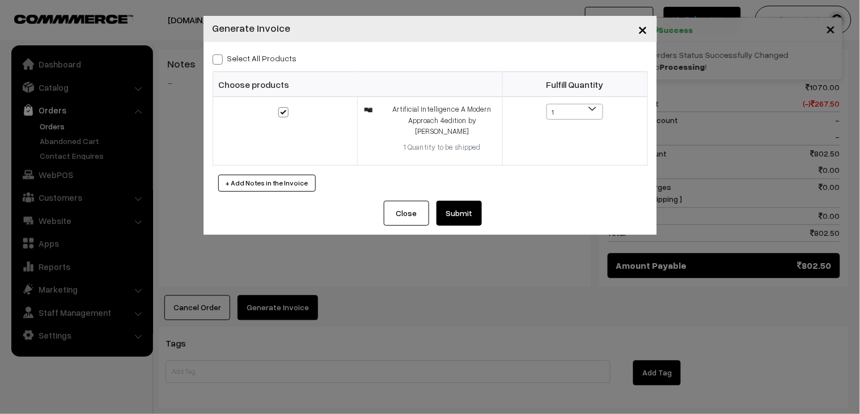
click at [454, 216] on button "Submit" at bounding box center [459, 213] width 45 height 25
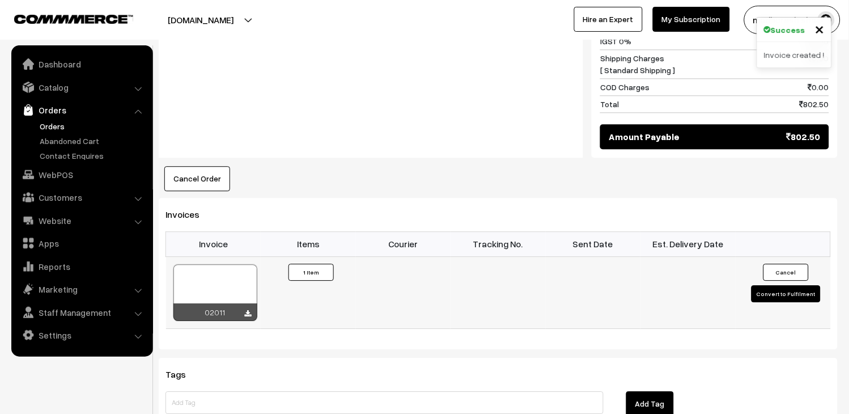
scroll to position [567, 0]
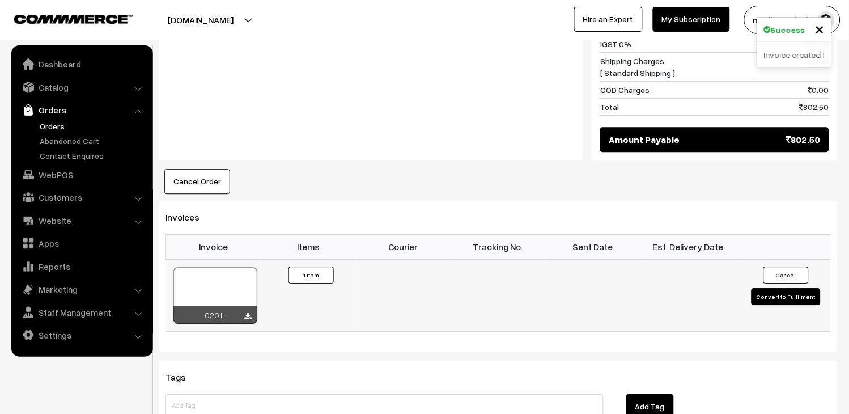
click at [240, 273] on div at bounding box center [215, 295] width 84 height 57
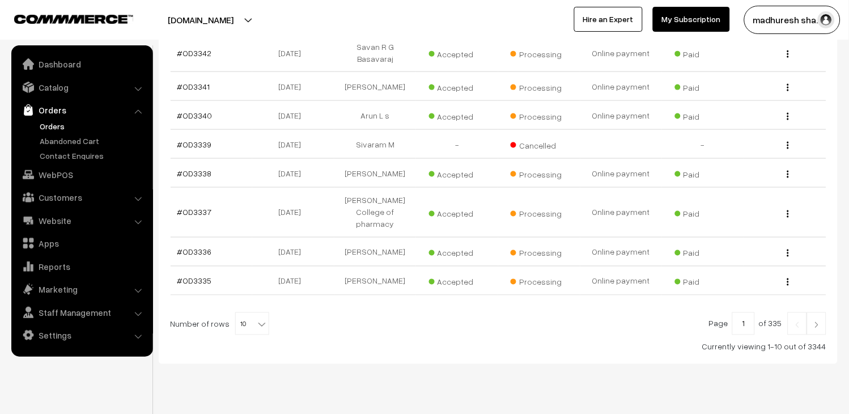
scroll to position [336, 0]
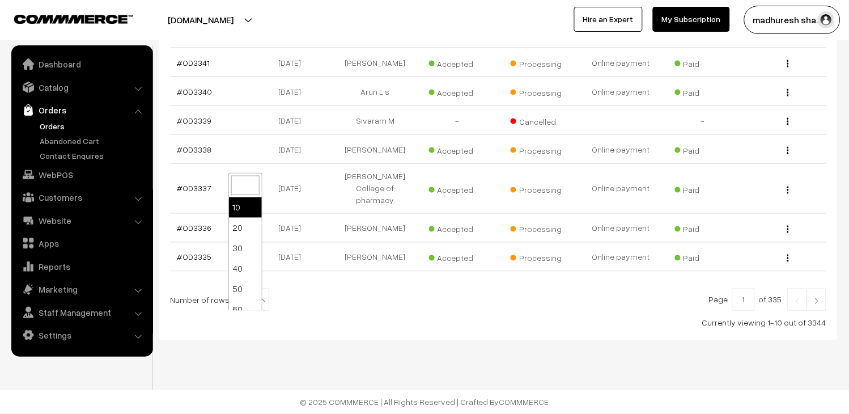
click at [248, 299] on span "10" at bounding box center [252, 300] width 33 height 23
select select "100"
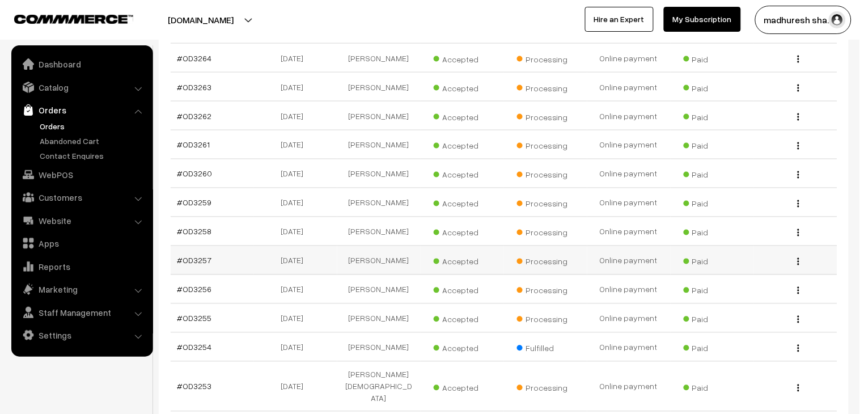
scroll to position [2645, 0]
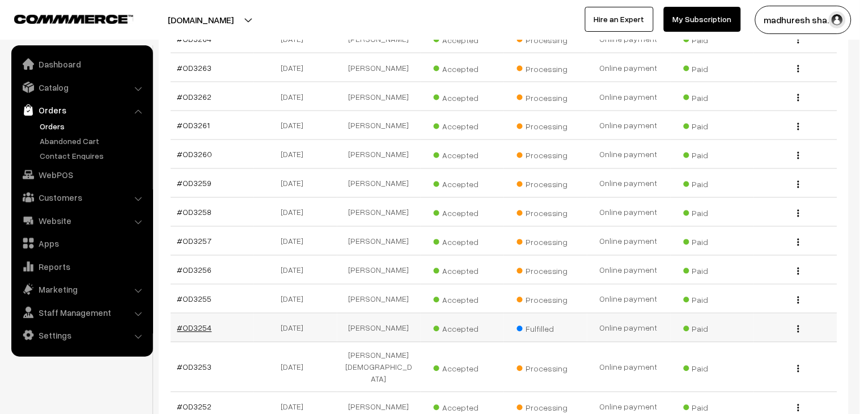
click at [189, 323] on link "#OD3254" at bounding box center [194, 328] width 35 height 10
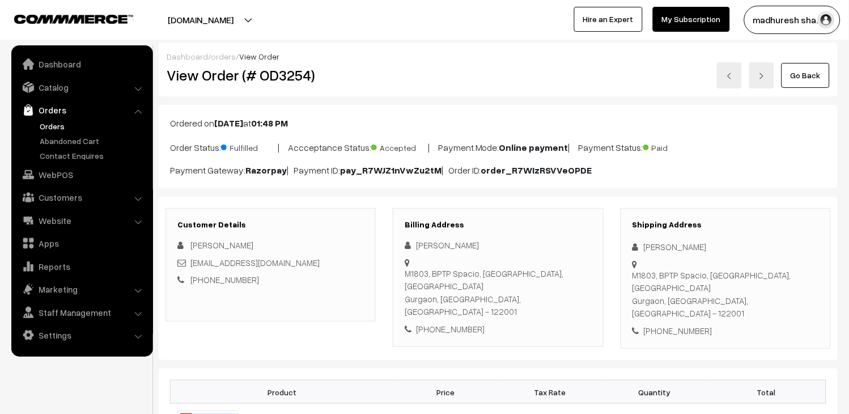
click at [730, 83] on link at bounding box center [729, 75] width 25 height 26
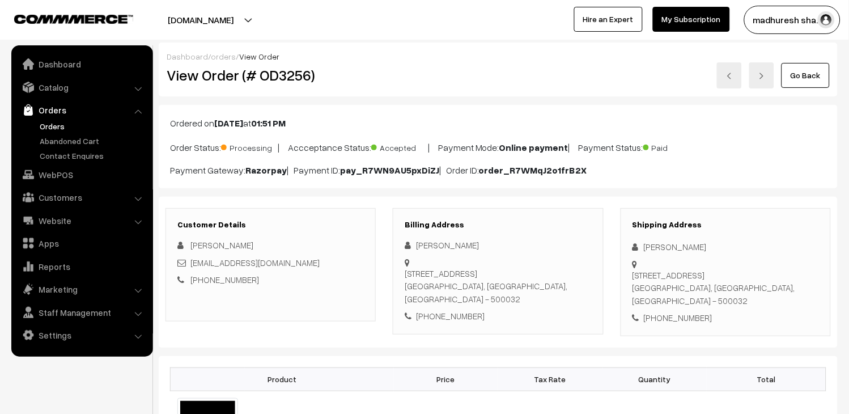
click at [814, 77] on link "Go Back" at bounding box center [806, 75] width 48 height 25
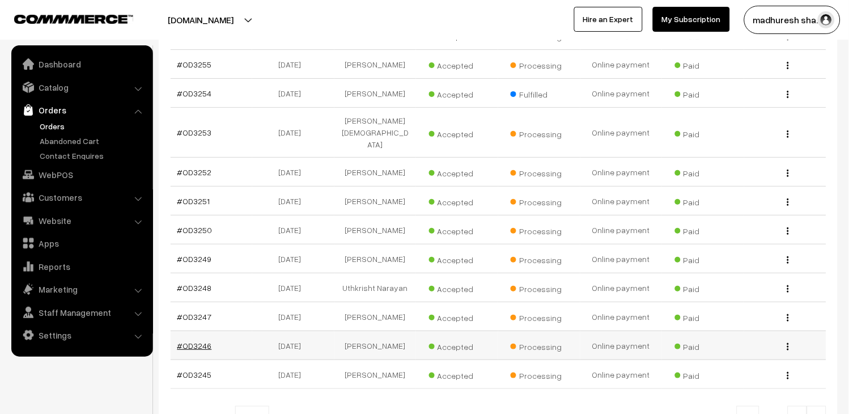
scroll to position [2832, 0]
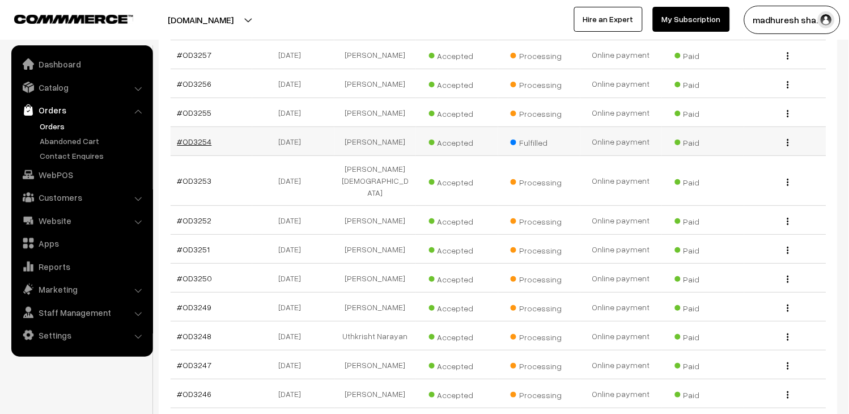
click at [200, 146] on link "#OD3254" at bounding box center [194, 142] width 35 height 10
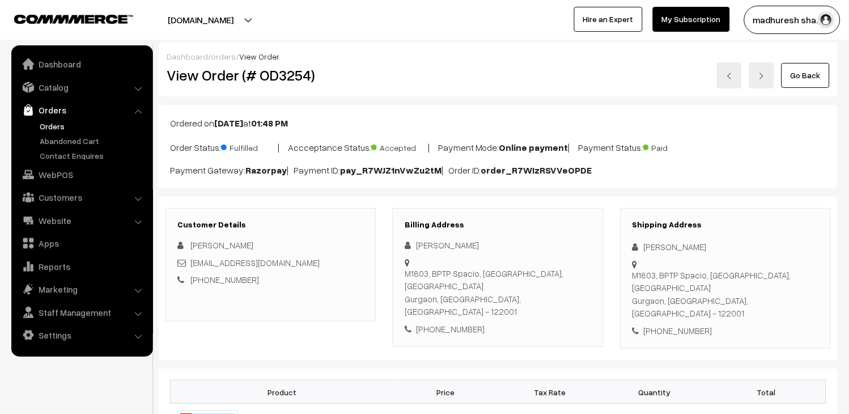
click at [797, 82] on link "Go Back" at bounding box center [806, 75] width 48 height 25
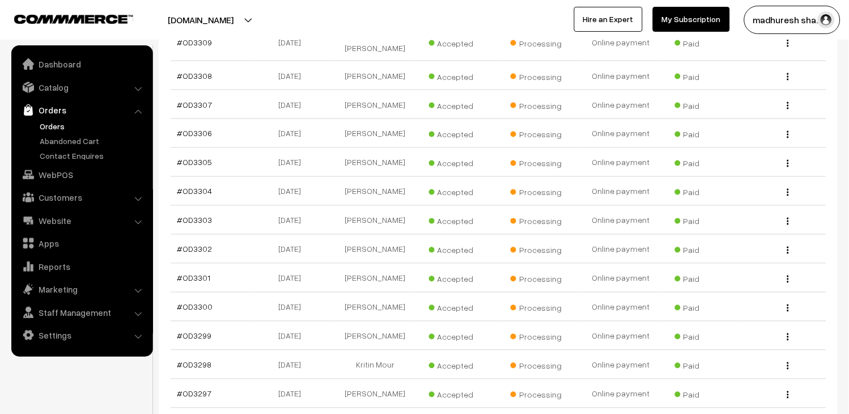
scroll to position [942, 0]
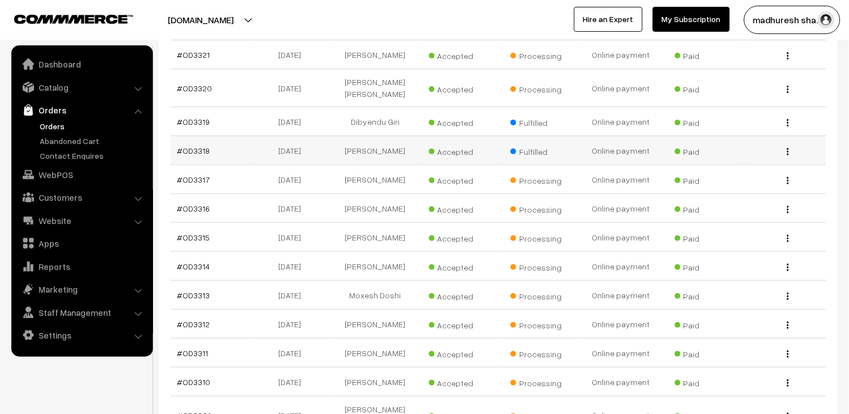
click at [196, 165] on td "#OD3318" at bounding box center [212, 150] width 82 height 29
click at [200, 155] on link "#OD3318" at bounding box center [193, 151] width 33 height 10
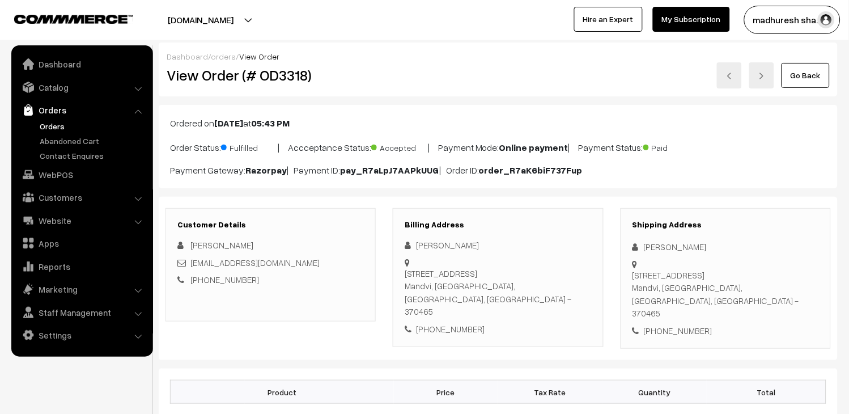
click at [729, 73] on img at bounding box center [729, 76] width 7 height 7
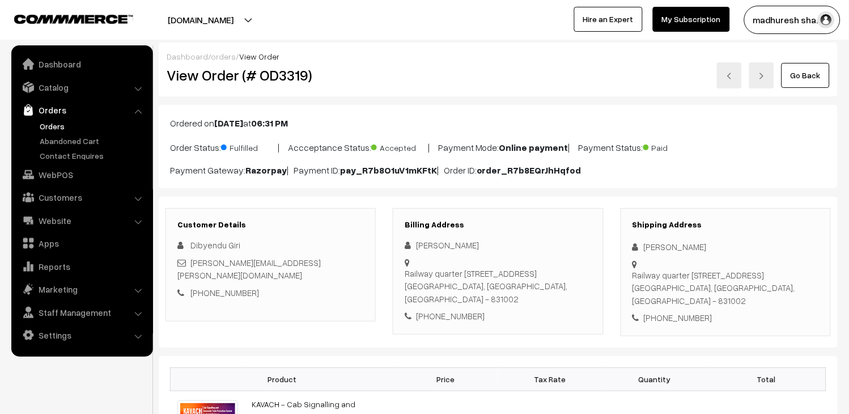
click at [808, 64] on link "Go Back" at bounding box center [806, 75] width 48 height 25
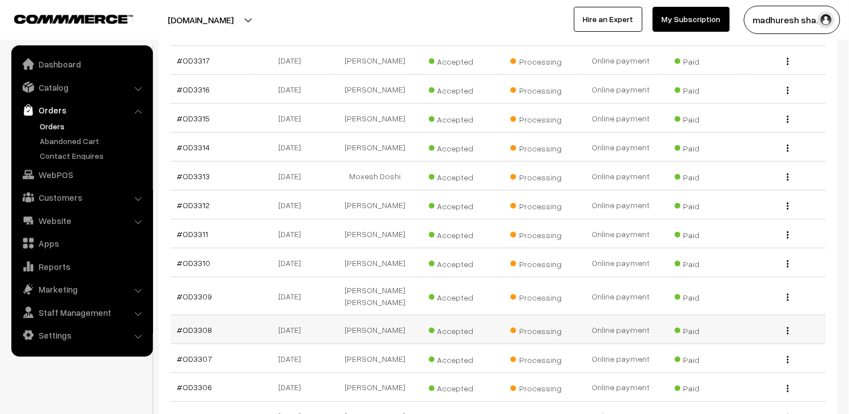
scroll to position [1134, 0]
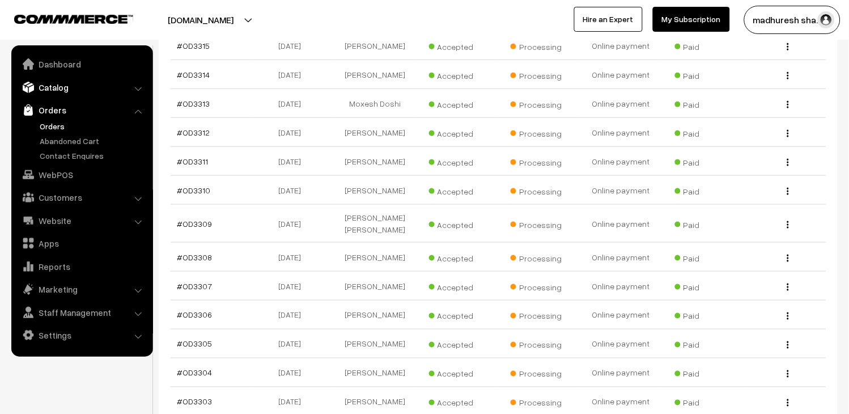
click at [46, 86] on link "Catalog" at bounding box center [81, 87] width 135 height 20
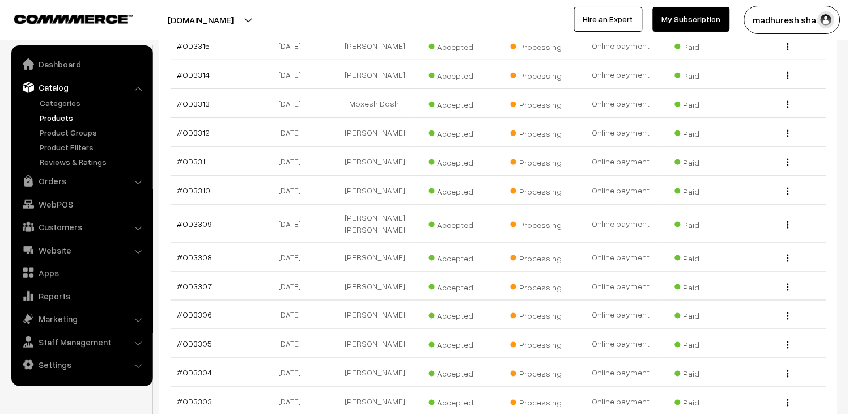
click at [52, 117] on link "Products" at bounding box center [93, 118] width 112 height 12
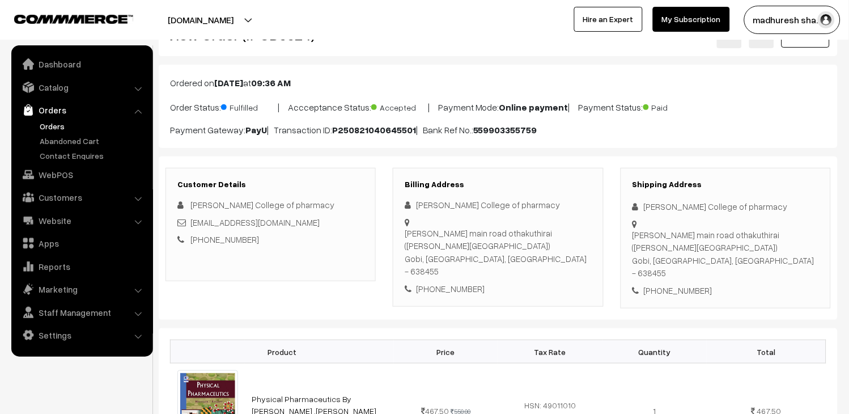
scroll to position [63, 0]
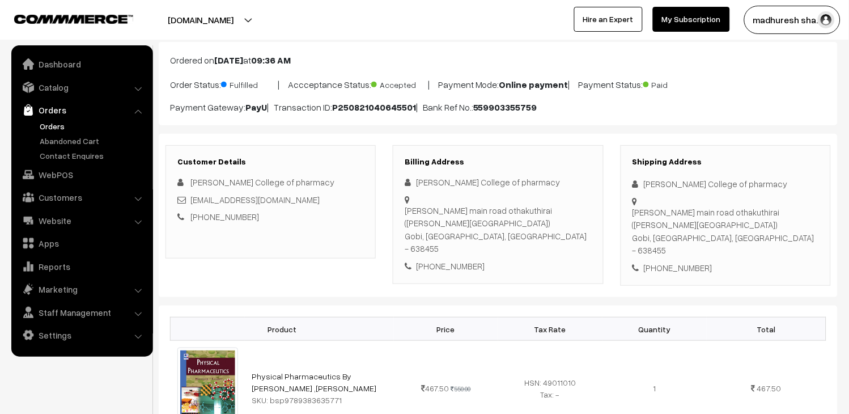
click at [489, 0] on html "Thank you for showing interest. Our team will call you shortly. Close [DOMAIN_N…" at bounding box center [424, 144] width 849 height 414
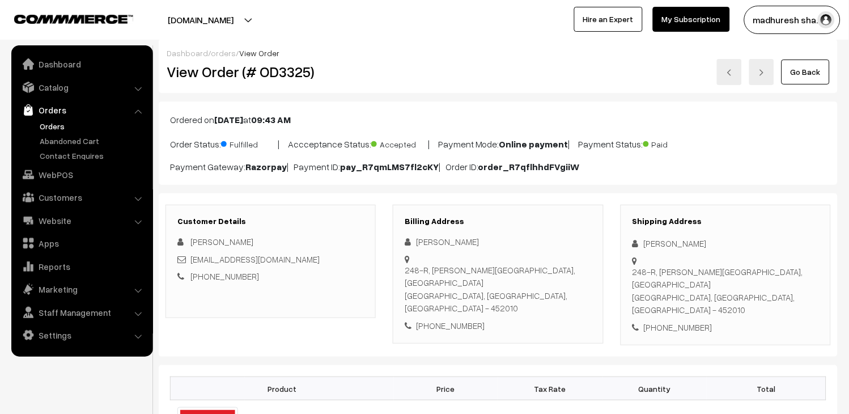
scroll to position [63, 0]
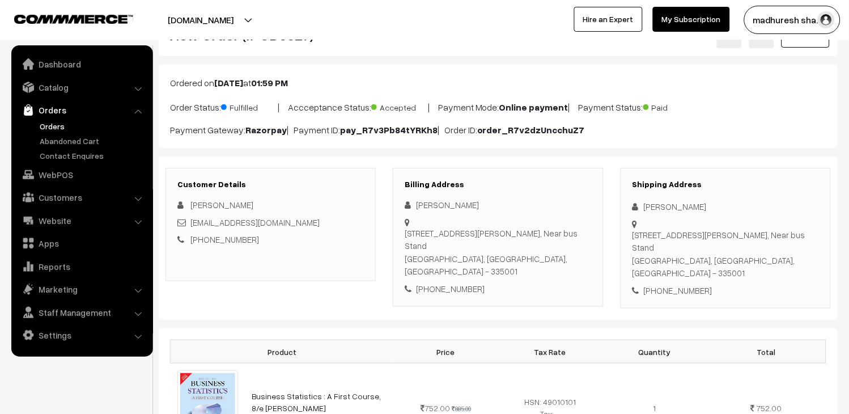
scroll to position [63, 0]
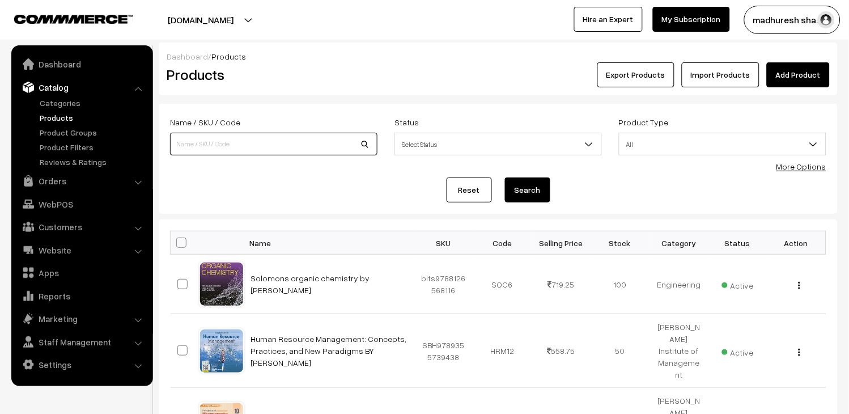
click at [329, 142] on input at bounding box center [274, 144] width 208 height 23
type input "print media"
click at [515, 186] on button "Search" at bounding box center [527, 189] width 45 height 25
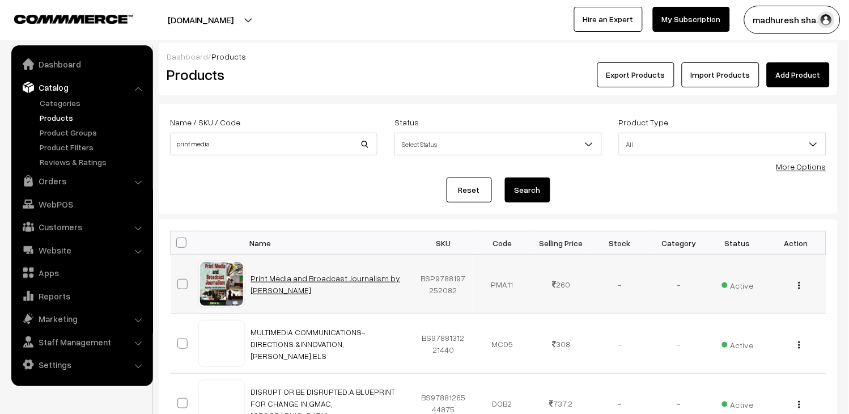
click at [283, 276] on link "Print Media and Broadcast Journalism by [PERSON_NAME]" at bounding box center [326, 284] width 150 height 22
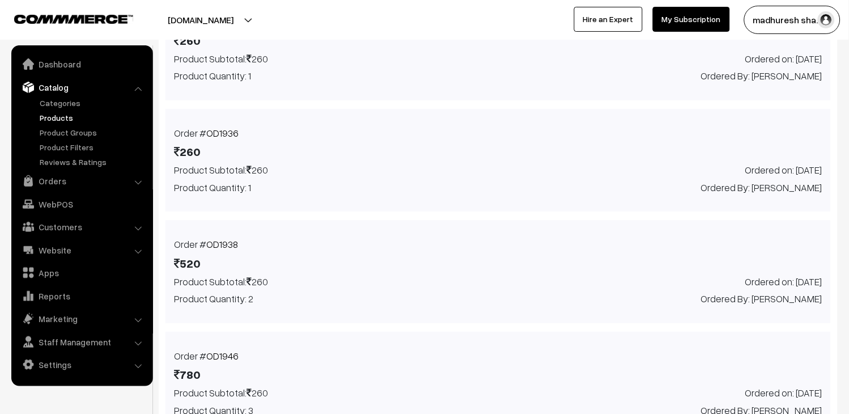
scroll to position [945, 0]
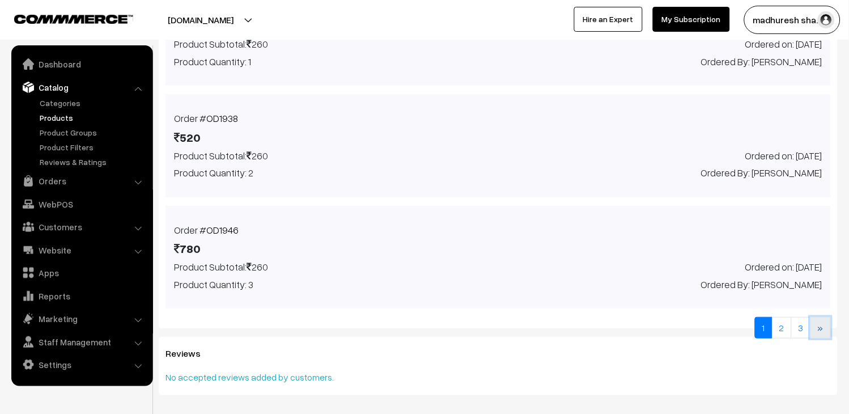
click at [814, 324] on link "»" at bounding box center [821, 328] width 20 height 22
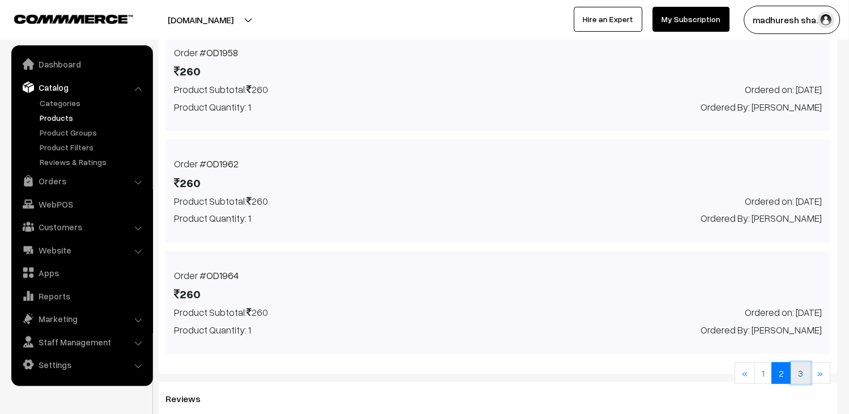
click at [803, 372] on link "3" at bounding box center [801, 373] width 20 height 22
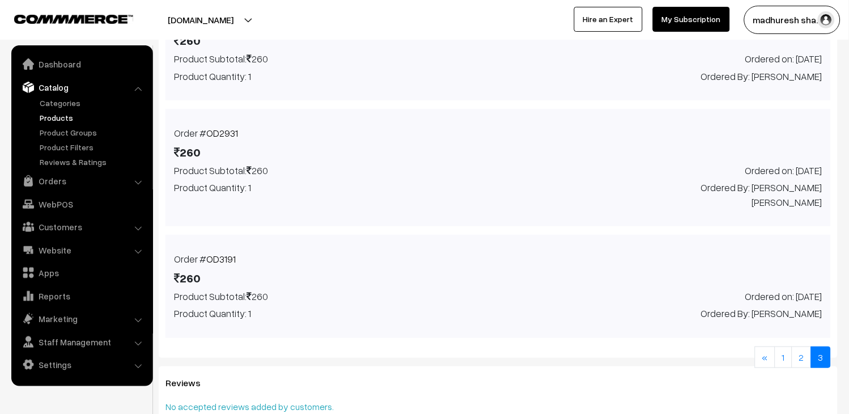
scroll to position [1000, 0]
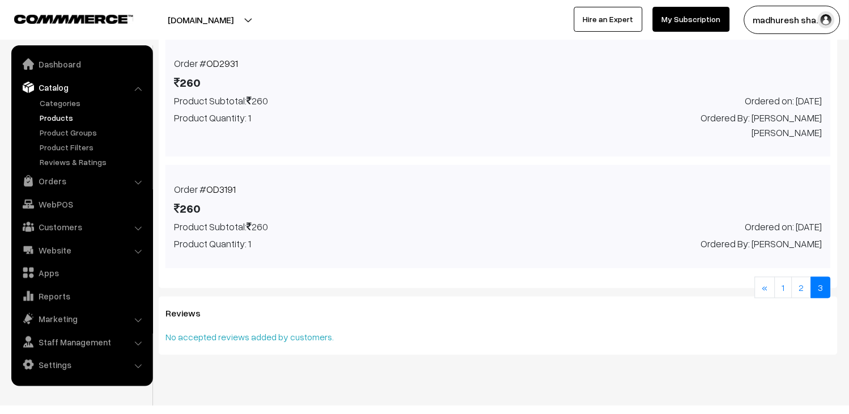
click at [231, 183] on link "OD3191" at bounding box center [220, 189] width 29 height 12
click at [70, 180] on link "Orders" at bounding box center [81, 181] width 135 height 20
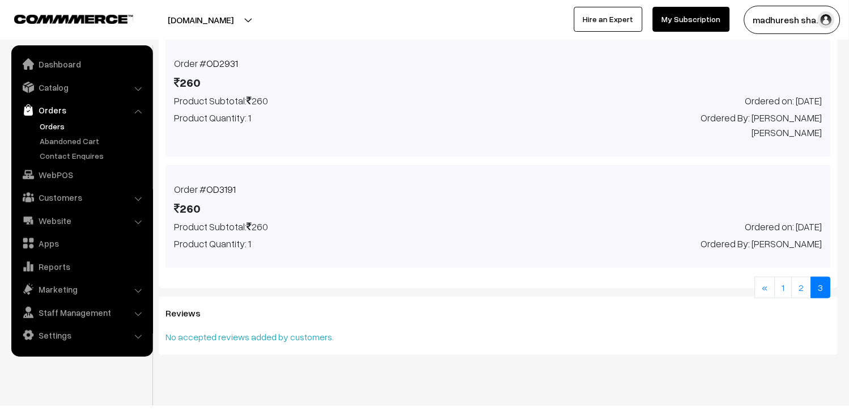
click at [57, 127] on link "Orders" at bounding box center [93, 126] width 112 height 12
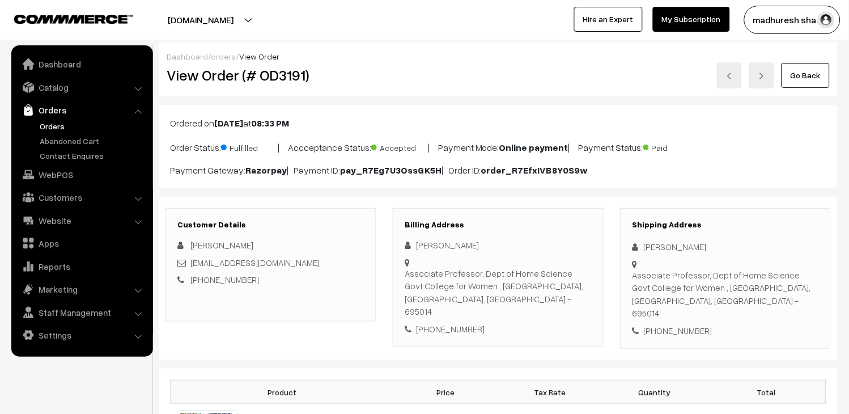
click at [286, 75] on h2 "View Order (# OD3191)" at bounding box center [272, 75] width 210 height 18
copy h2 "OD3191"
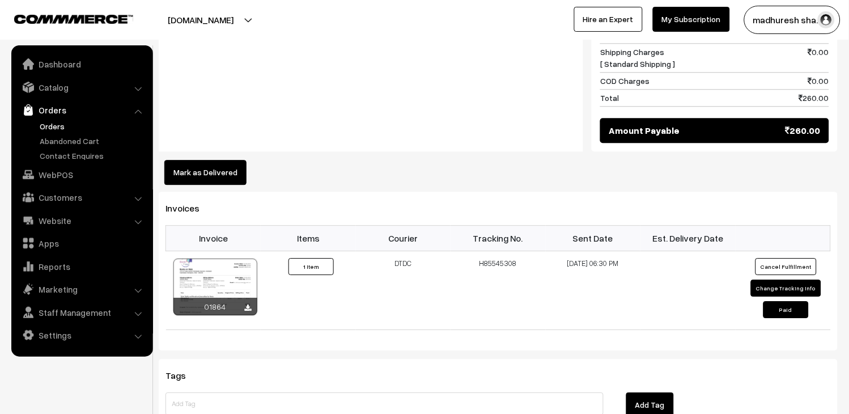
scroll to position [630, 0]
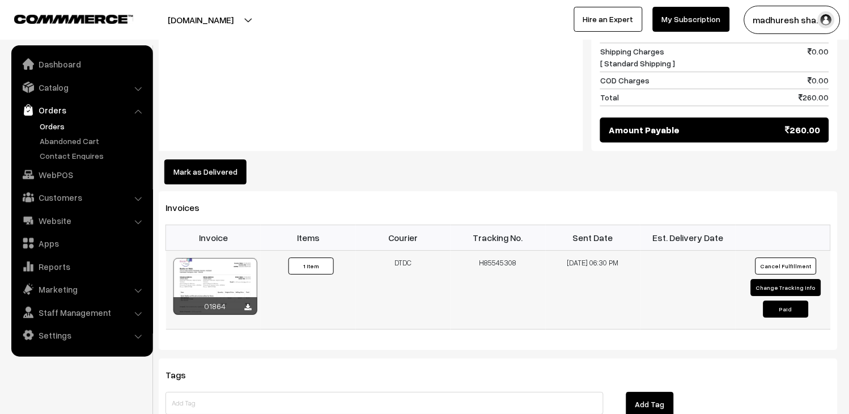
click at [490, 251] on td "H85545308" at bounding box center [498, 289] width 95 height 79
copy td "H85545308"
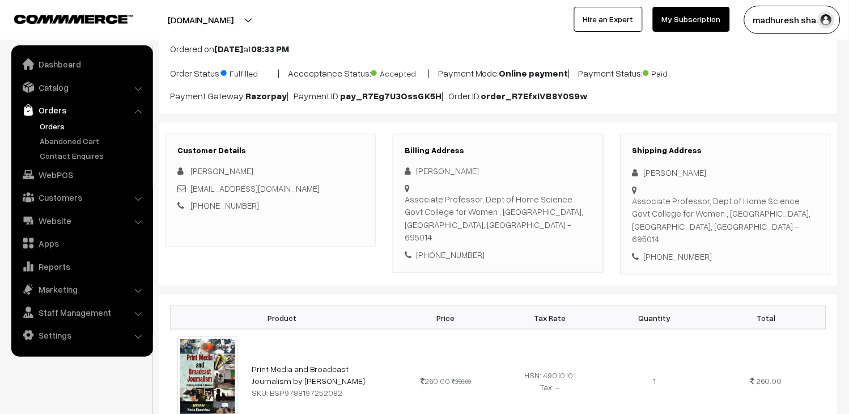
scroll to position [0, 0]
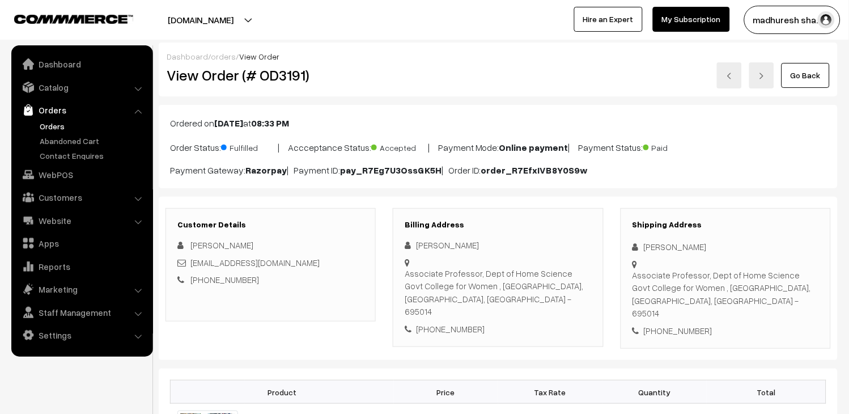
click at [48, 126] on link "Orders" at bounding box center [93, 126] width 112 height 12
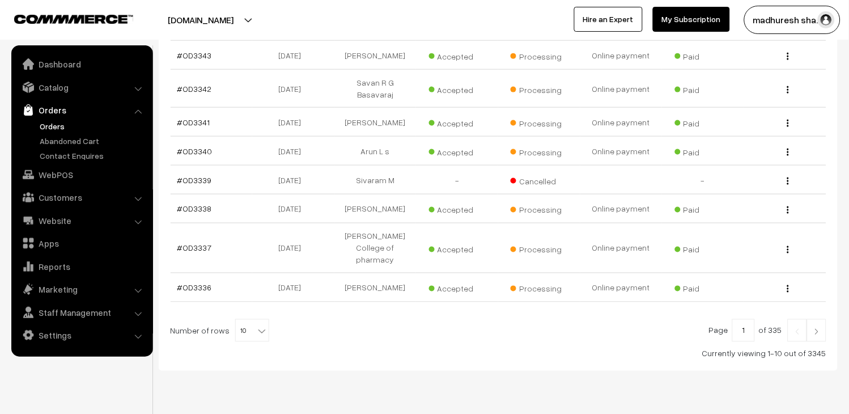
scroll to position [327, 0]
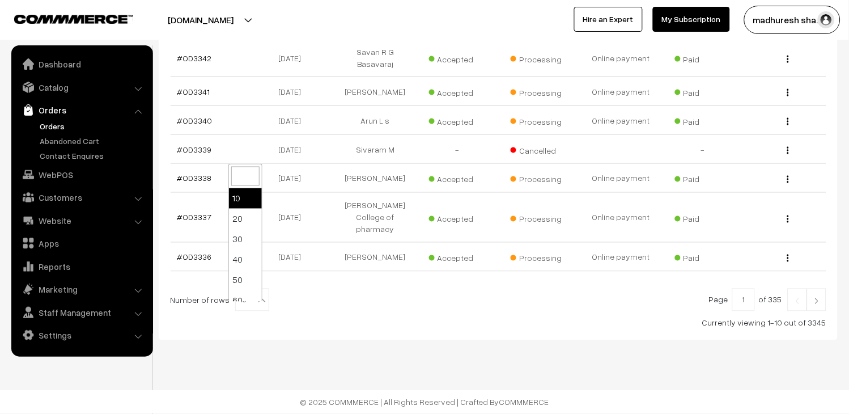
click at [257, 301] on b at bounding box center [261, 300] width 11 height 11
select select "50"
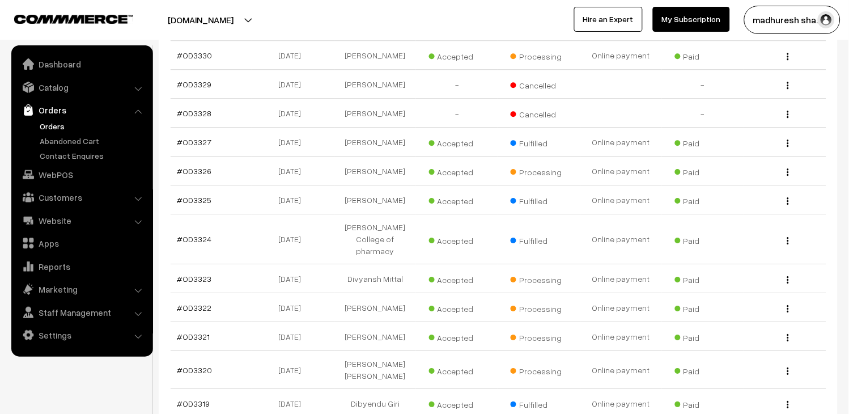
scroll to position [756, 0]
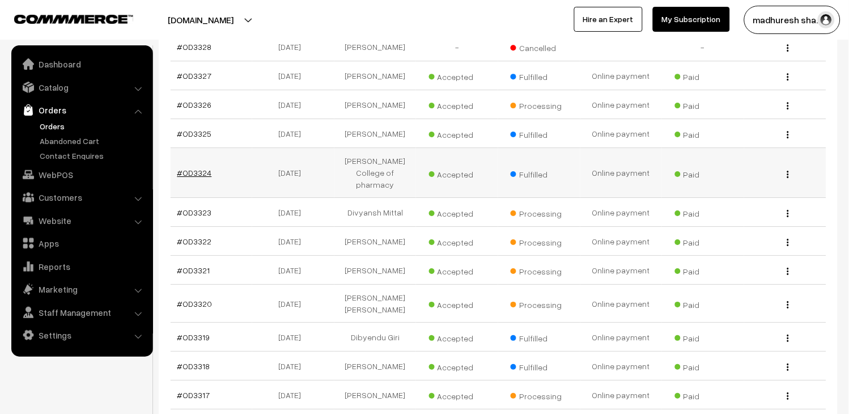
click at [179, 177] on link "#OD3324" at bounding box center [194, 173] width 35 height 10
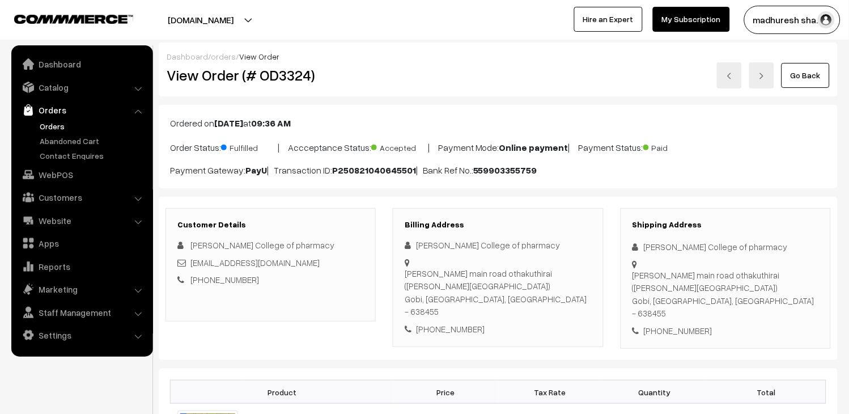
click at [739, 69] on link at bounding box center [729, 75] width 25 height 26
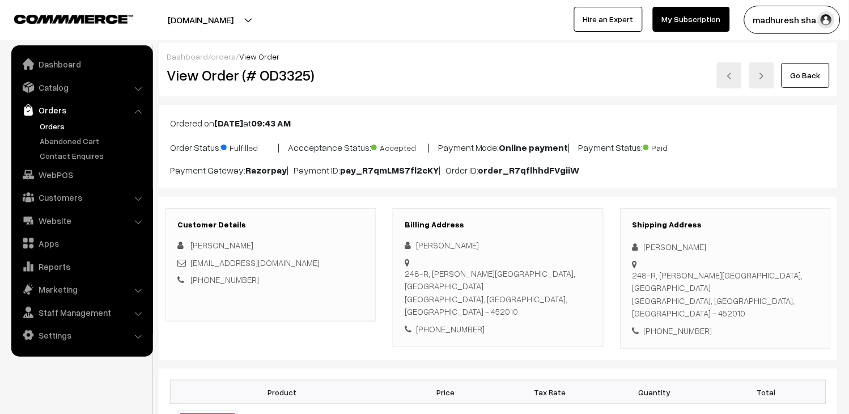
click at [723, 76] on link at bounding box center [729, 75] width 25 height 26
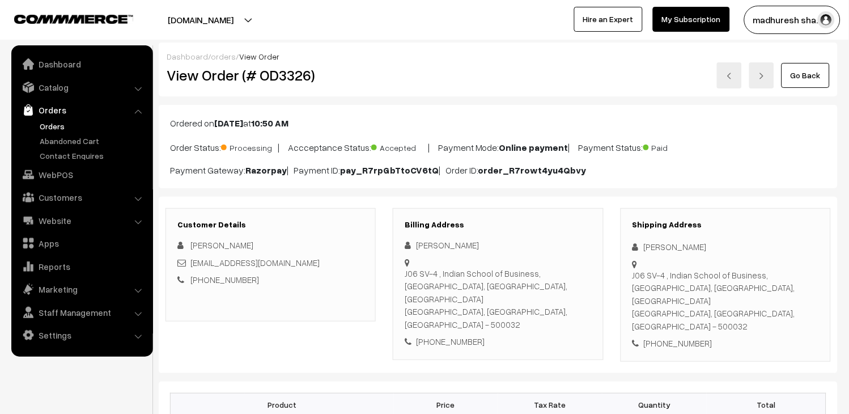
click at [726, 76] on link at bounding box center [729, 75] width 25 height 26
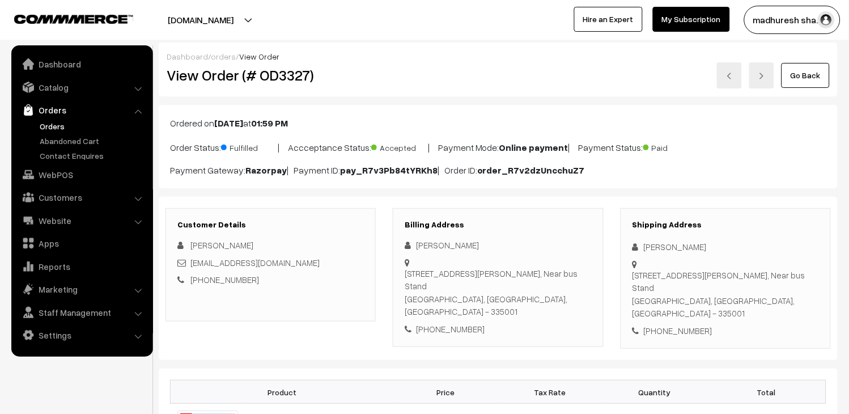
click at [735, 74] on link at bounding box center [729, 75] width 25 height 26
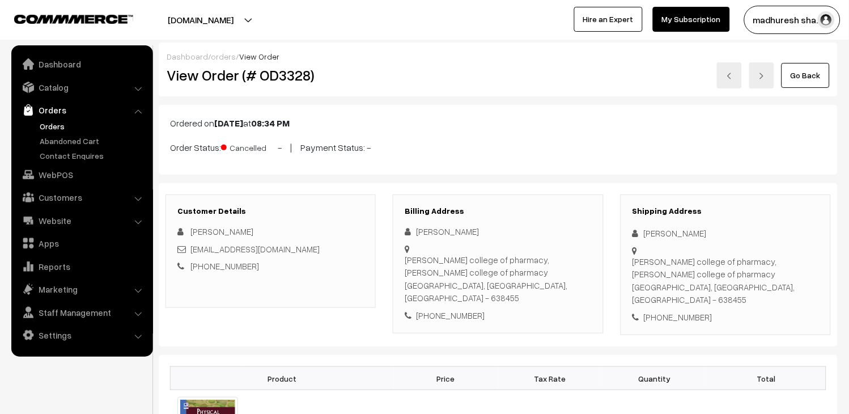
click at [333, 248] on div "madhankumarmycd@gmail.com" at bounding box center [270, 249] width 187 height 13
copy div "[EMAIL_ADDRESS][DOMAIN_NAME]"
click at [727, 80] on link at bounding box center [729, 75] width 25 height 26
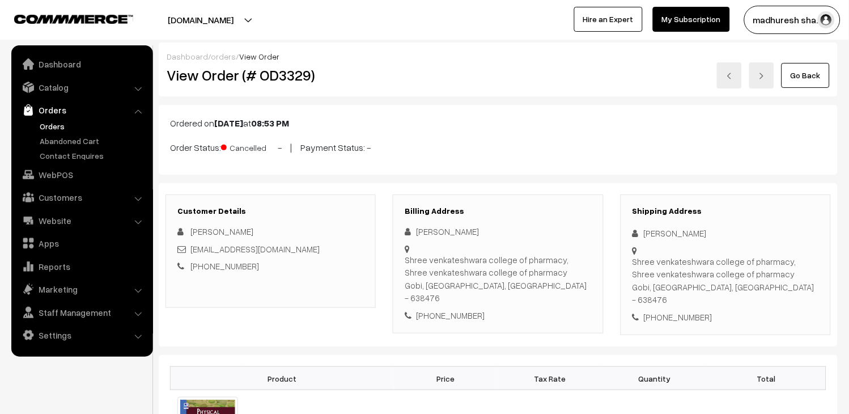
drag, startPoint x: 332, startPoint y: 252, endPoint x: 190, endPoint y: 251, distance: 141.7
click at [190, 251] on div "[EMAIL_ADDRESS][DOMAIN_NAME]" at bounding box center [270, 249] width 187 height 13
copy link "[EMAIL_ADDRESS][DOMAIN_NAME]"
click at [739, 77] on link at bounding box center [729, 75] width 25 height 26
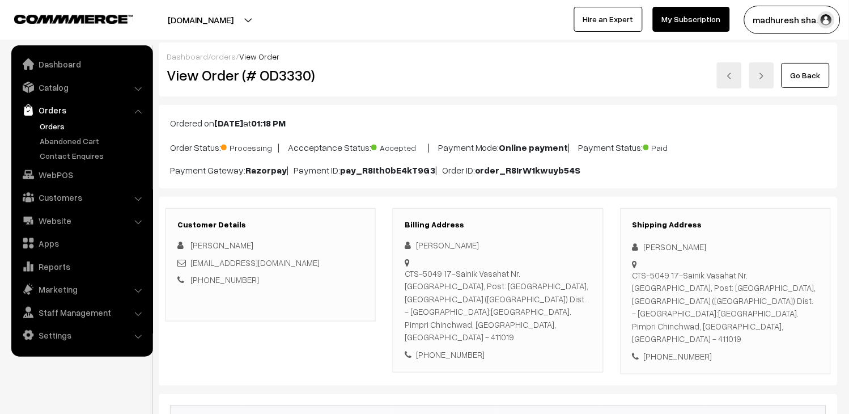
click at [286, 76] on h2 "View Order (# OD3330)" at bounding box center [272, 75] width 210 height 18
copy h2 "OD3330"
click at [738, 77] on link at bounding box center [729, 75] width 25 height 26
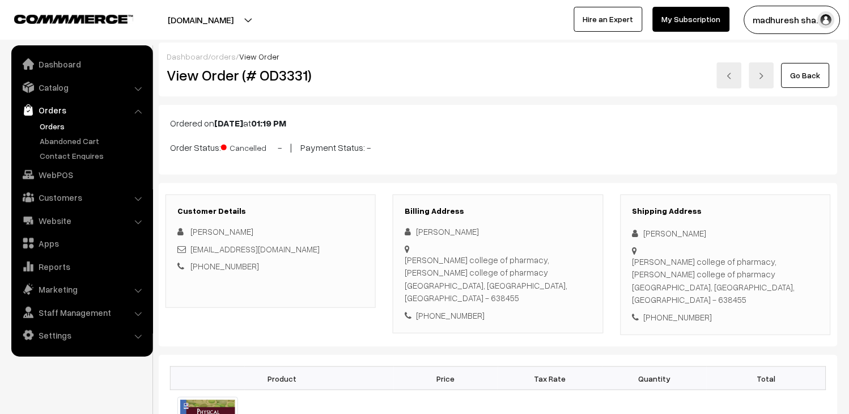
click at [324, 247] on div "madhankumarmycd@gmail.com" at bounding box center [270, 249] width 187 height 13
copy div "madhankumarmycd@gmail.com"
click at [732, 79] on link at bounding box center [729, 75] width 25 height 26
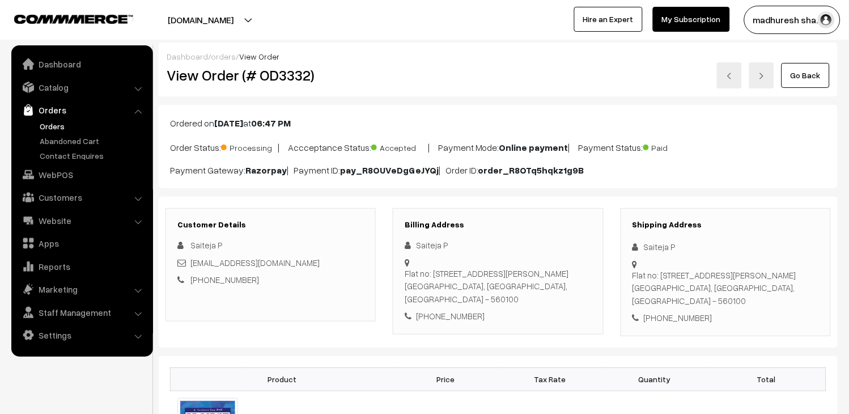
click at [731, 67] on link at bounding box center [729, 75] width 25 height 26
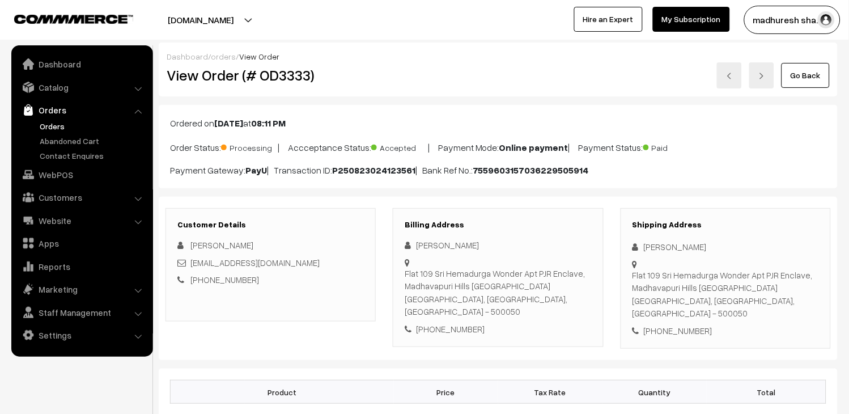
click at [738, 69] on link at bounding box center [729, 75] width 25 height 26
click at [733, 79] on link at bounding box center [729, 75] width 25 height 26
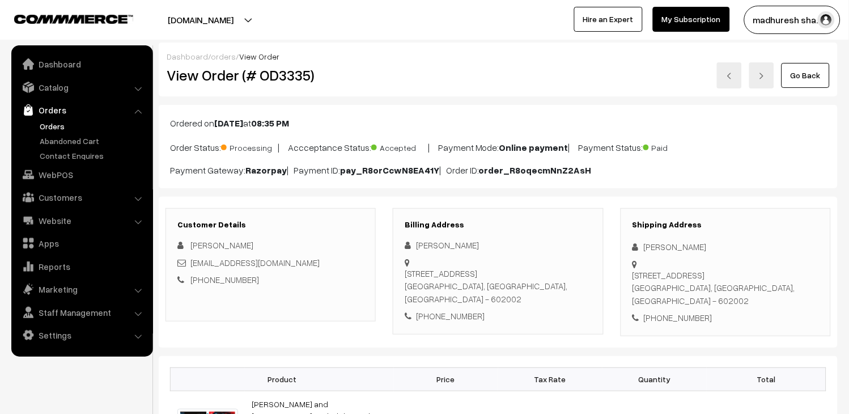
click at [725, 69] on link at bounding box center [729, 75] width 25 height 26
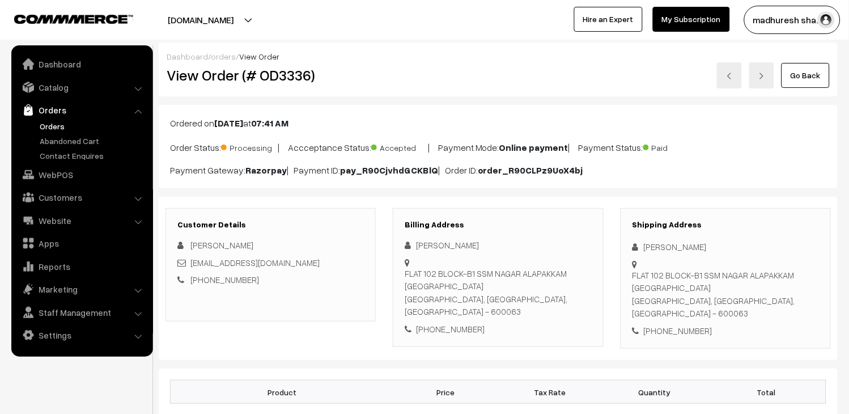
click at [736, 73] on link at bounding box center [729, 75] width 25 height 26
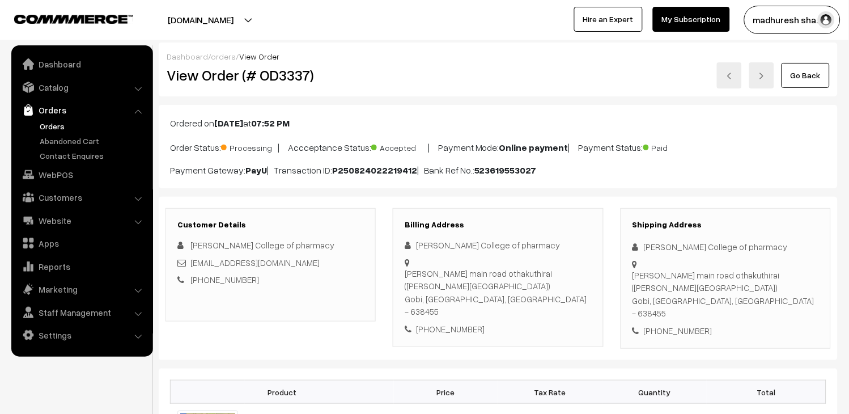
click at [795, 75] on link "Go Back" at bounding box center [806, 75] width 48 height 25
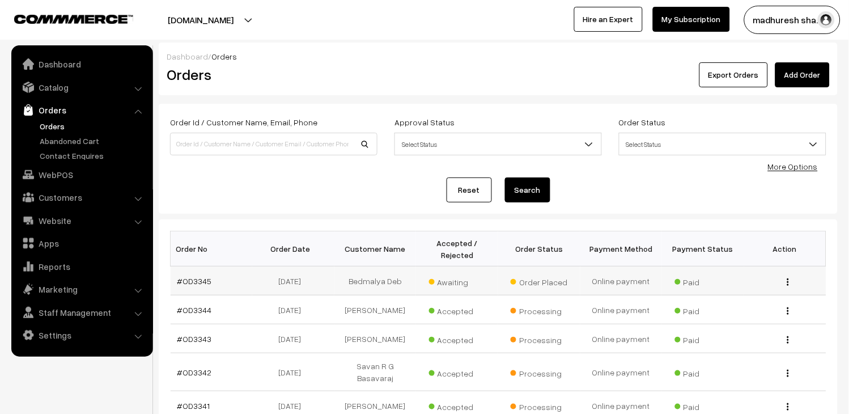
scroll to position [63, 0]
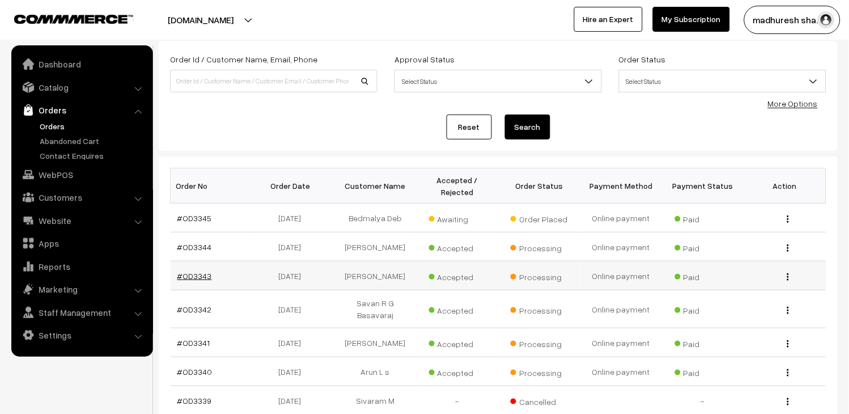
click at [177, 271] on link "#OD3343" at bounding box center [194, 276] width 35 height 10
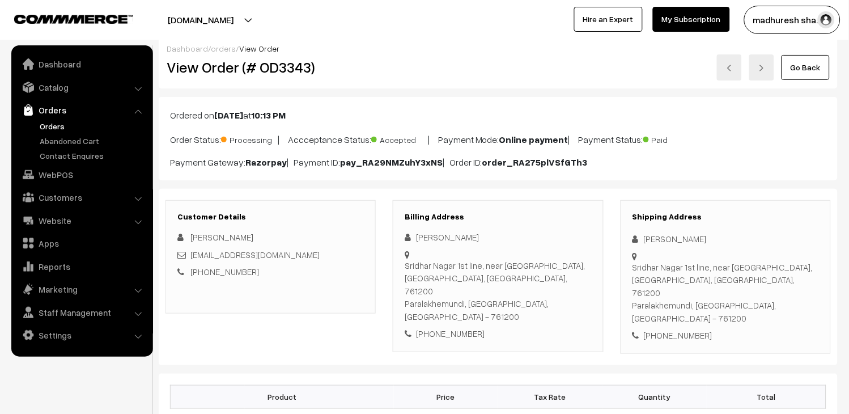
scroll to position [63, 0]
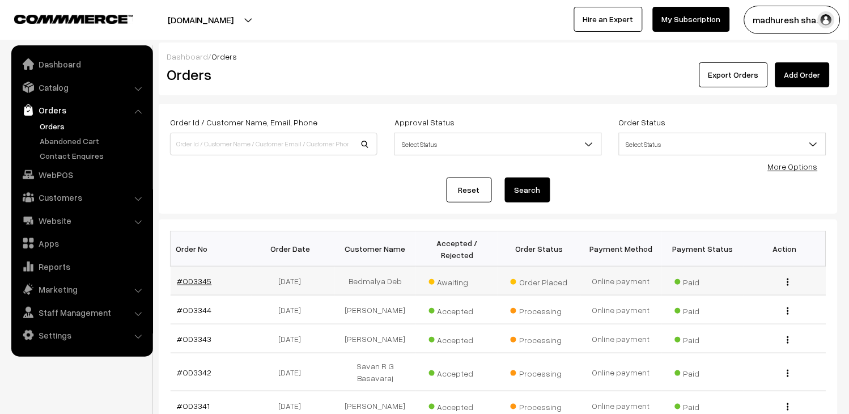
click at [186, 276] on link "#OD3345" at bounding box center [194, 281] width 35 height 10
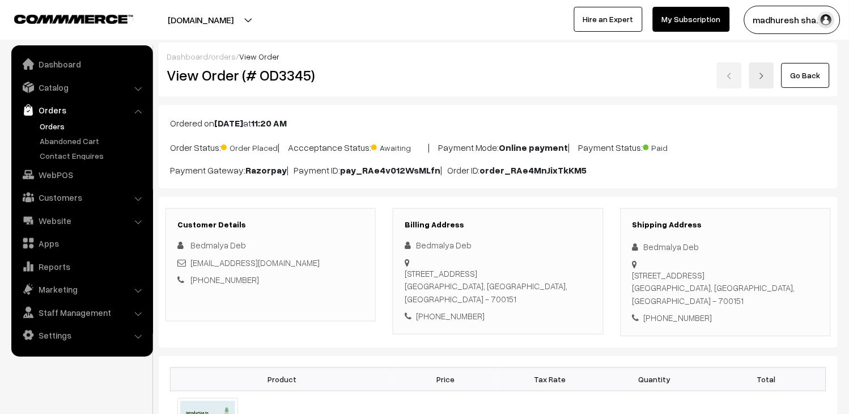
click at [305, 77] on h2 "View Order (# OD3345)" at bounding box center [272, 75] width 210 height 18
copy h2 "OD3345"
click at [811, 77] on link "Go Back" at bounding box center [806, 75] width 48 height 25
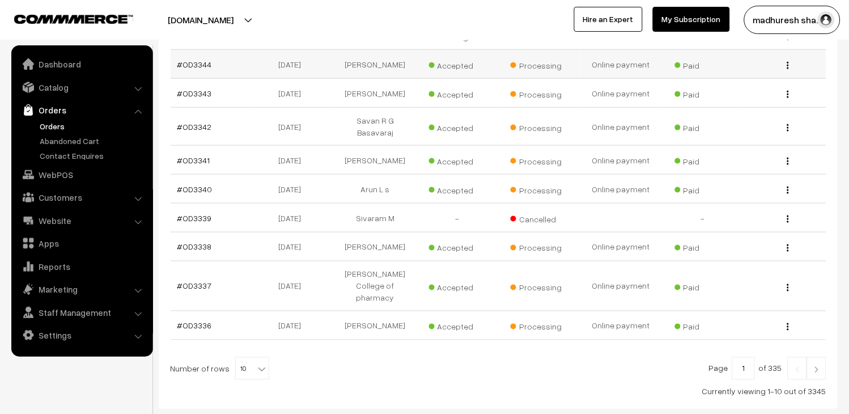
scroll to position [252, 0]
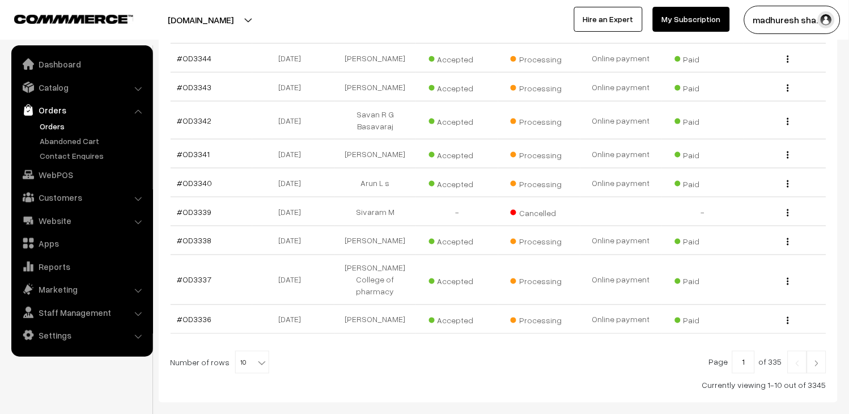
click at [822, 367] on img at bounding box center [817, 363] width 10 height 7
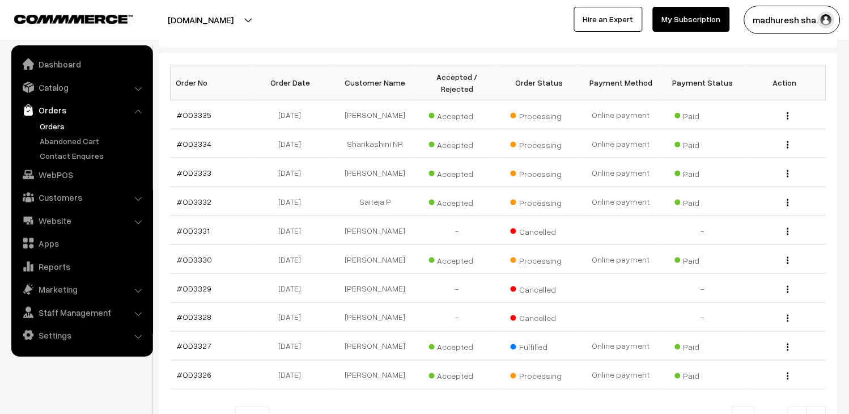
scroll to position [189, 0]
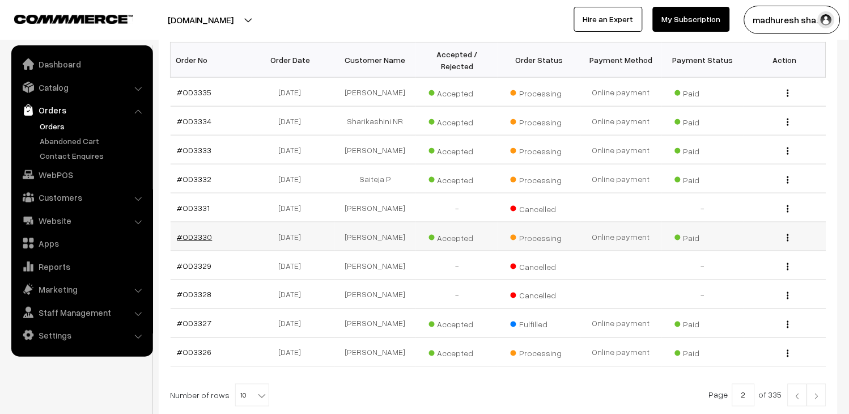
click at [203, 242] on link "#OD3330" at bounding box center [194, 237] width 35 height 10
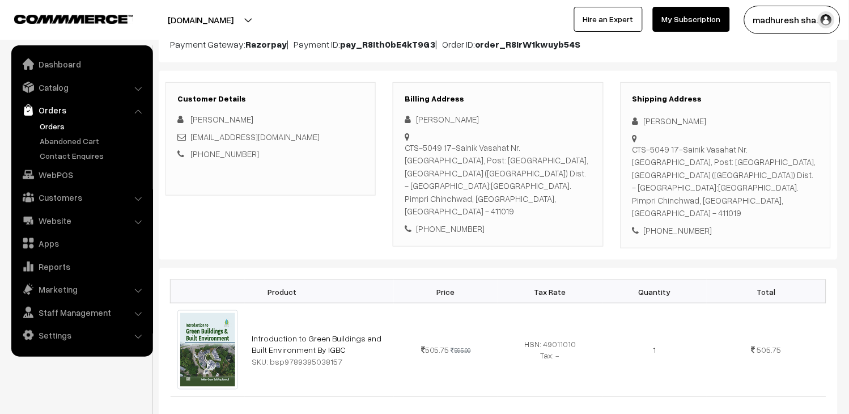
scroll to position [126, 0]
click at [208, 117] on span "[PERSON_NAME]" at bounding box center [221, 119] width 63 height 10
copy span "Pradeep"
